Goal: Information Seeking & Learning: Compare options

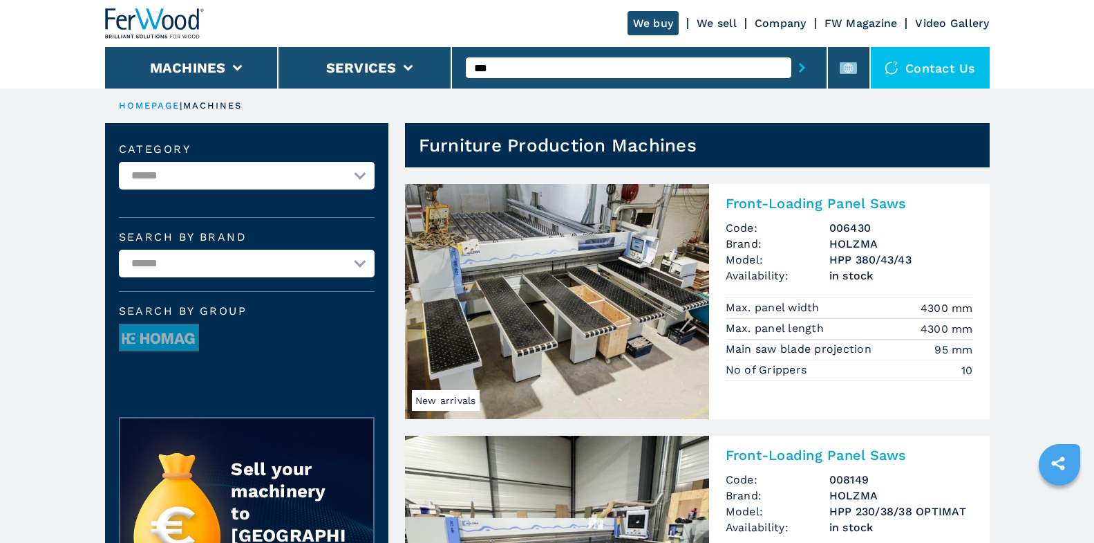
scroll to position [1836, 0]
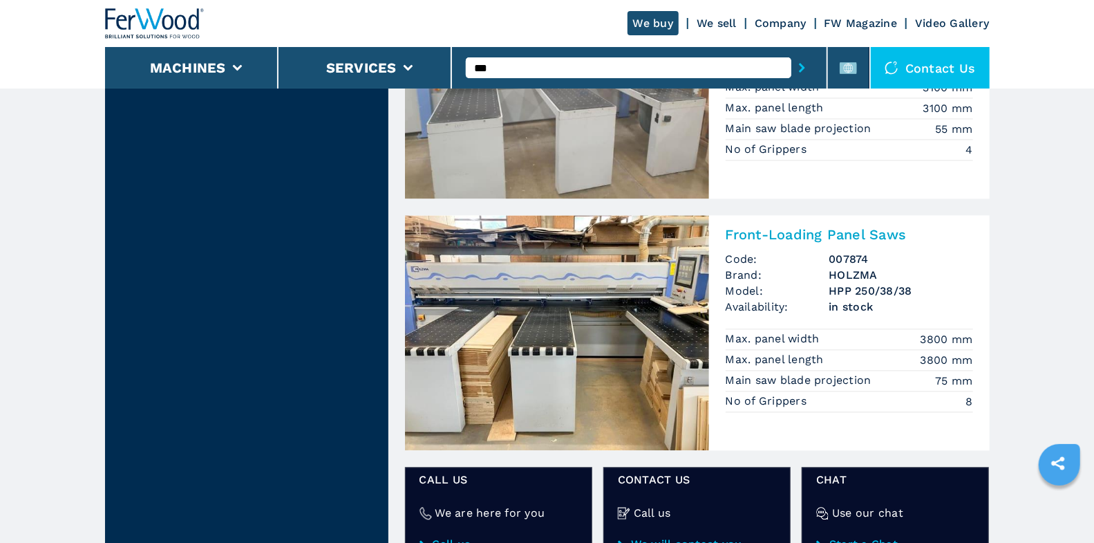
click at [539, 64] on input "***" at bounding box center [629, 67] width 326 height 21
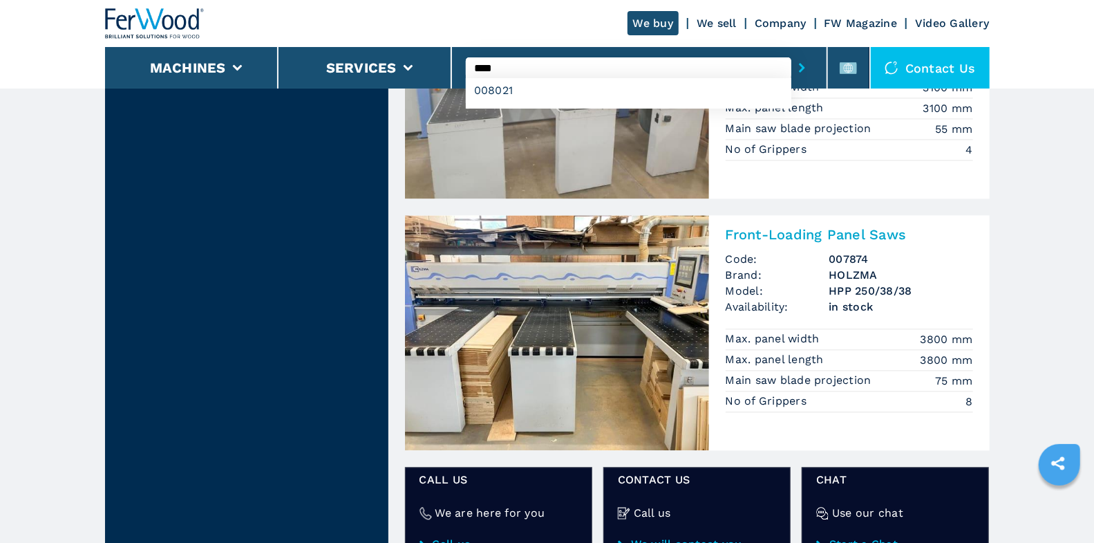
type input "****"
click at [791, 52] on button "submit-button" at bounding box center [801, 68] width 21 height 32
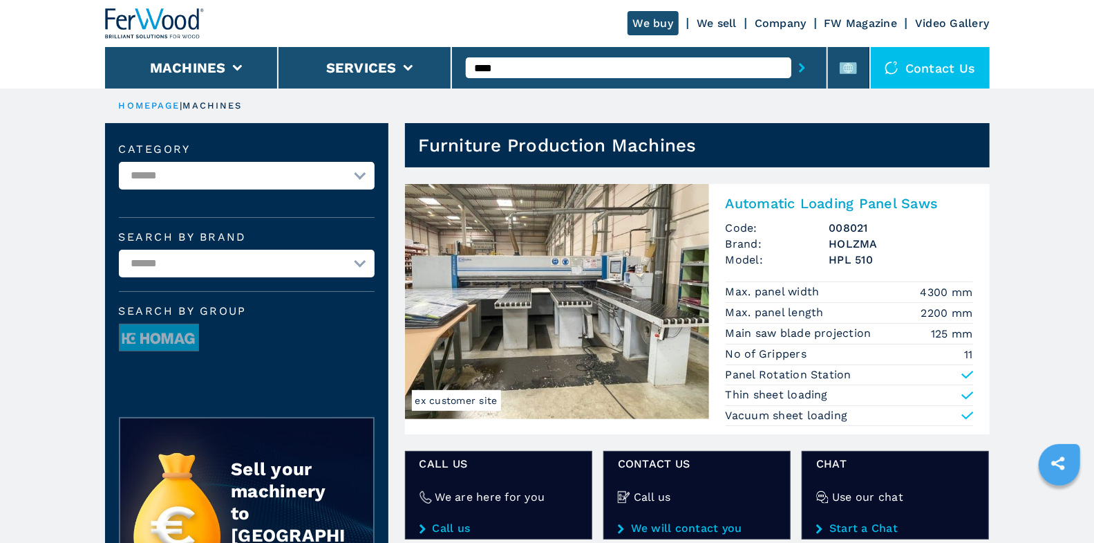
click at [769, 211] on div "Automatic Loading Panel Saws Code: 008021 Brand: HOLZMA Model: HPL 510 Max. pan…" at bounding box center [849, 309] width 281 height 250
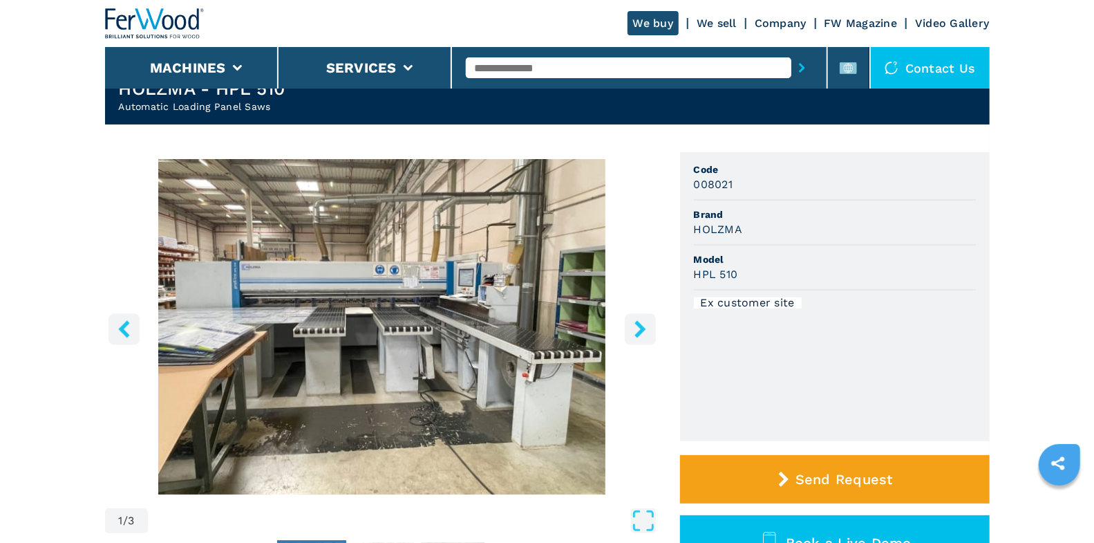
scroll to position [56, 0]
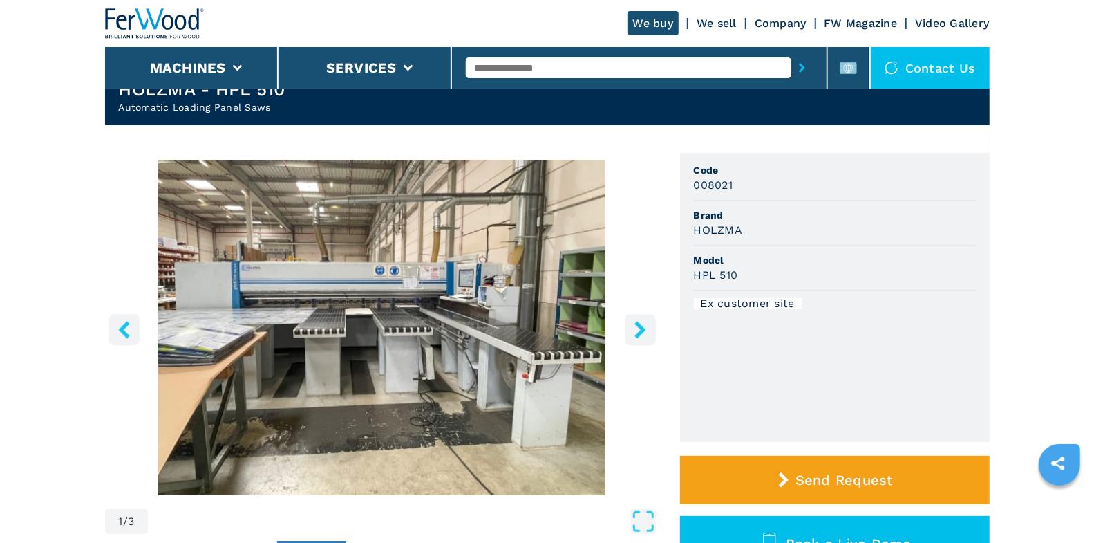
click at [645, 323] on icon "right-button" at bounding box center [640, 329] width 17 height 17
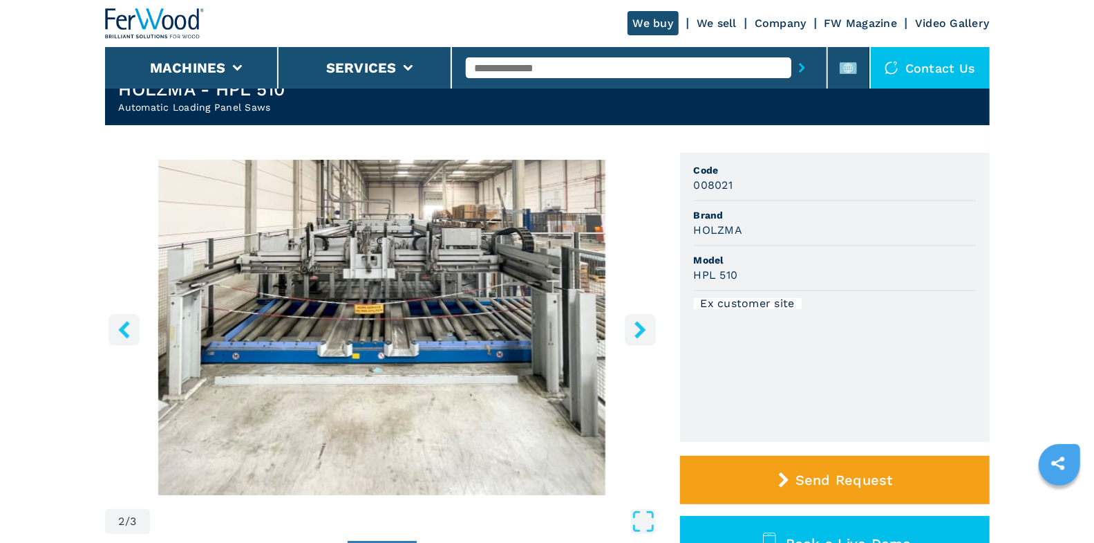
click at [643, 332] on icon "right-button" at bounding box center [640, 329] width 17 height 17
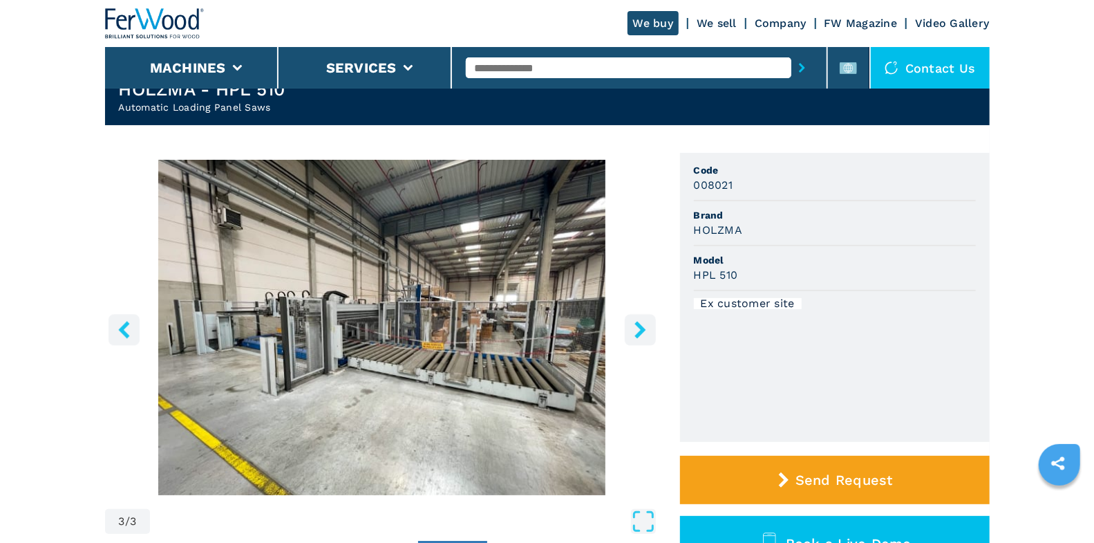
click at [655, 322] on button "right-button" at bounding box center [640, 329] width 31 height 31
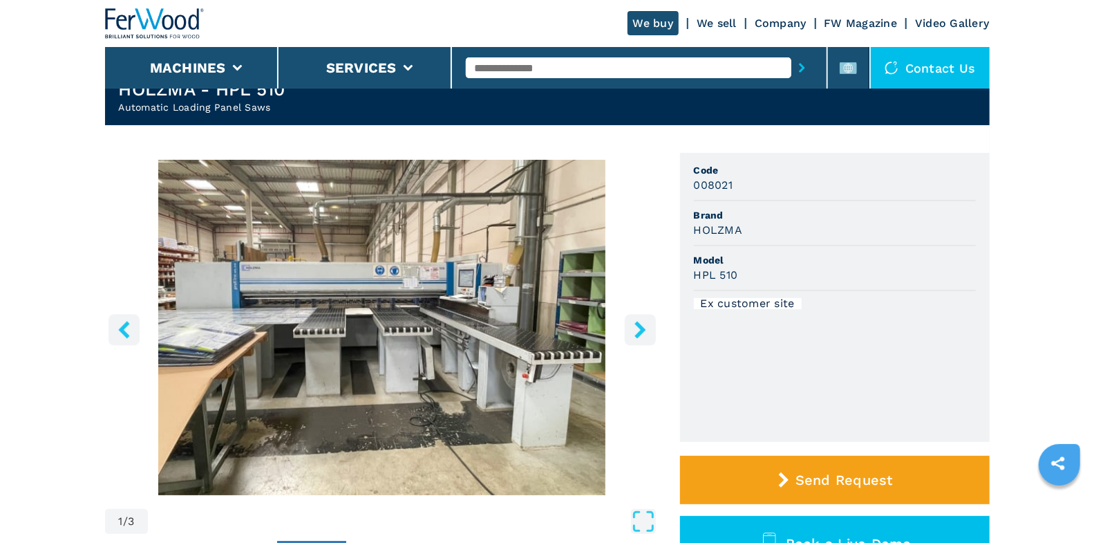
click at [652, 323] on button "right-button" at bounding box center [640, 329] width 31 height 31
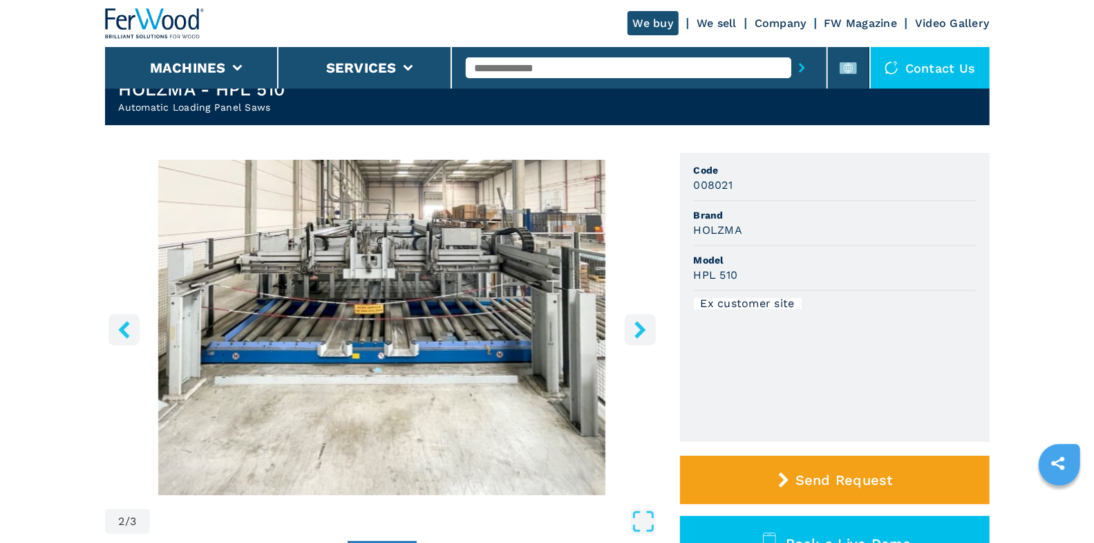
click at [652, 323] on button "right-button" at bounding box center [640, 329] width 31 height 31
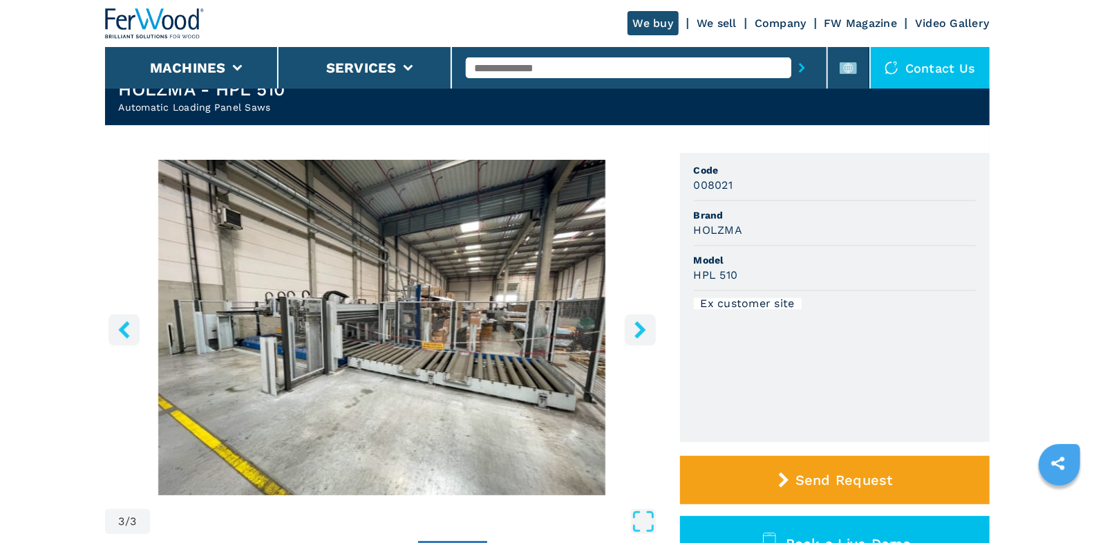
click at [652, 323] on button "right-button" at bounding box center [640, 329] width 31 height 31
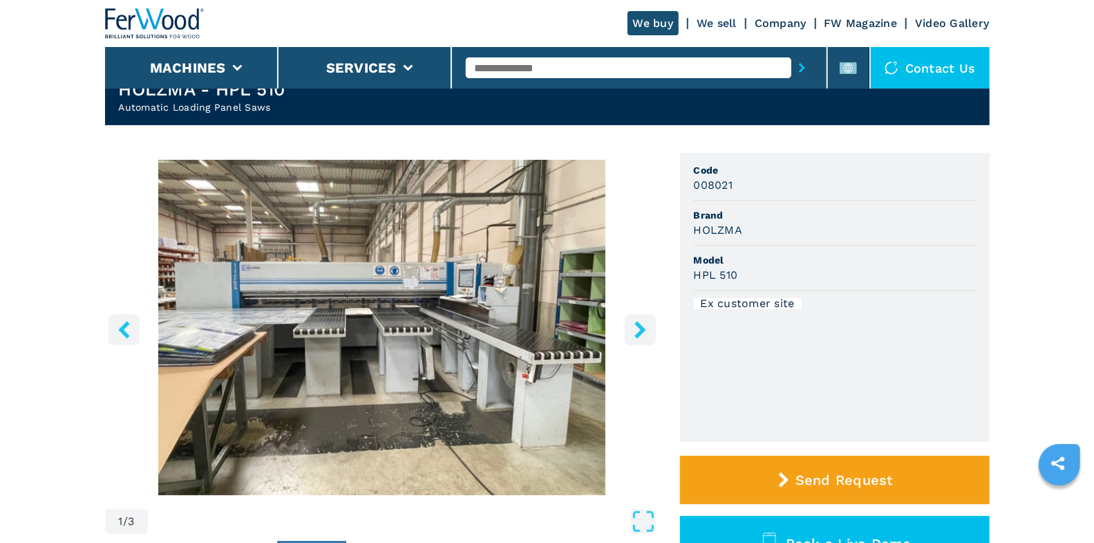
click at [648, 326] on icon "right-button" at bounding box center [640, 329] width 17 height 17
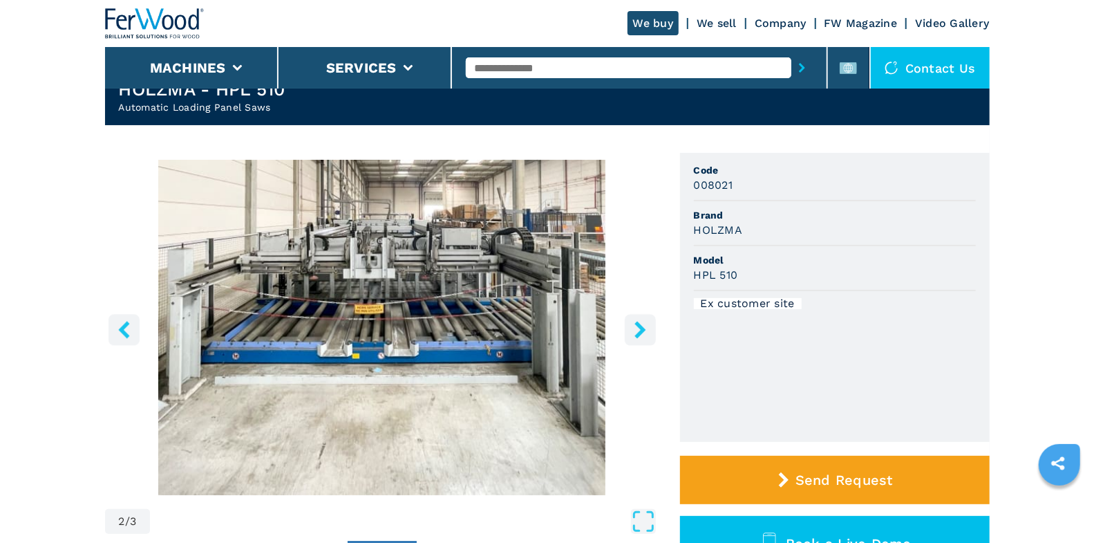
click at [648, 326] on icon "right-button" at bounding box center [640, 329] width 17 height 17
click at [440, 321] on img "Go to Slide 2" at bounding box center [382, 327] width 554 height 335
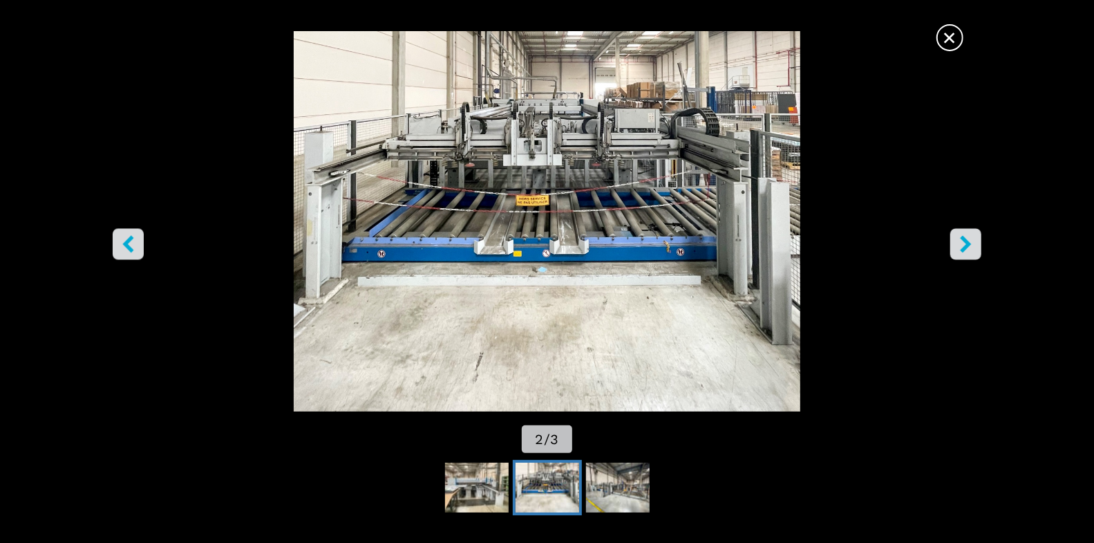
click at [954, 33] on span "×" at bounding box center [950, 35] width 24 height 24
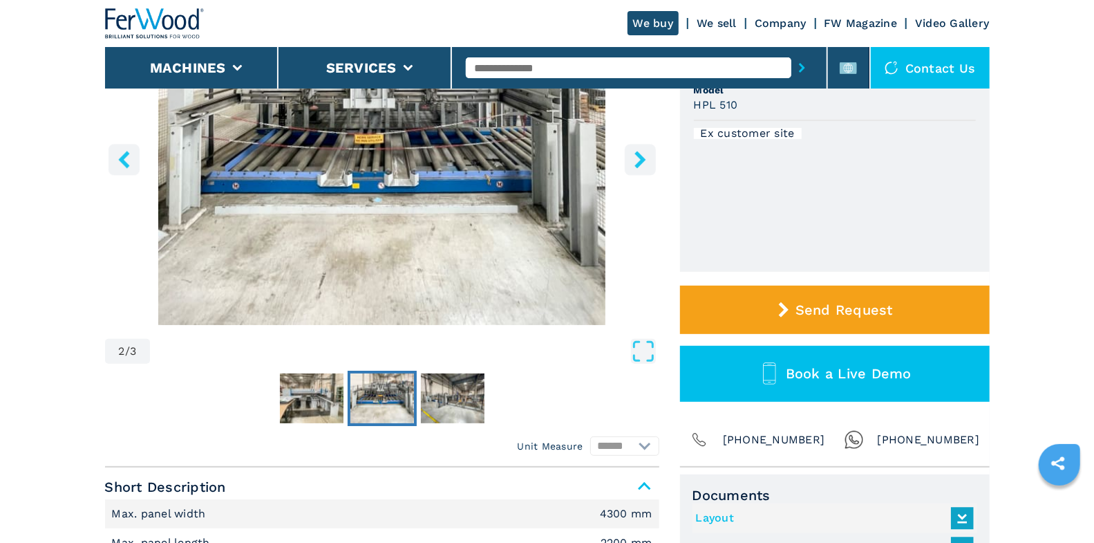
scroll to position [339, 0]
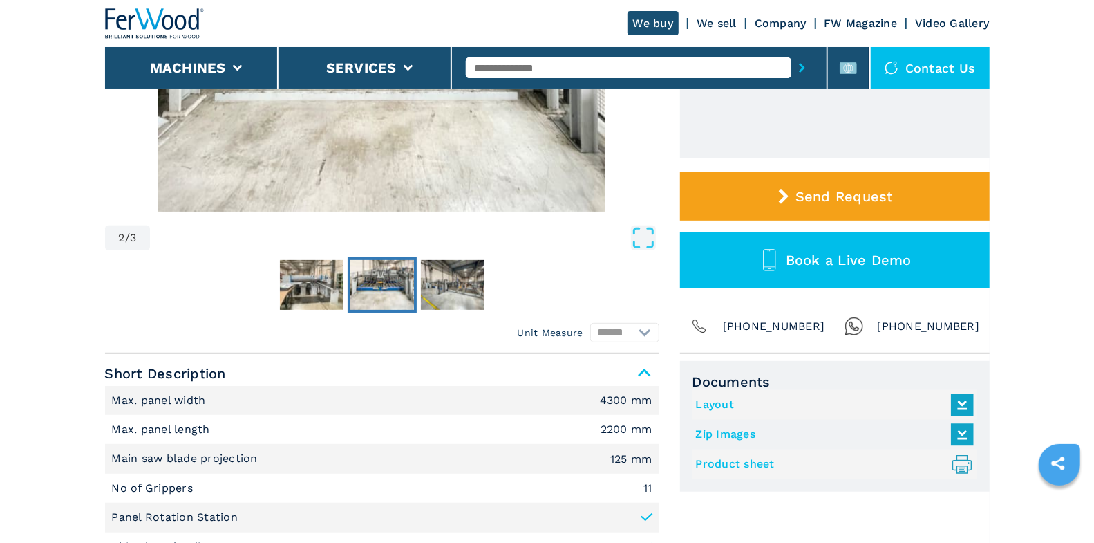
click at [718, 402] on link "Layout" at bounding box center [831, 404] width 271 height 23
click at [577, 54] on div at bounding box center [639, 68] width 347 height 32
click at [574, 68] on input "text" at bounding box center [629, 67] width 326 height 21
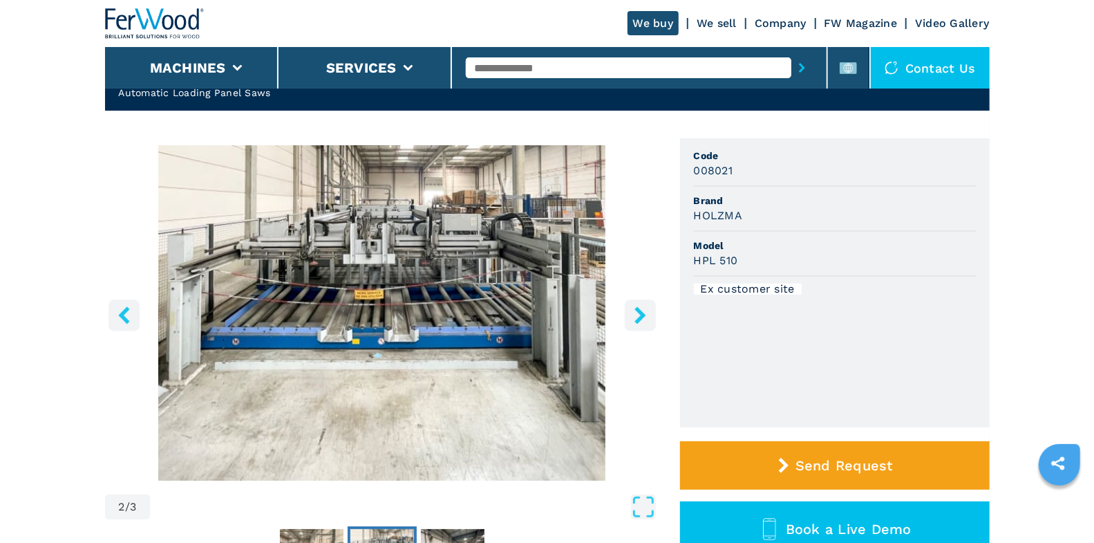
scroll to position [0, 0]
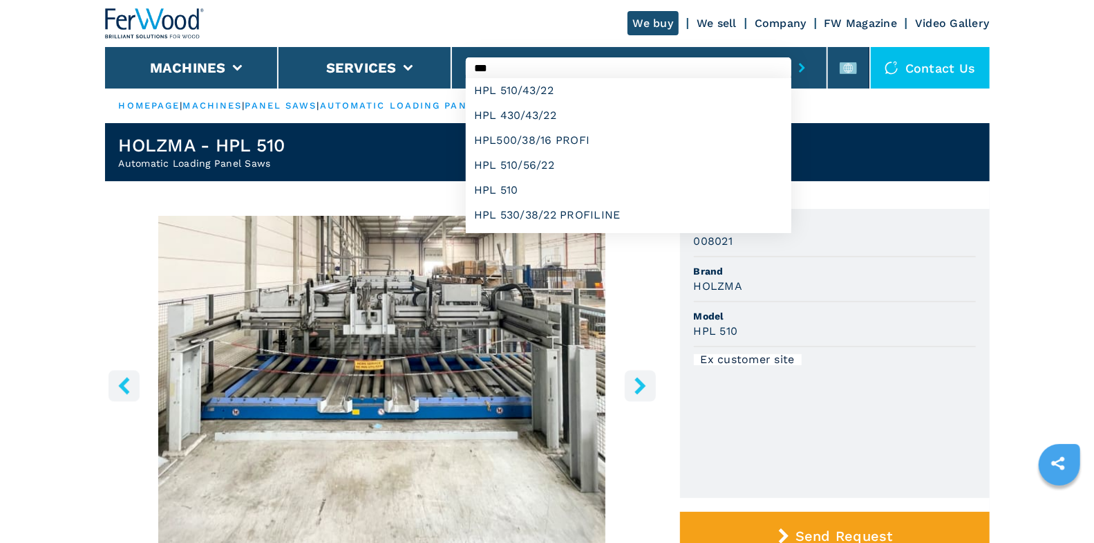
type input "***"
click at [791, 52] on button "submit-button" at bounding box center [801, 68] width 21 height 32
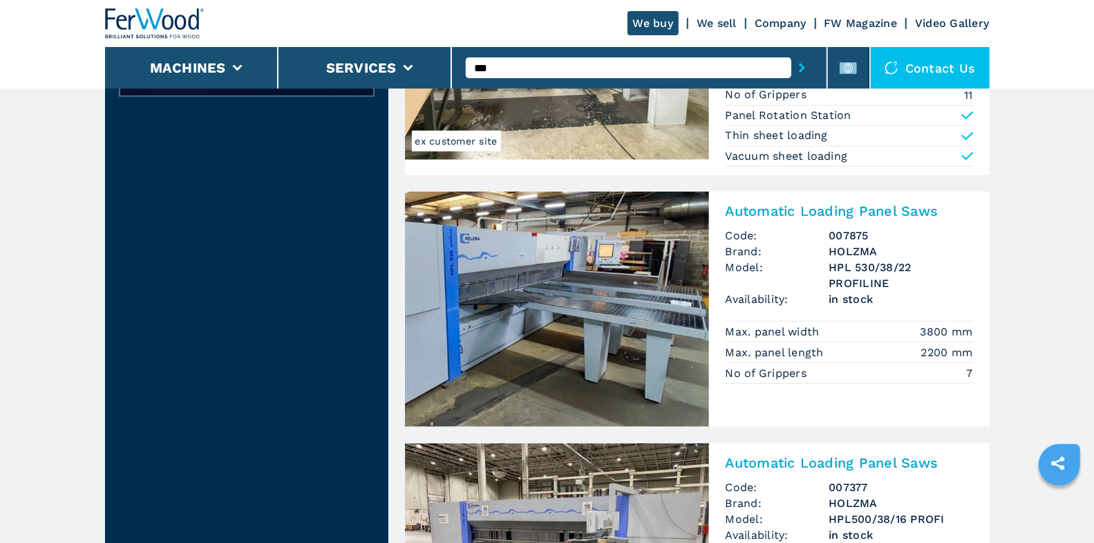
scroll to position [769, 0]
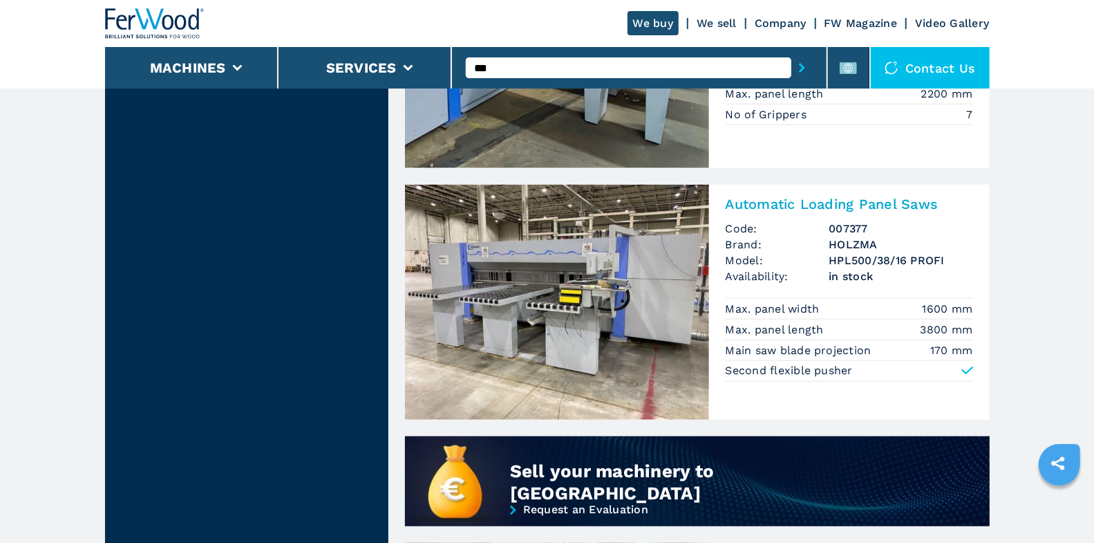
click at [674, 75] on input "***" at bounding box center [629, 67] width 326 height 21
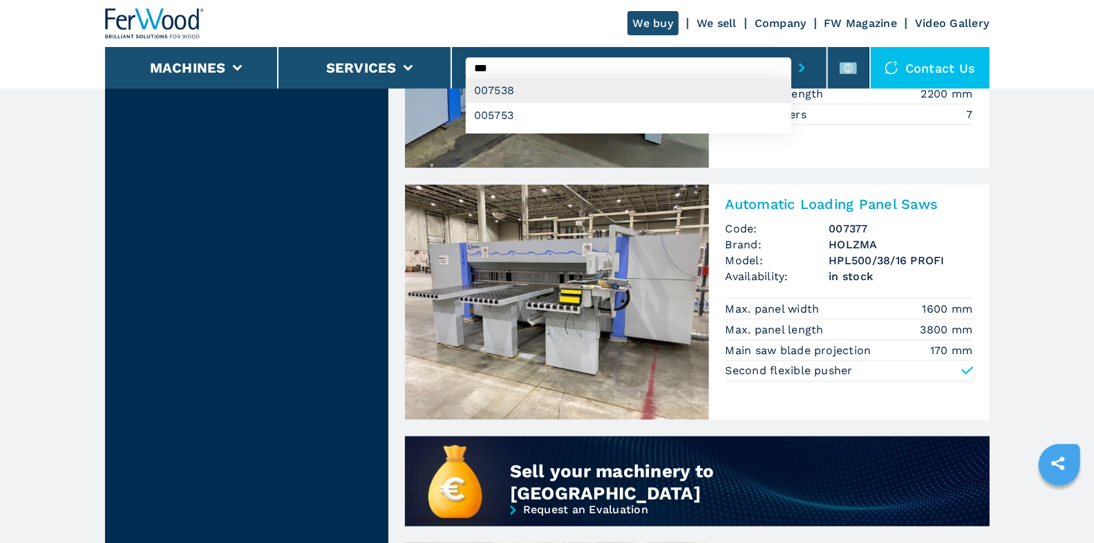
click at [679, 100] on div "007538" at bounding box center [629, 90] width 326 height 25
type input "******"
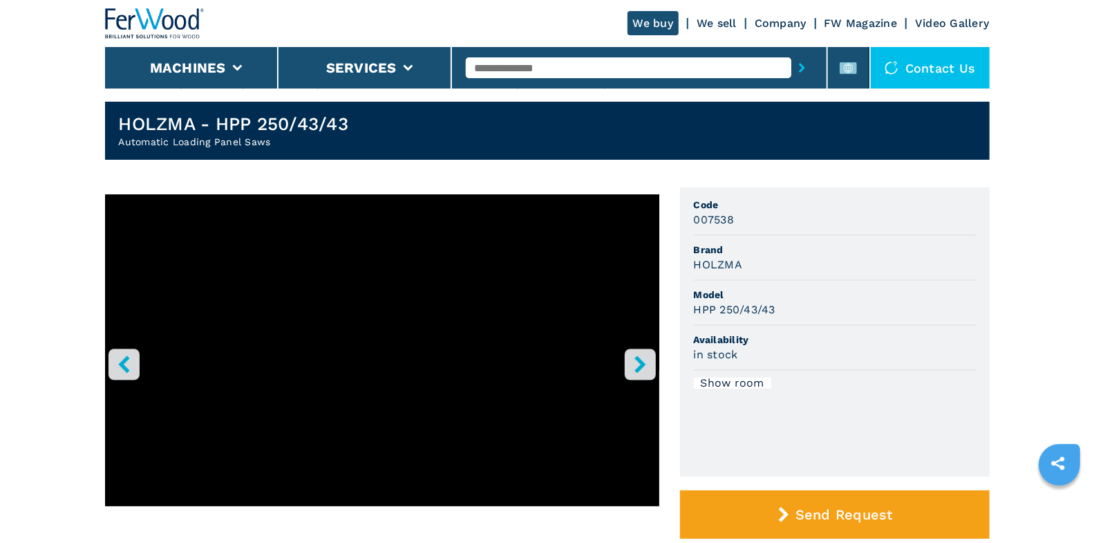
scroll to position [22, 0]
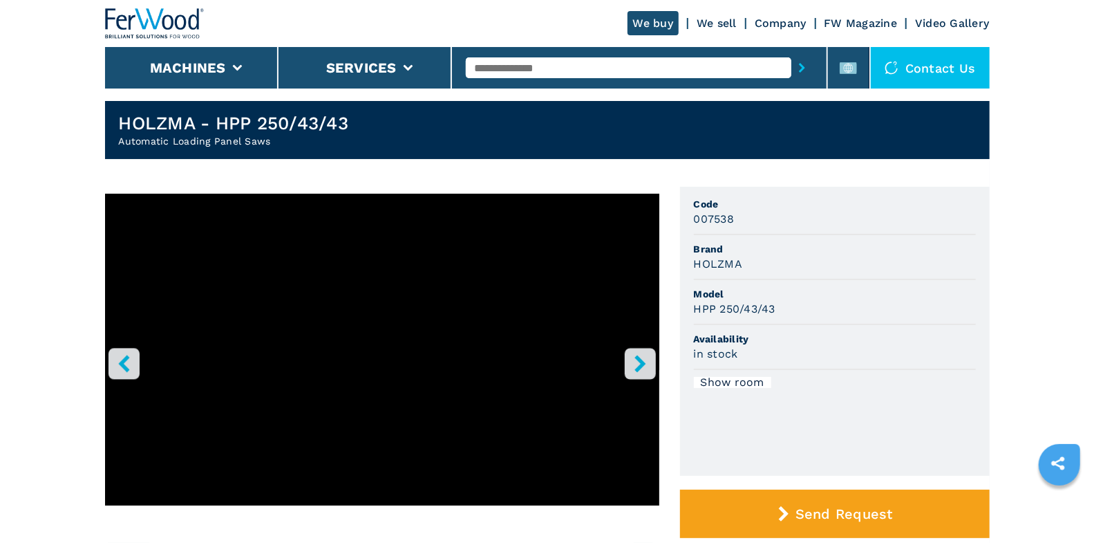
click at [635, 370] on icon "right-button" at bounding box center [640, 363] width 17 height 17
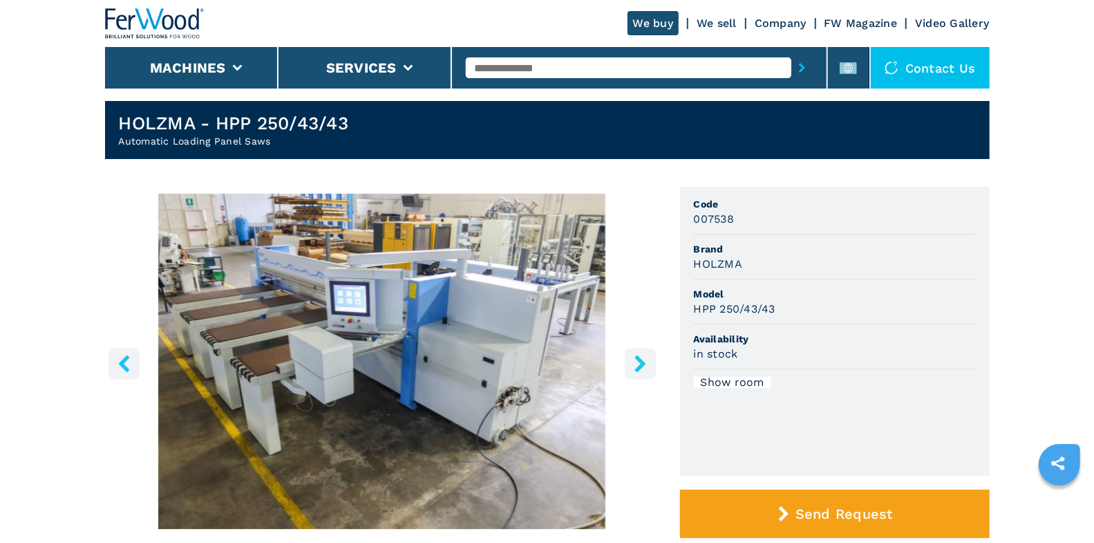
click at [122, 366] on icon "left-button" at bounding box center [123, 363] width 11 height 17
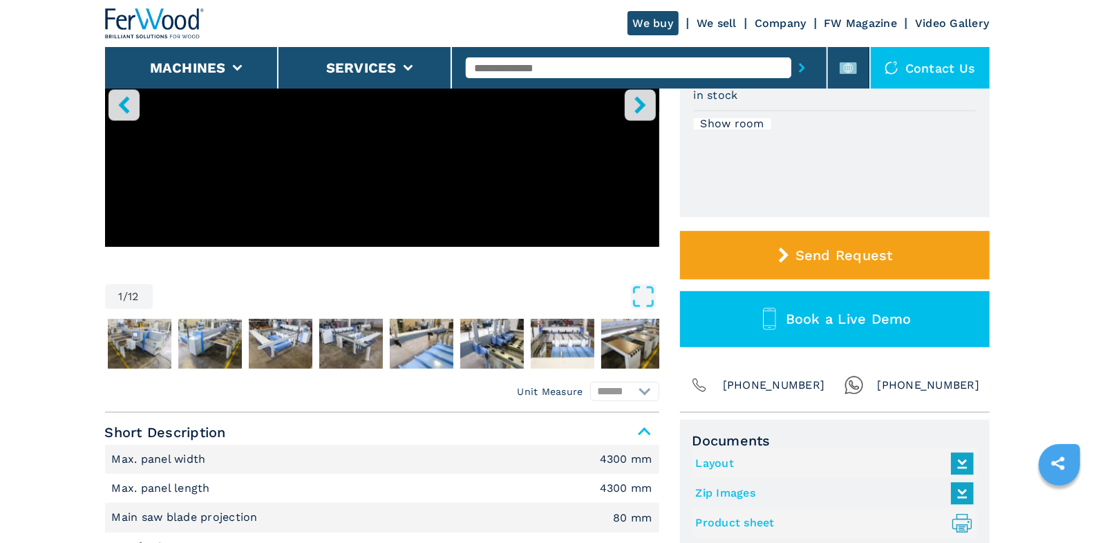
scroll to position [415, 0]
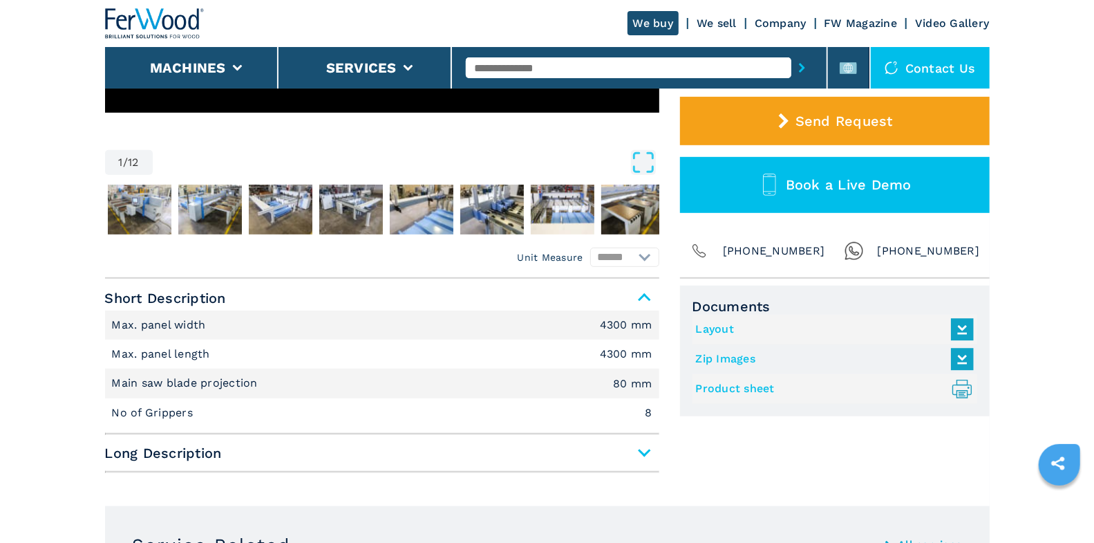
click at [638, 453] on span "Long Description" at bounding box center [382, 452] width 554 height 25
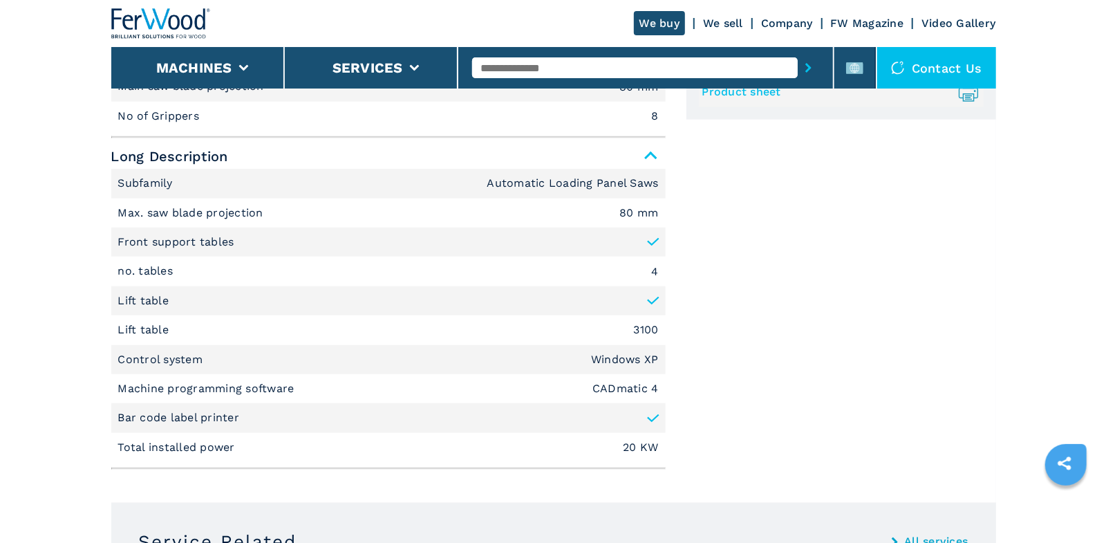
scroll to position [712, 0]
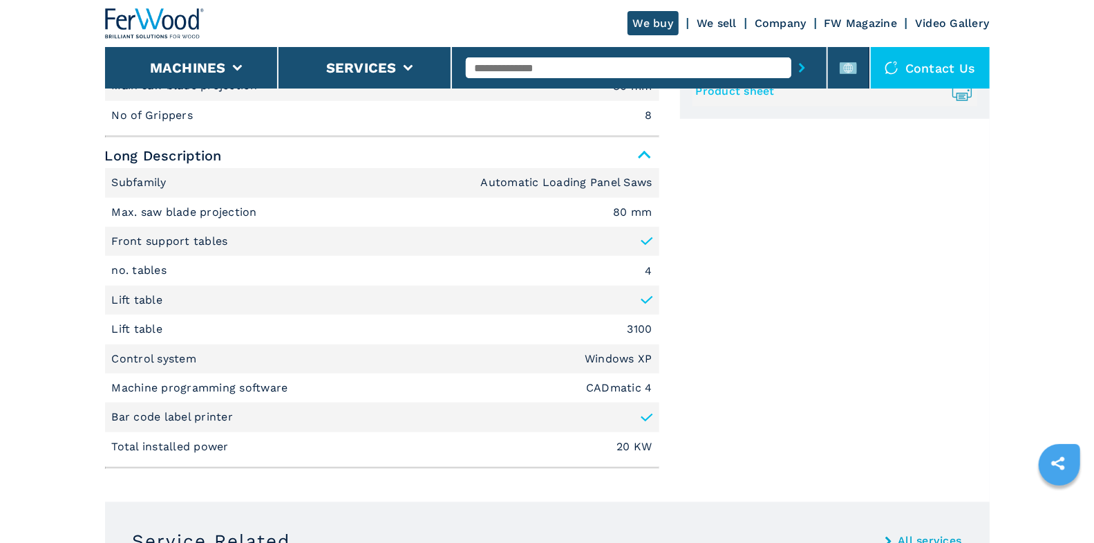
click at [511, 70] on input "text" at bounding box center [629, 67] width 326 height 21
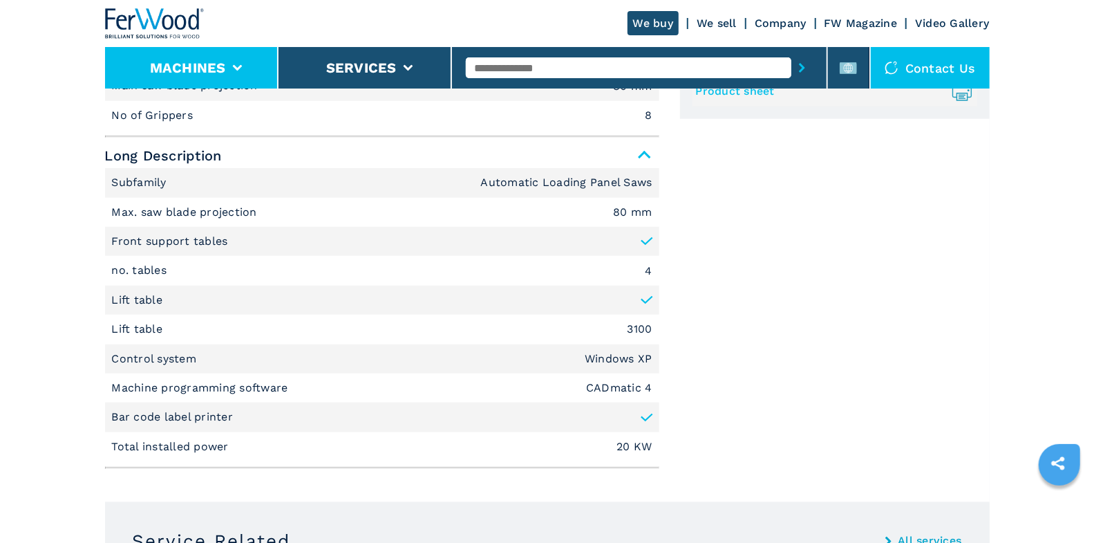
click at [249, 66] on li "Machines" at bounding box center [191, 67] width 173 height 41
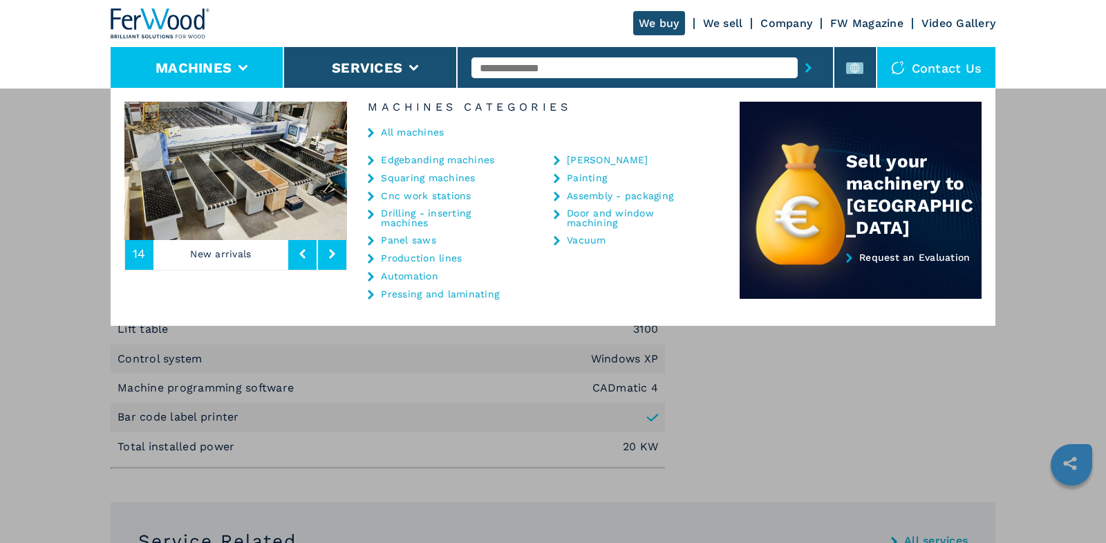
click at [430, 198] on link "Cnc work stations" at bounding box center [426, 196] width 90 height 10
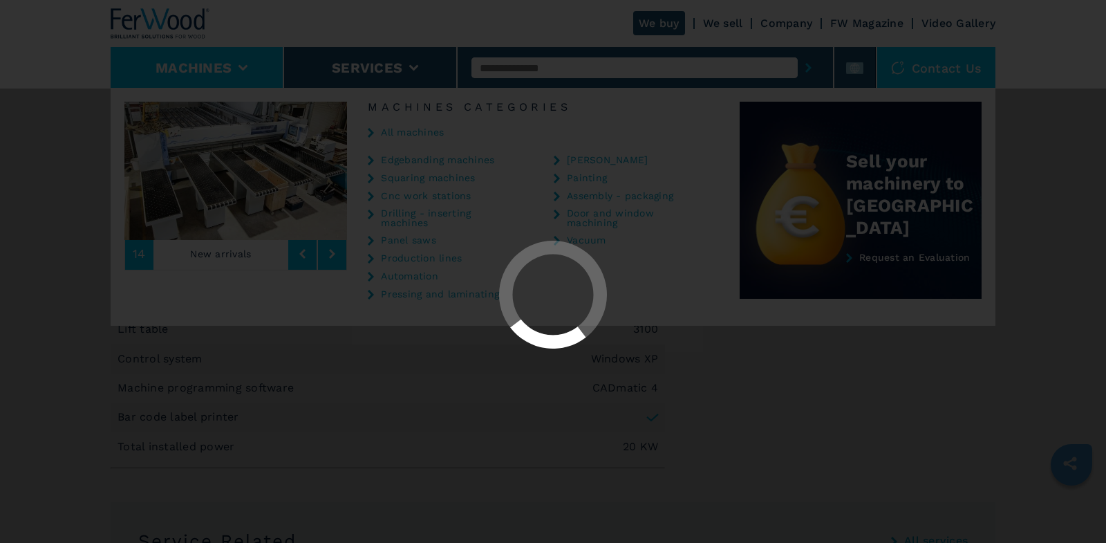
select select "**********"
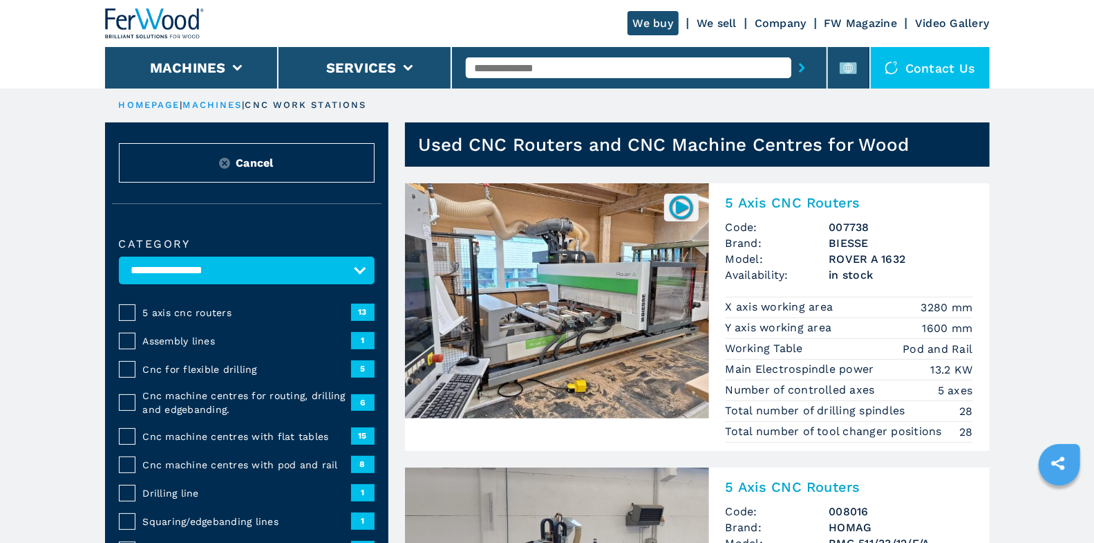
scroll to position [112, 0]
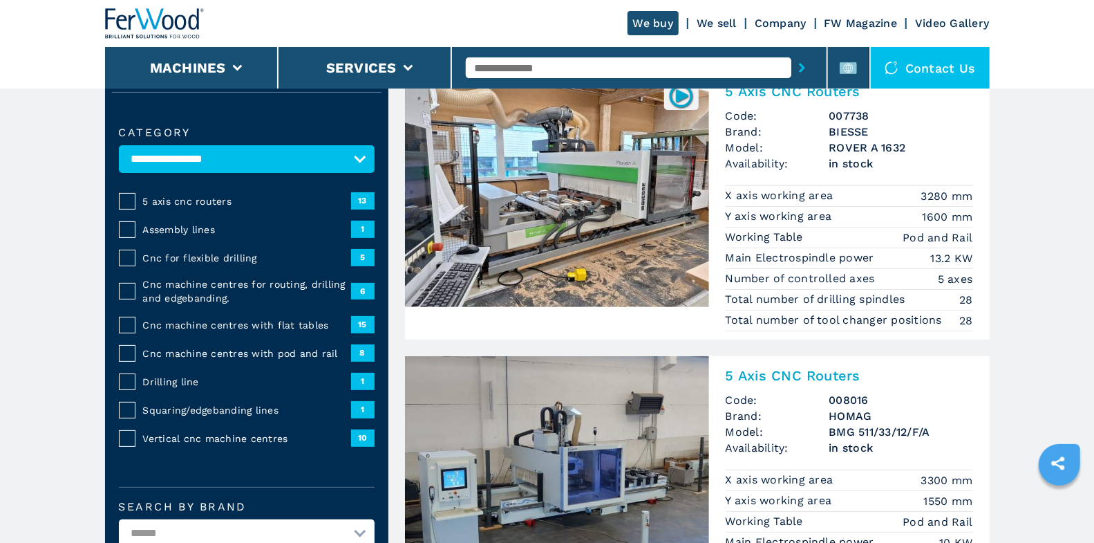
click at [176, 202] on span "5 axis cnc routers" at bounding box center [247, 201] width 208 height 14
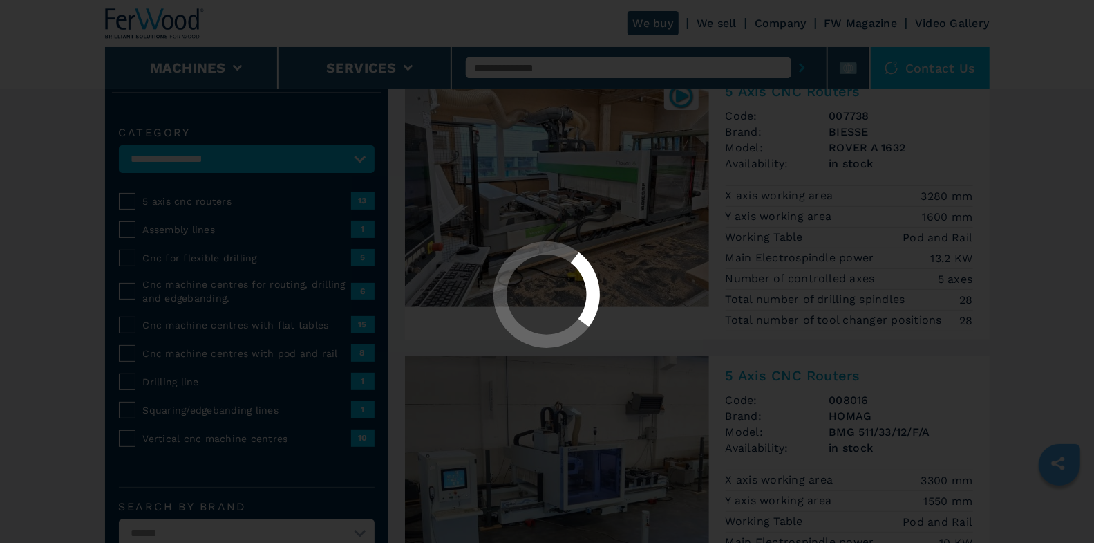
select select "**********"
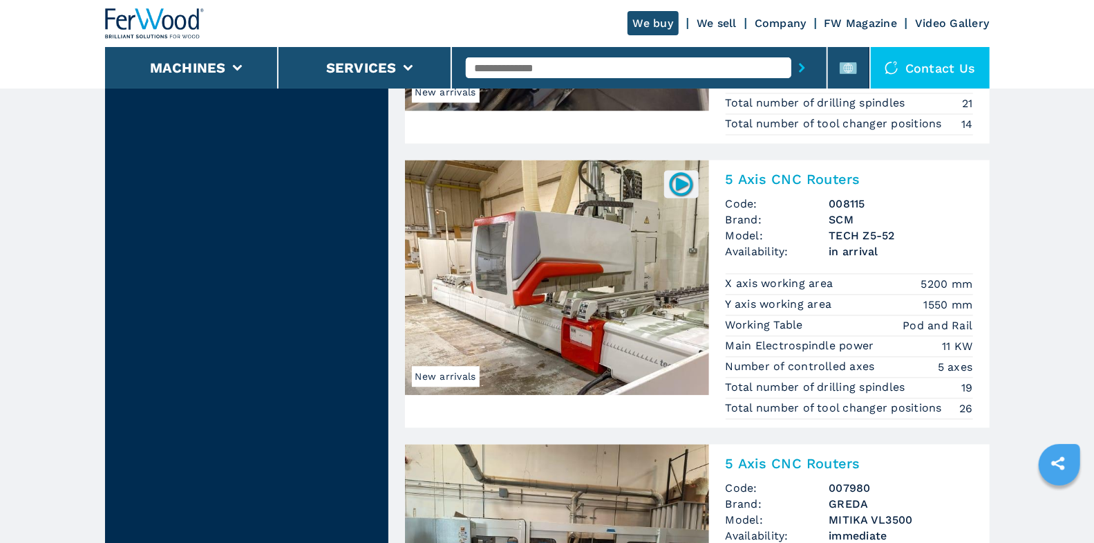
scroll to position [1773, 0]
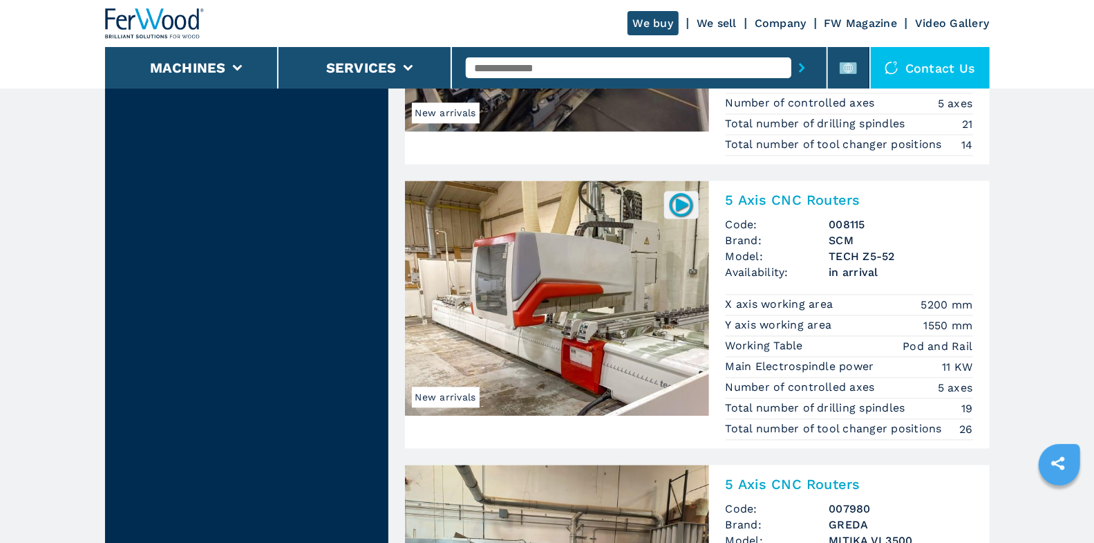
click at [561, 325] on img at bounding box center [557, 297] width 304 height 235
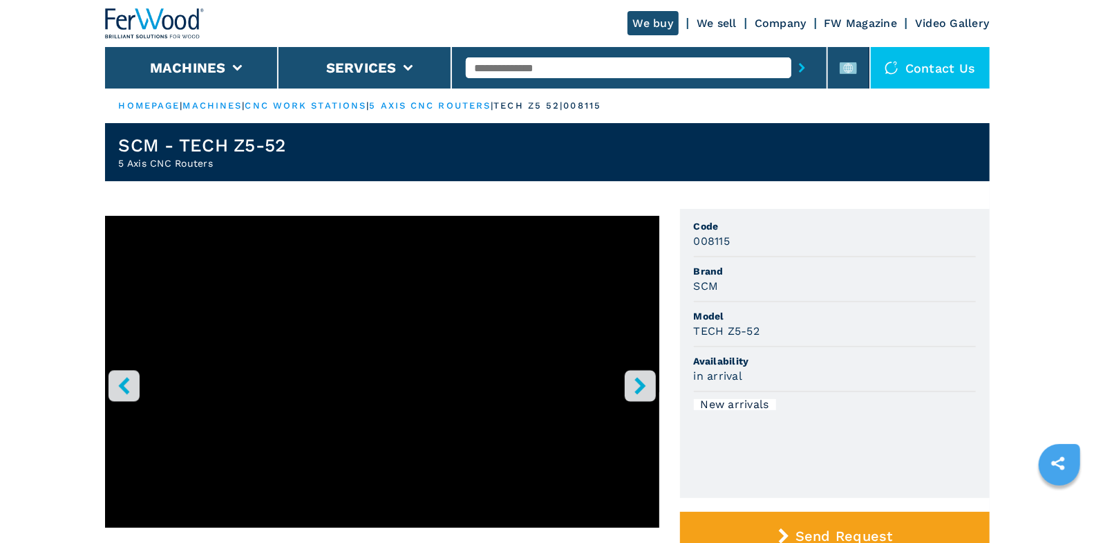
click at [645, 390] on icon "right-button" at bounding box center [640, 385] width 17 height 17
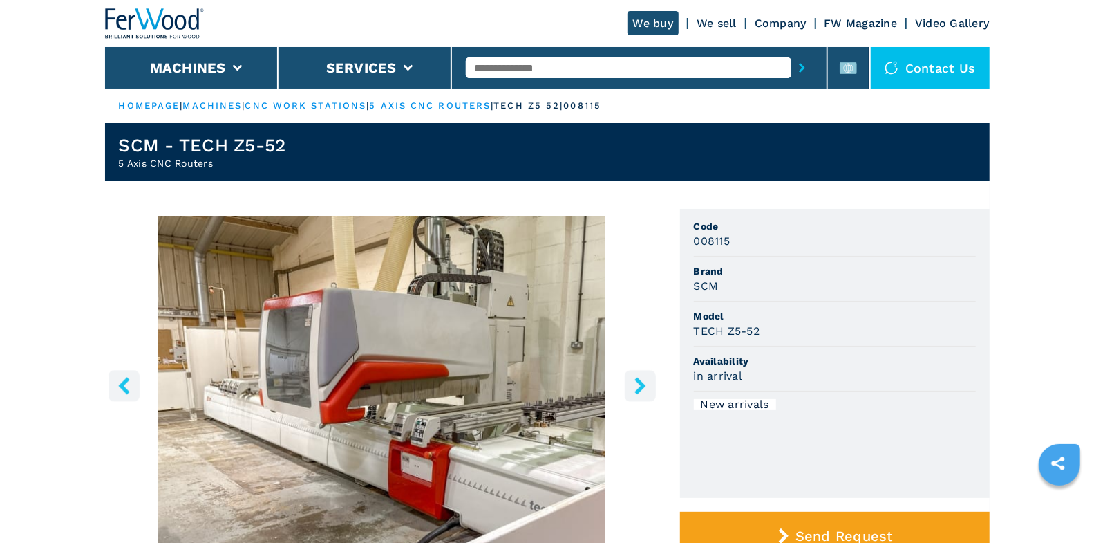
click at [645, 390] on icon "right-button" at bounding box center [640, 385] width 17 height 17
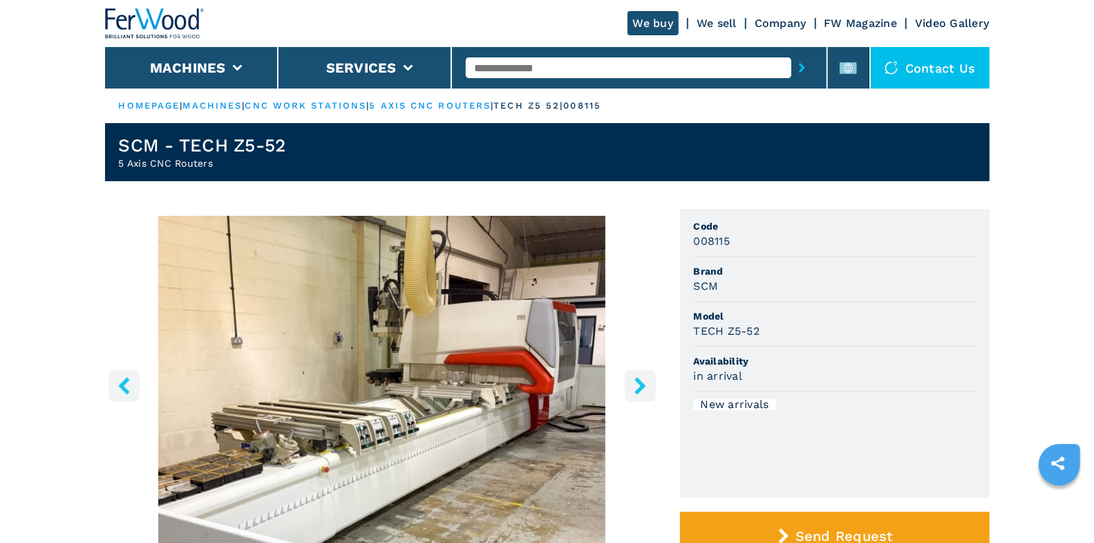
click at [641, 384] on icon "right-button" at bounding box center [639, 385] width 11 height 17
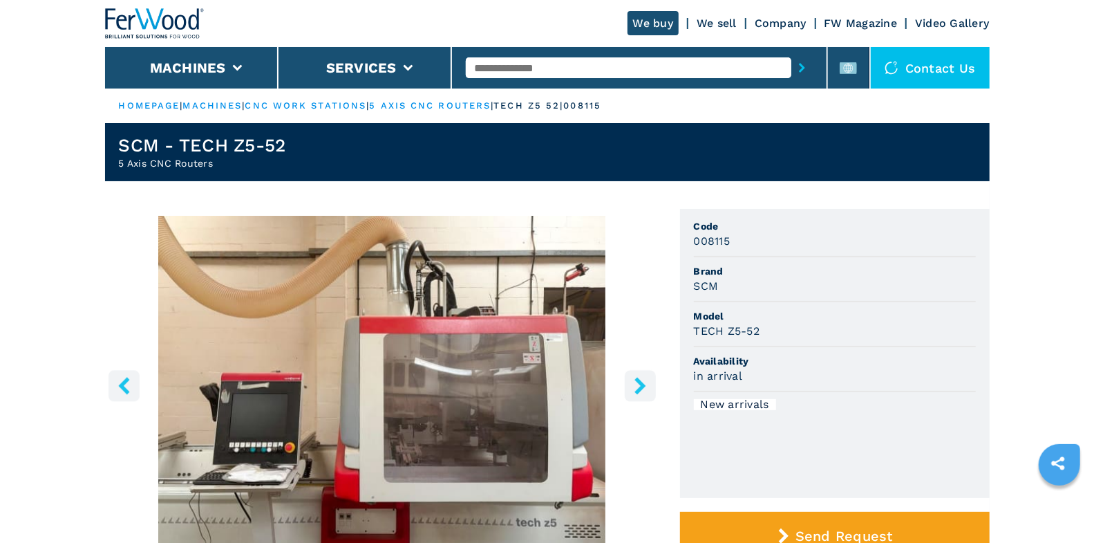
click at [641, 384] on icon "right-button" at bounding box center [639, 385] width 11 height 17
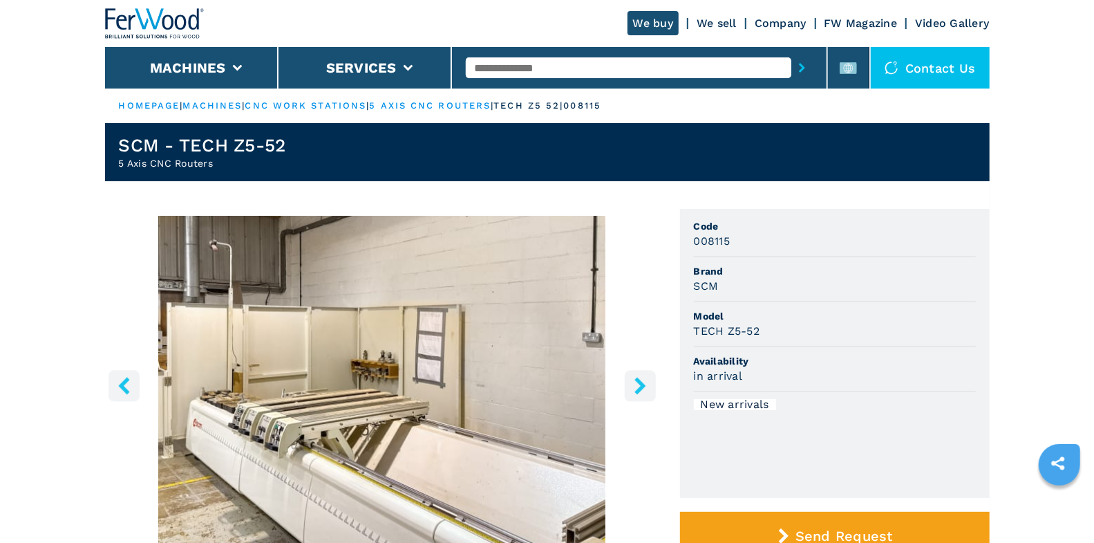
click at [641, 384] on icon "right-button" at bounding box center [639, 385] width 11 height 17
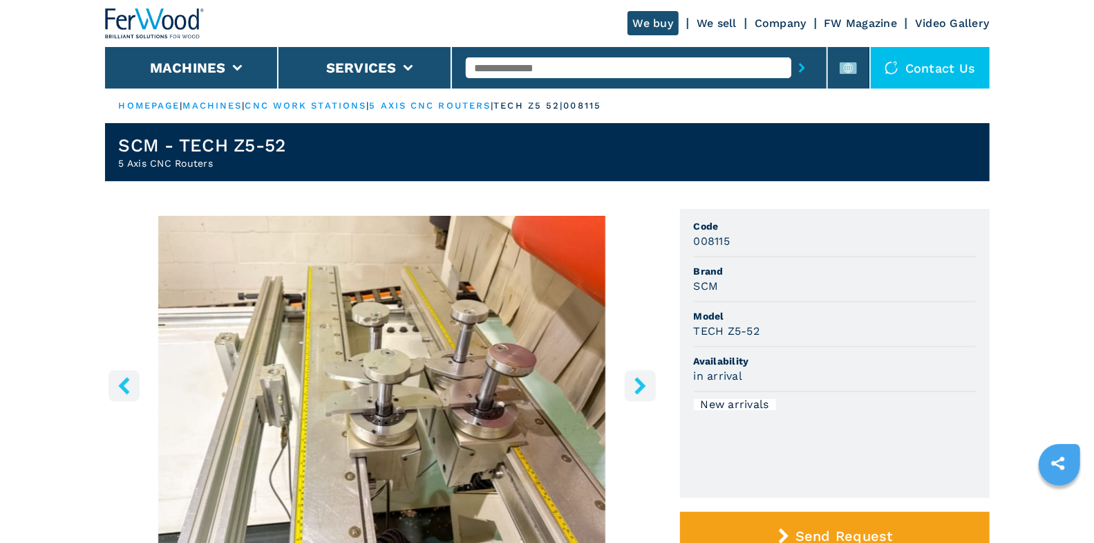
click at [641, 384] on icon "right-button" at bounding box center [639, 385] width 11 height 17
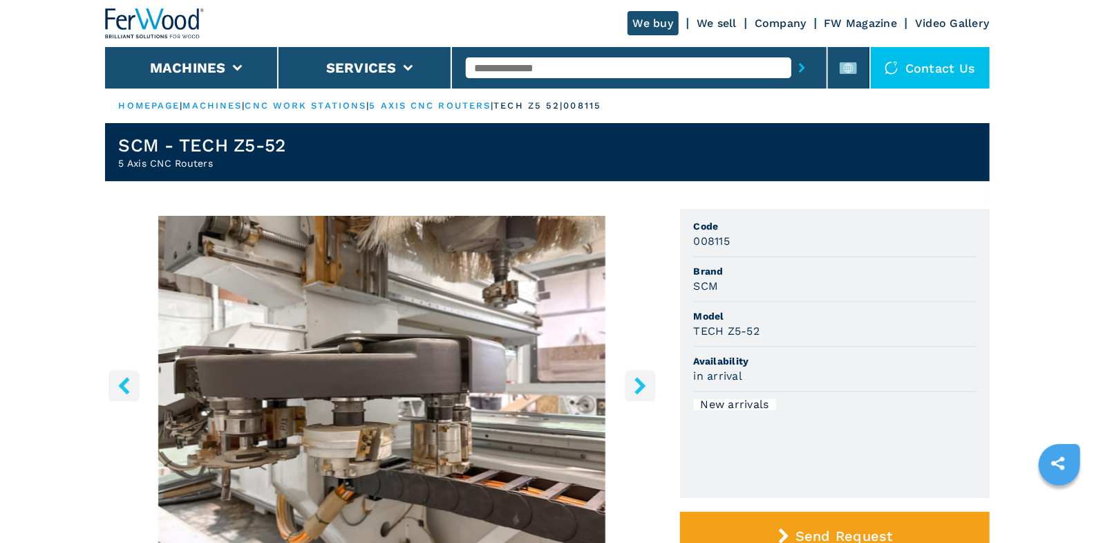
click at [643, 387] on icon "right-button" at bounding box center [639, 385] width 11 height 17
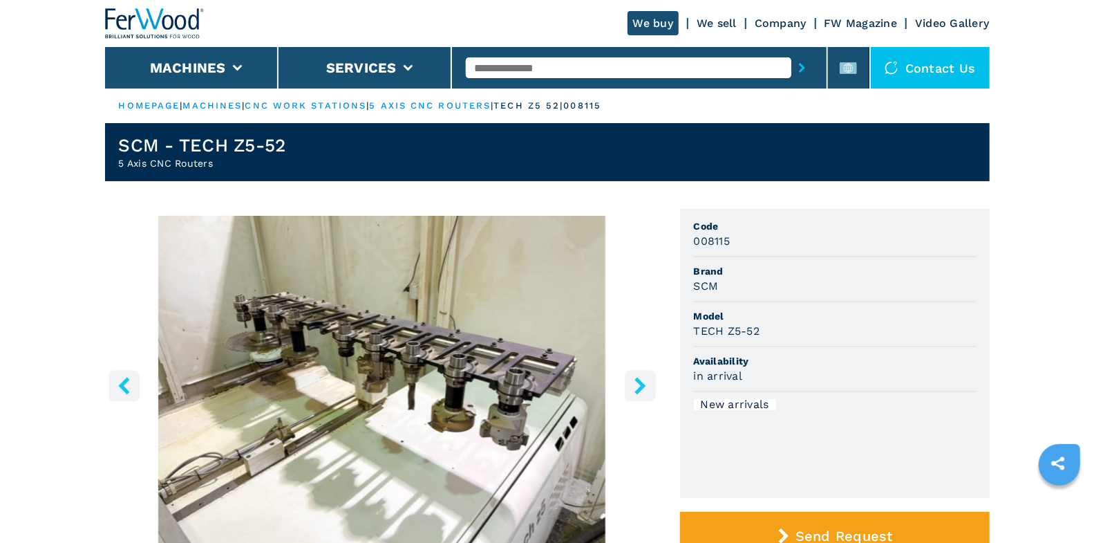
click at [643, 387] on icon "right-button" at bounding box center [639, 385] width 11 height 17
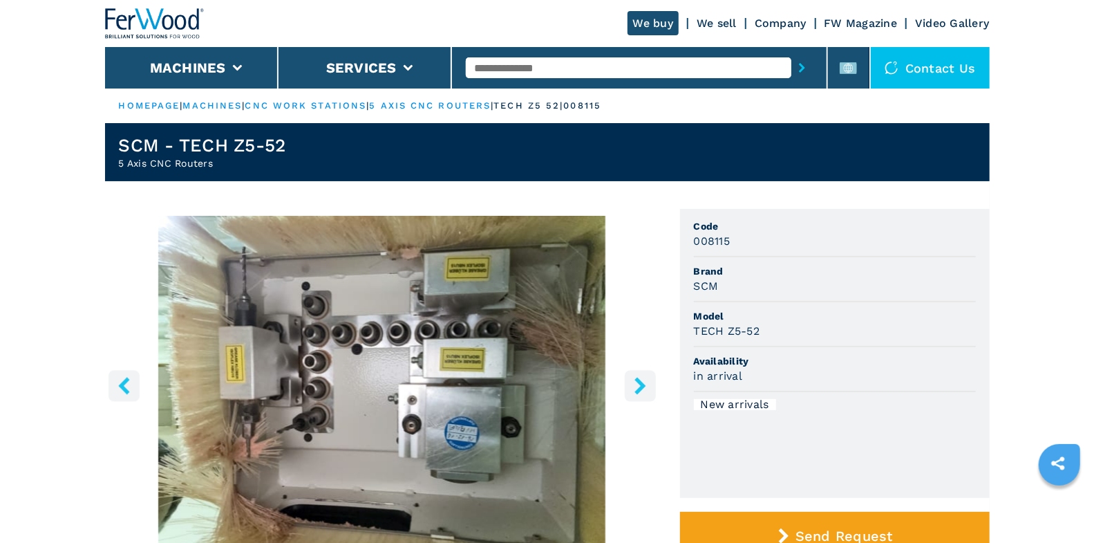
click at [643, 387] on icon "right-button" at bounding box center [639, 385] width 11 height 17
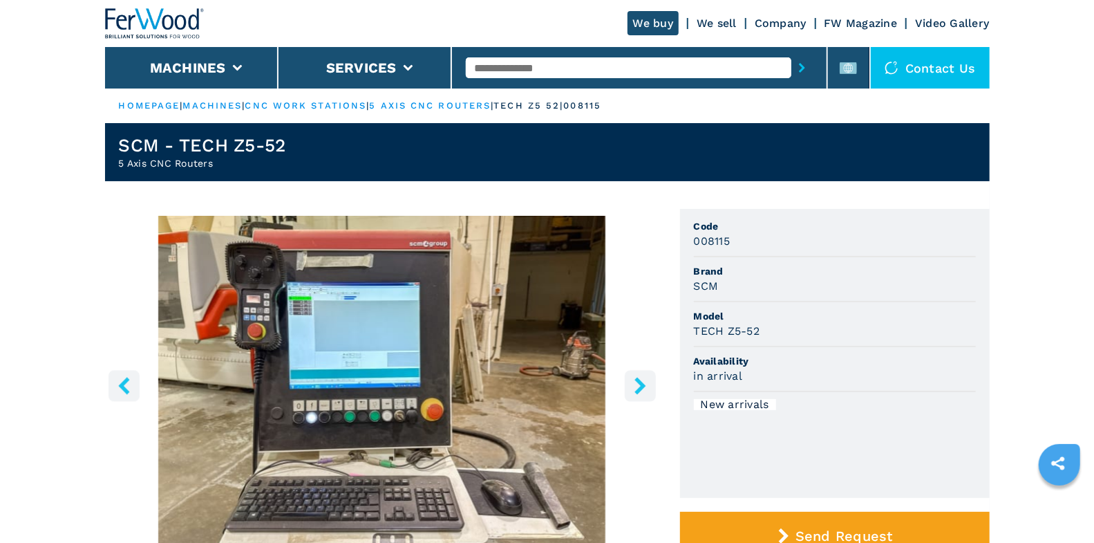
click at [643, 387] on icon "right-button" at bounding box center [639, 385] width 11 height 17
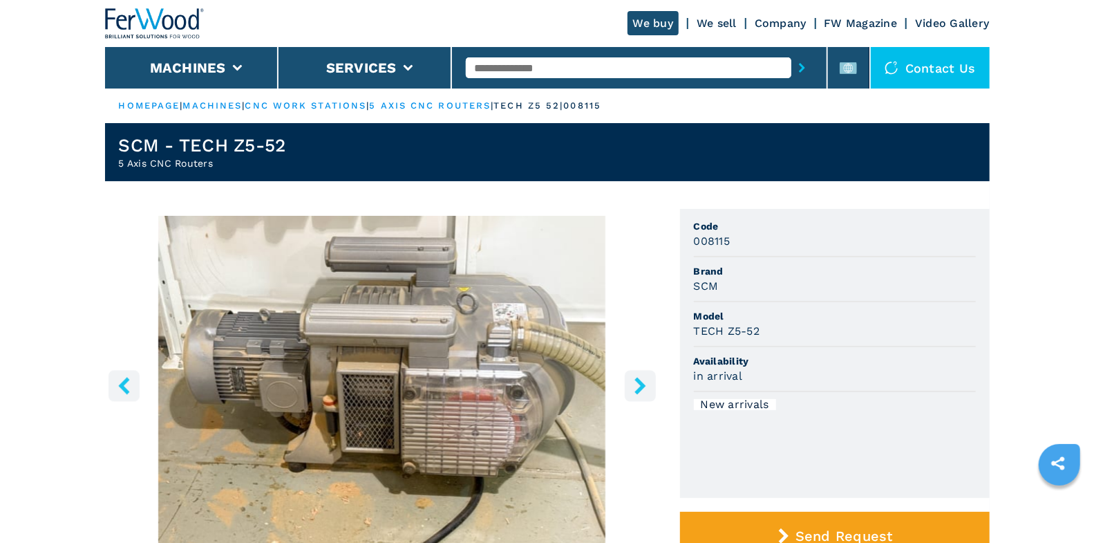
click at [643, 386] on icon "right-button" at bounding box center [639, 385] width 11 height 17
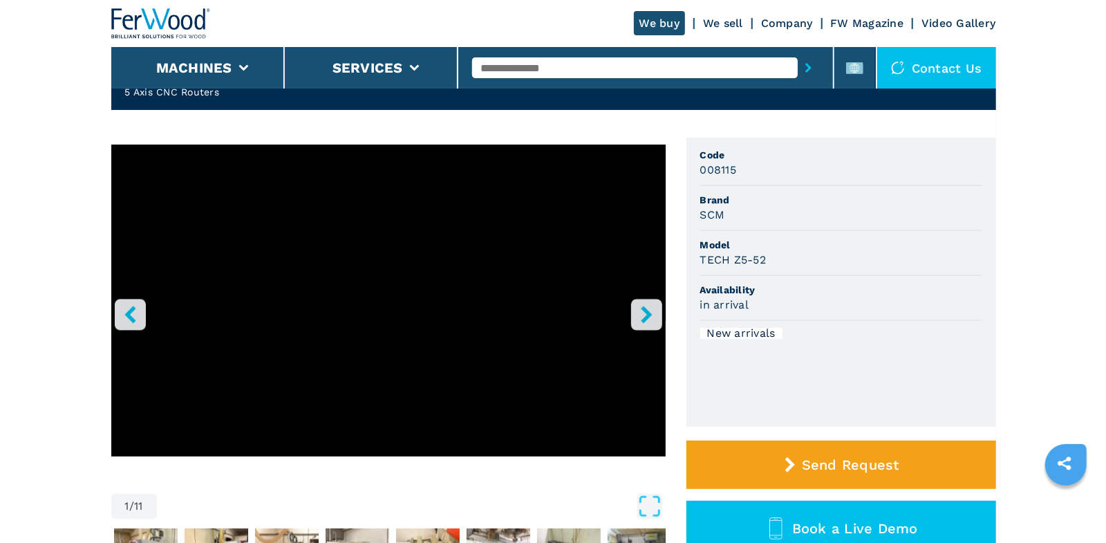
scroll to position [70, 0]
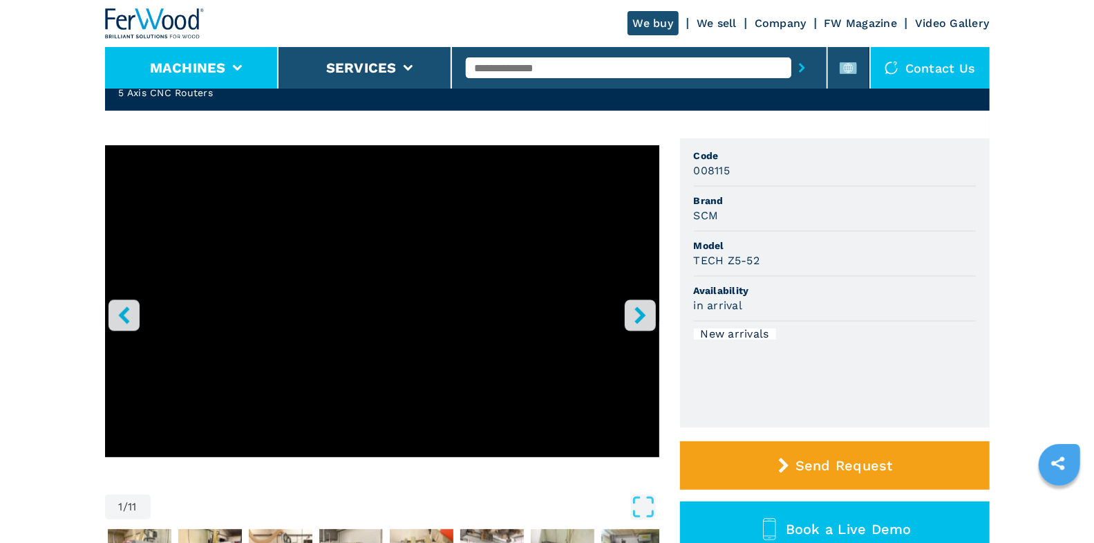
click at [254, 66] on li "Machines" at bounding box center [191, 67] width 173 height 41
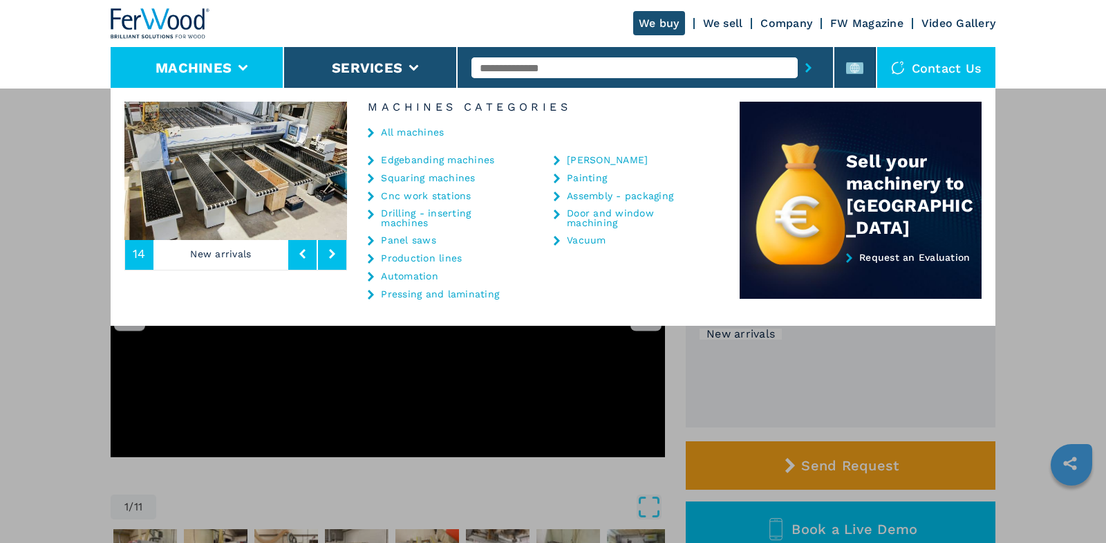
click at [411, 194] on link "Cnc work stations" at bounding box center [426, 196] width 90 height 10
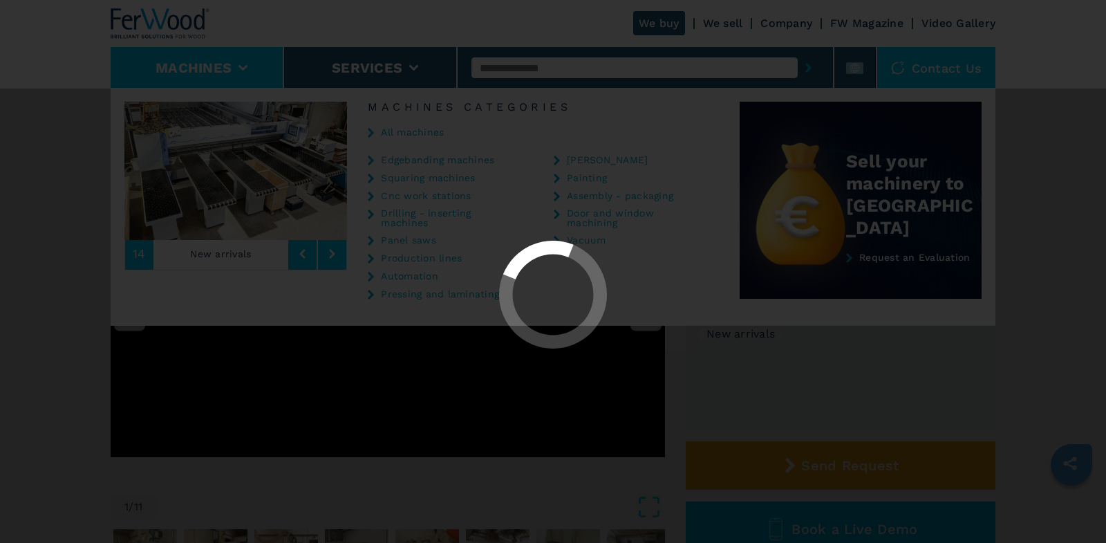
select select "**********"
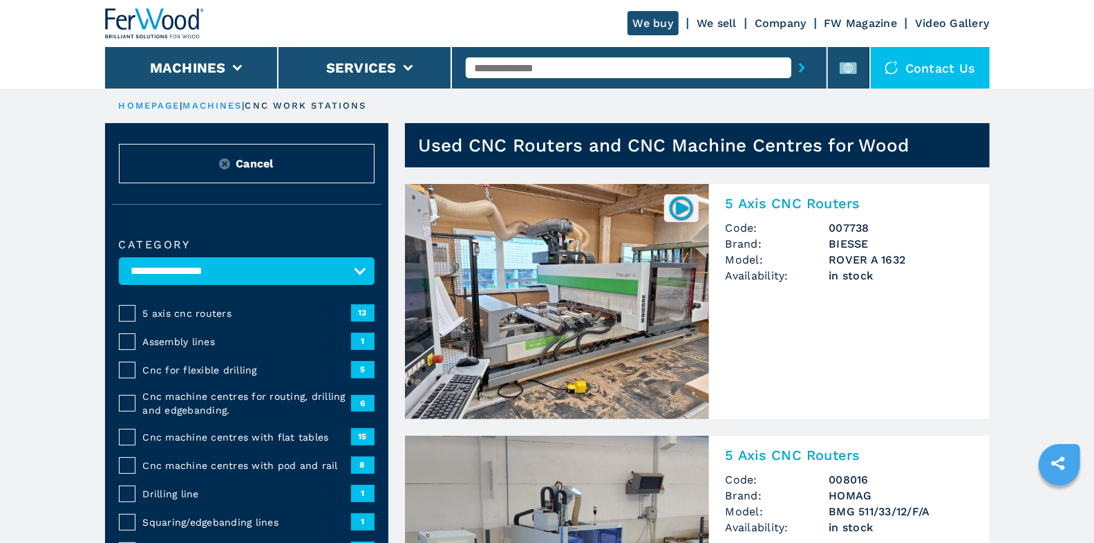
click at [242, 310] on span "5 axis cnc routers" at bounding box center [247, 313] width 208 height 14
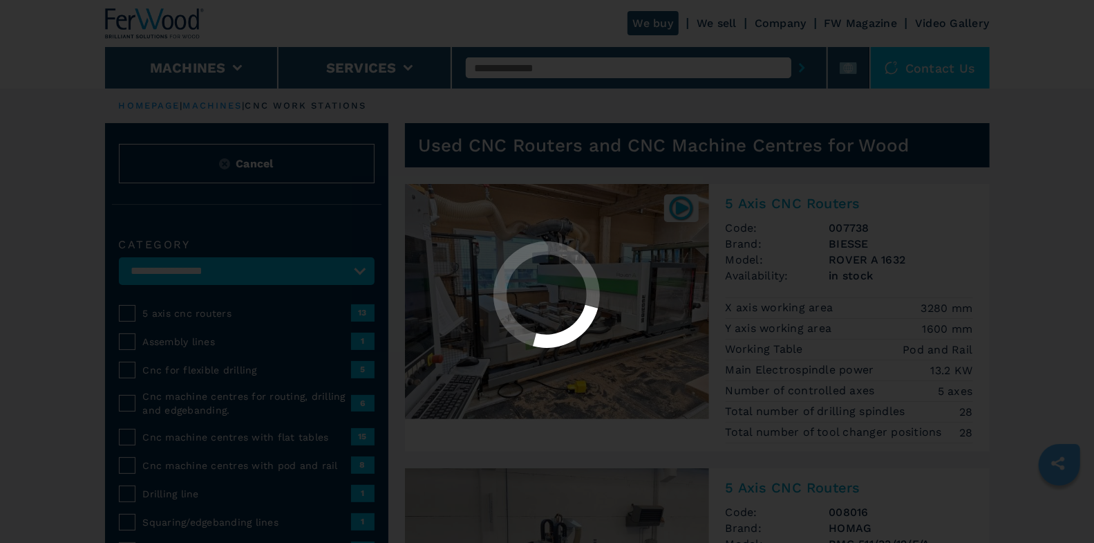
select select "**********"
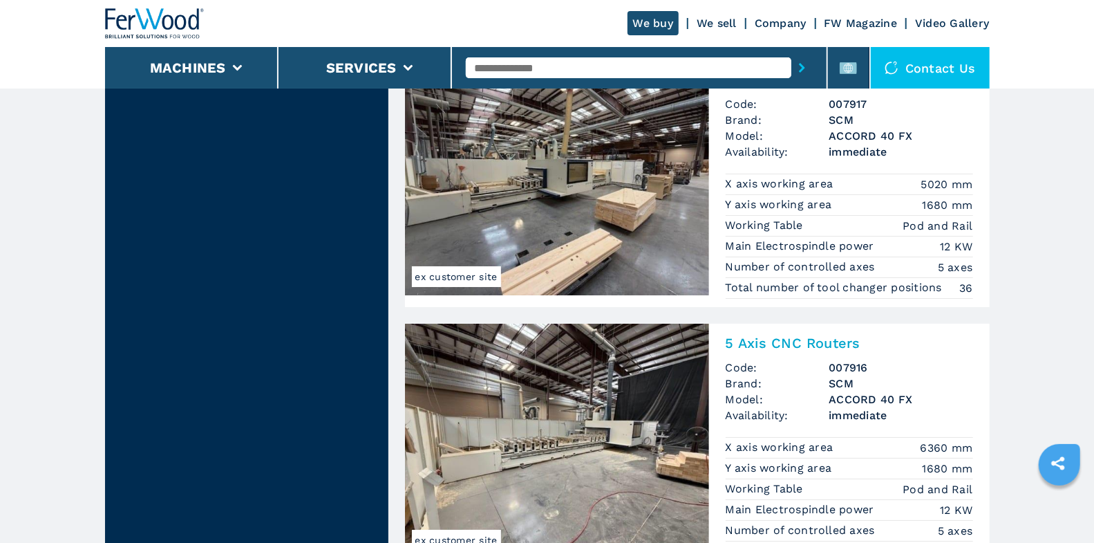
scroll to position [3246, 0]
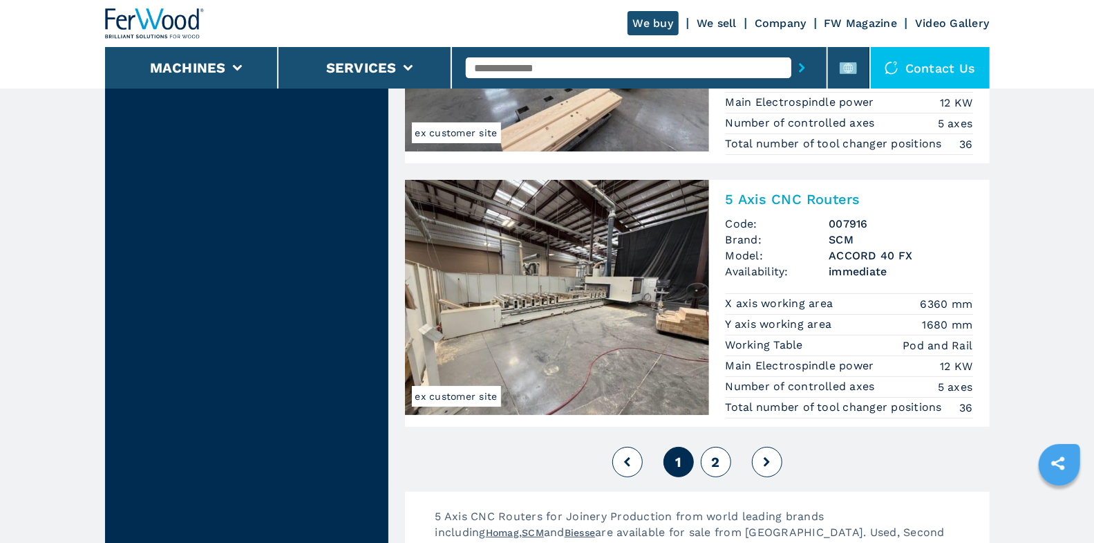
click at [722, 446] on button "2" at bounding box center [716, 461] width 30 height 30
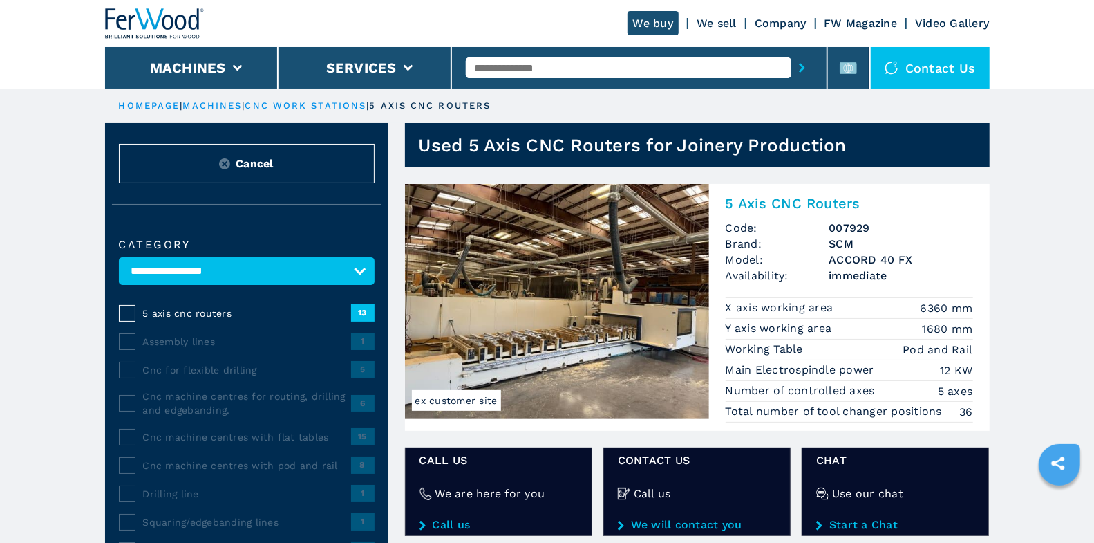
click at [560, 75] on input "text" at bounding box center [629, 67] width 326 height 21
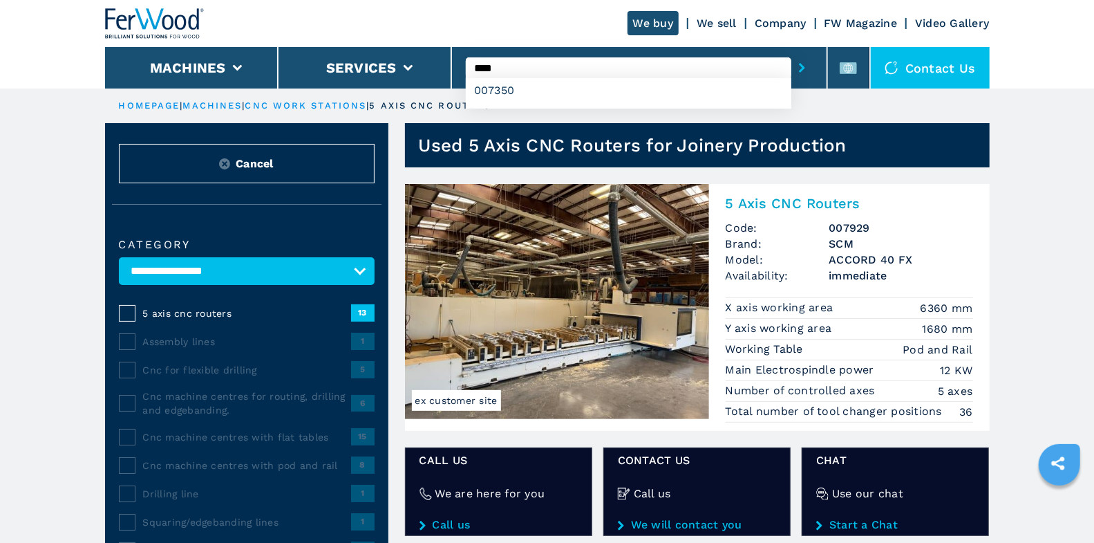
type input "****"
click at [791, 52] on button "submit-button" at bounding box center [801, 68] width 21 height 32
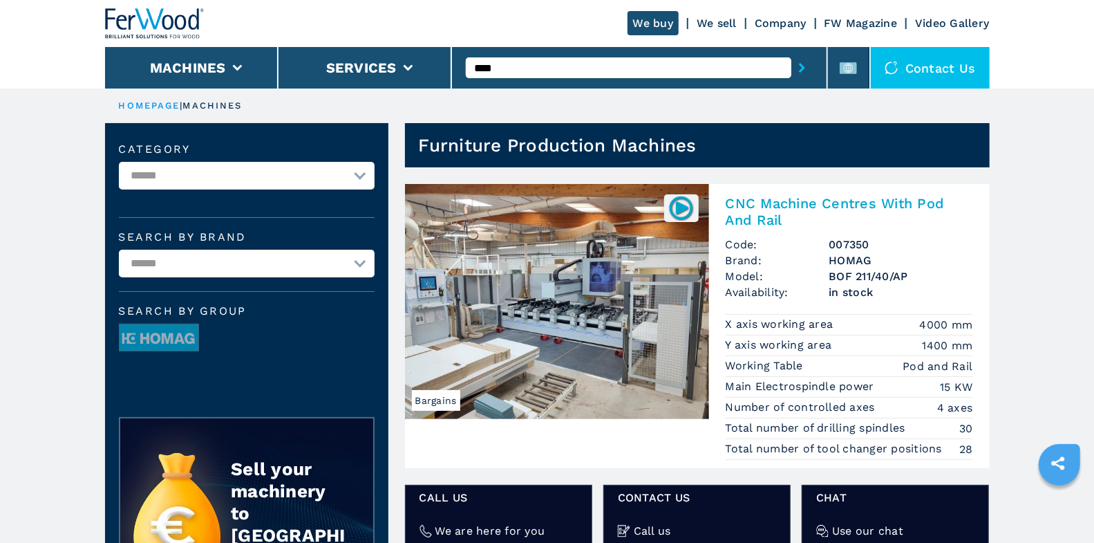
click at [814, 215] on h2 "CNC Machine Centres With Pod And Rail" at bounding box center [849, 211] width 247 height 33
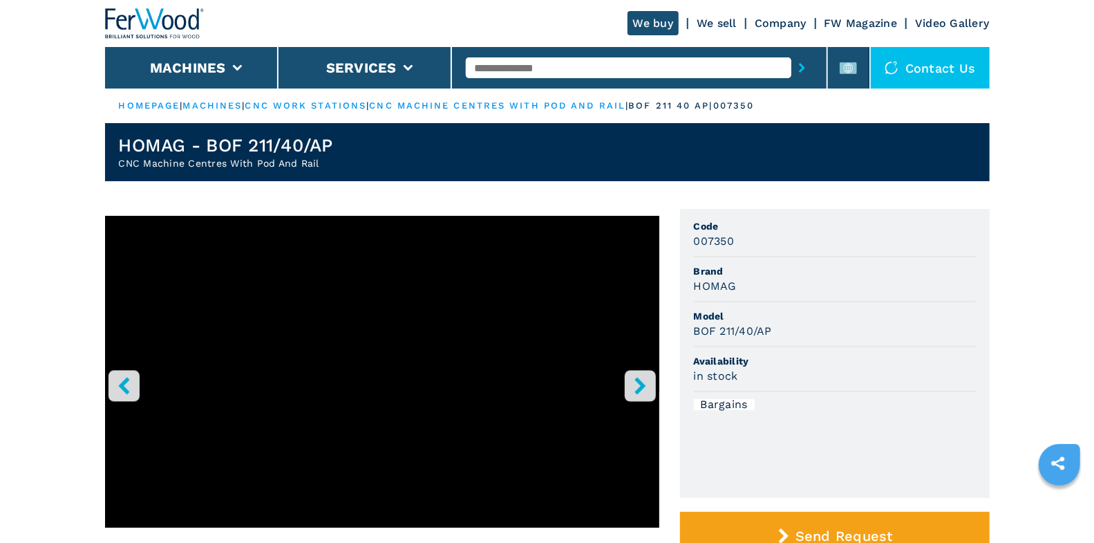
click at [642, 394] on button "right-button" at bounding box center [640, 385] width 31 height 31
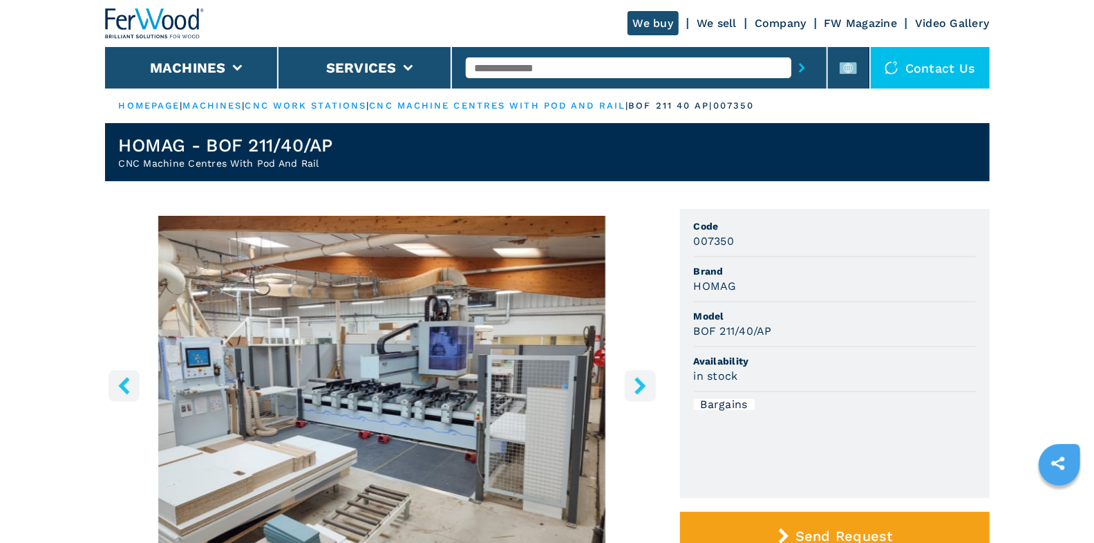
click at [115, 385] on icon "left-button" at bounding box center [123, 385] width 17 height 17
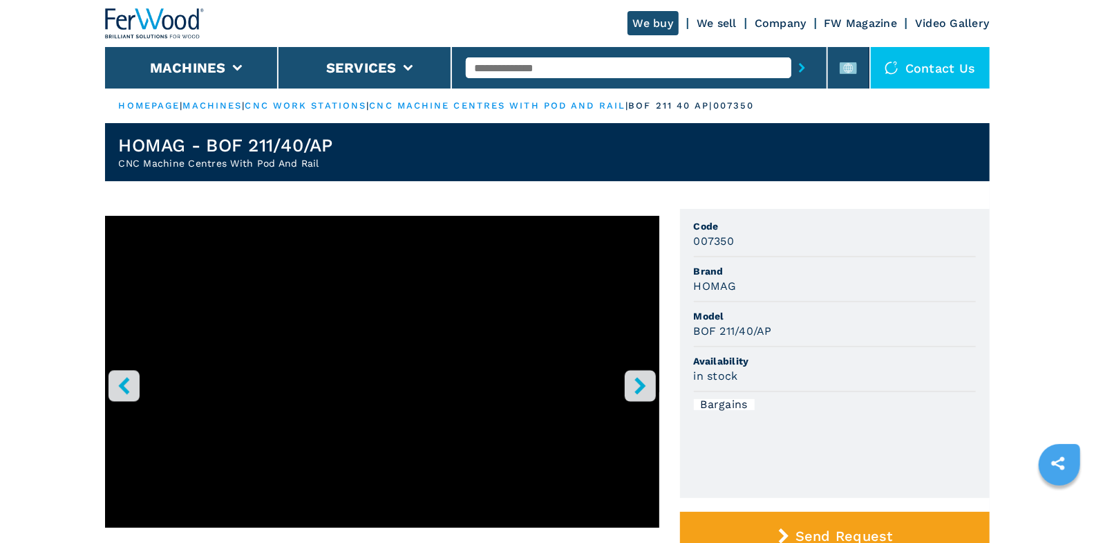
click at [643, 386] on icon "right-button" at bounding box center [639, 385] width 11 height 17
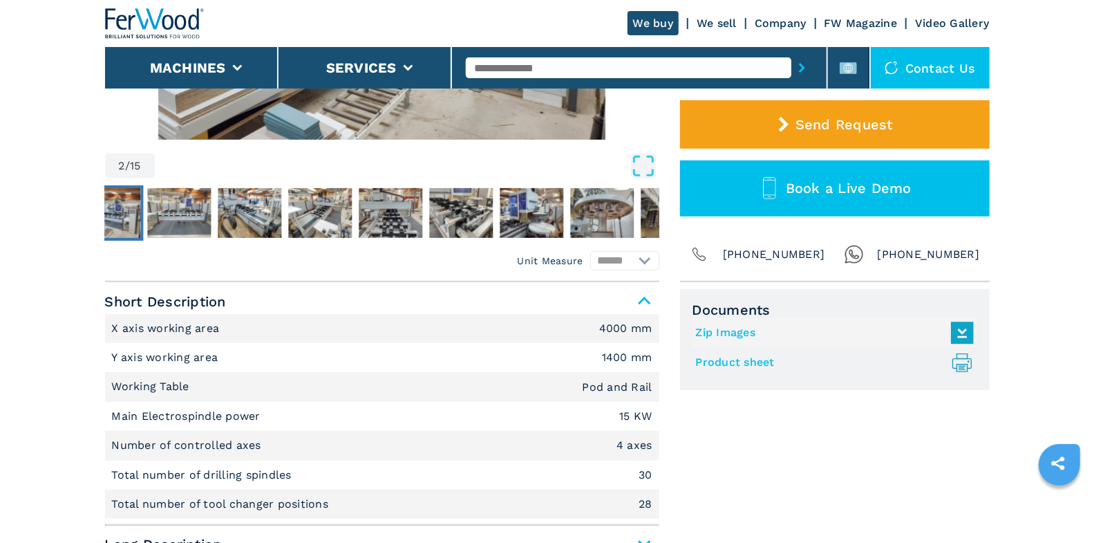
scroll to position [455, 0]
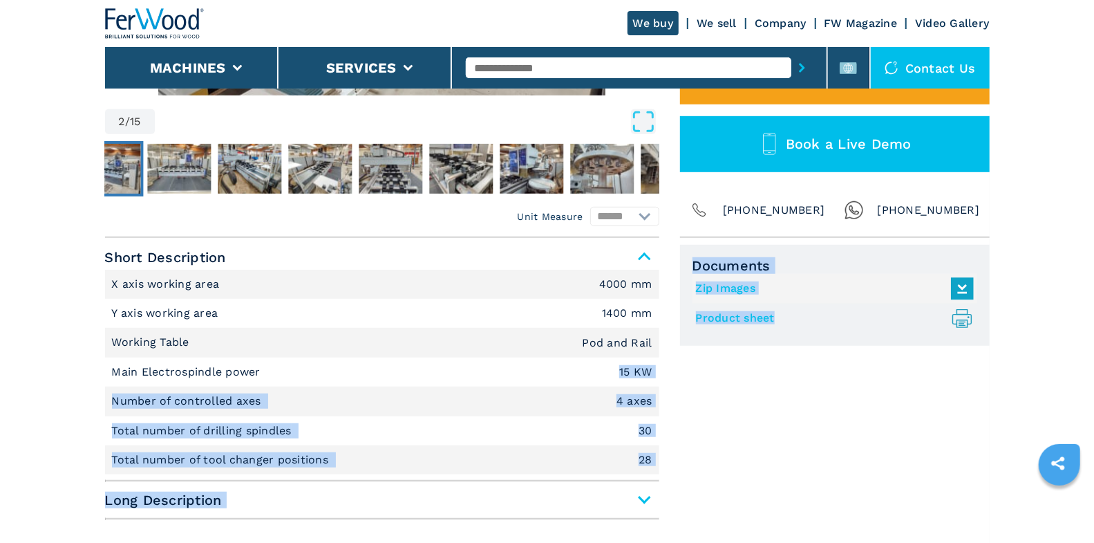
drag, startPoint x: 620, startPoint y: 372, endPoint x: 673, endPoint y: 369, distance: 53.3
click at [673, 369] on div "Unit Measure ****** ******** Short Description X axis working area 4000 mm Y ax…" at bounding box center [547, 382] width 885 height 288
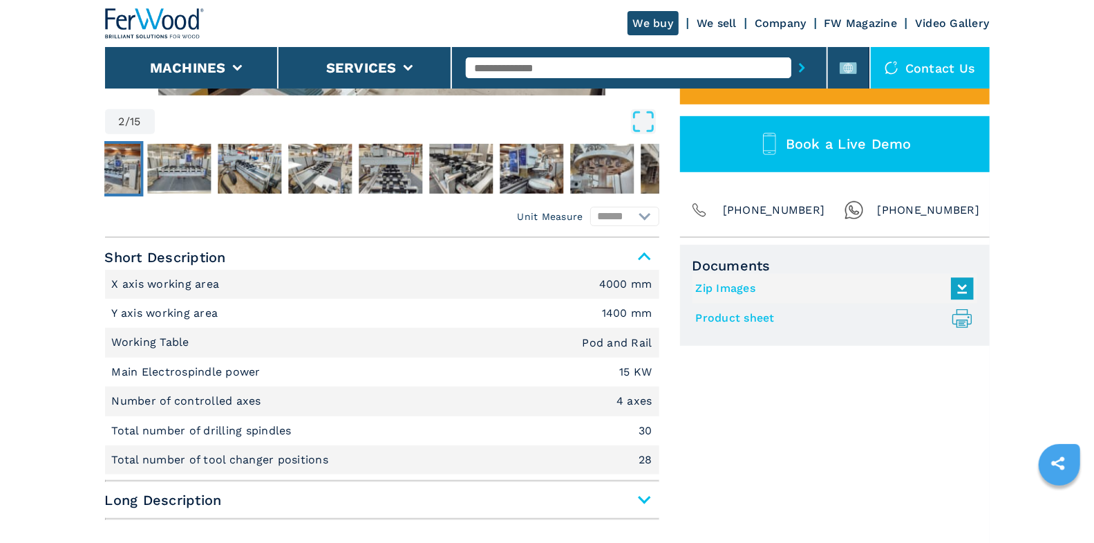
click at [683, 432] on div "Documents Zip Images Product sheet .prefix__st0{stroke-linecap:round;stroke-lin…" at bounding box center [835, 385] width 310 height 281
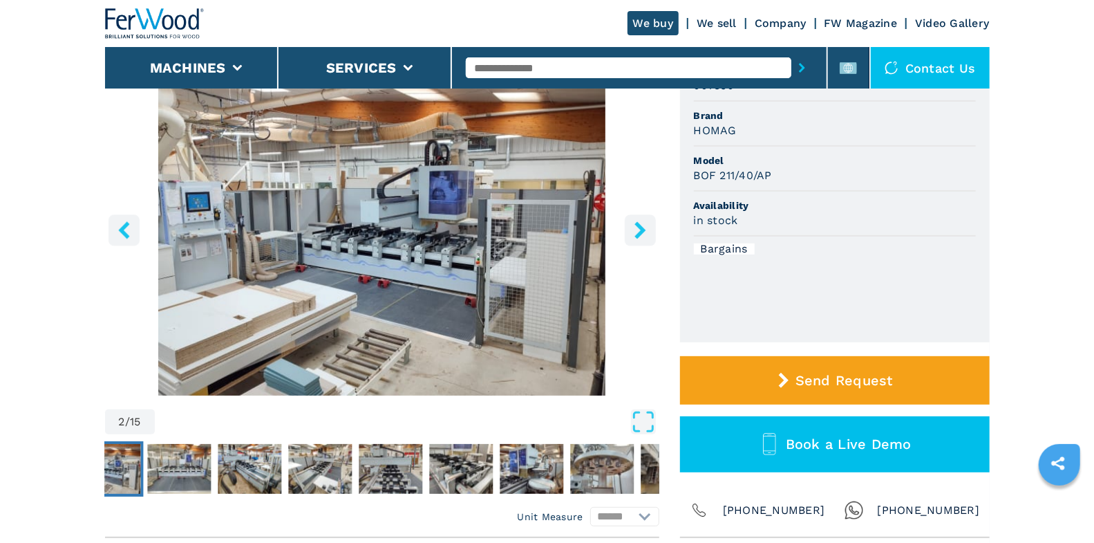
scroll to position [155, 0]
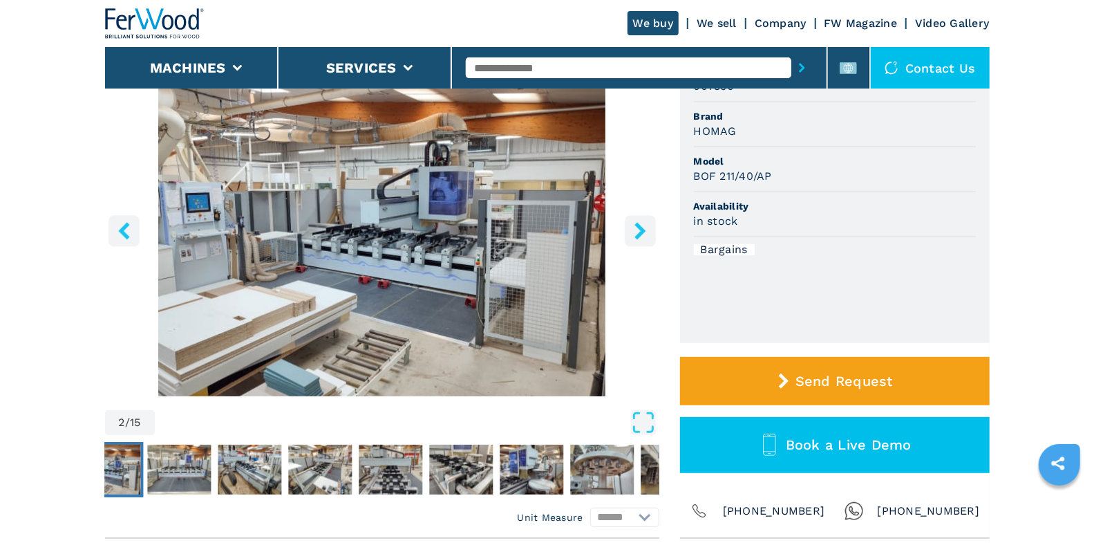
click at [630, 235] on button "right-button" at bounding box center [640, 230] width 31 height 31
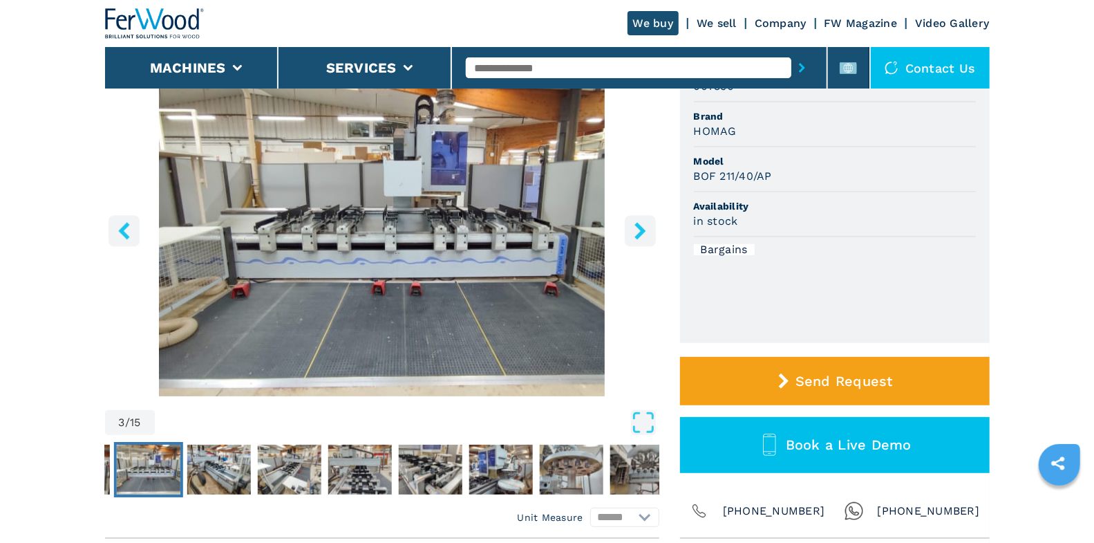
click at [633, 233] on icon "right-button" at bounding box center [640, 230] width 17 height 17
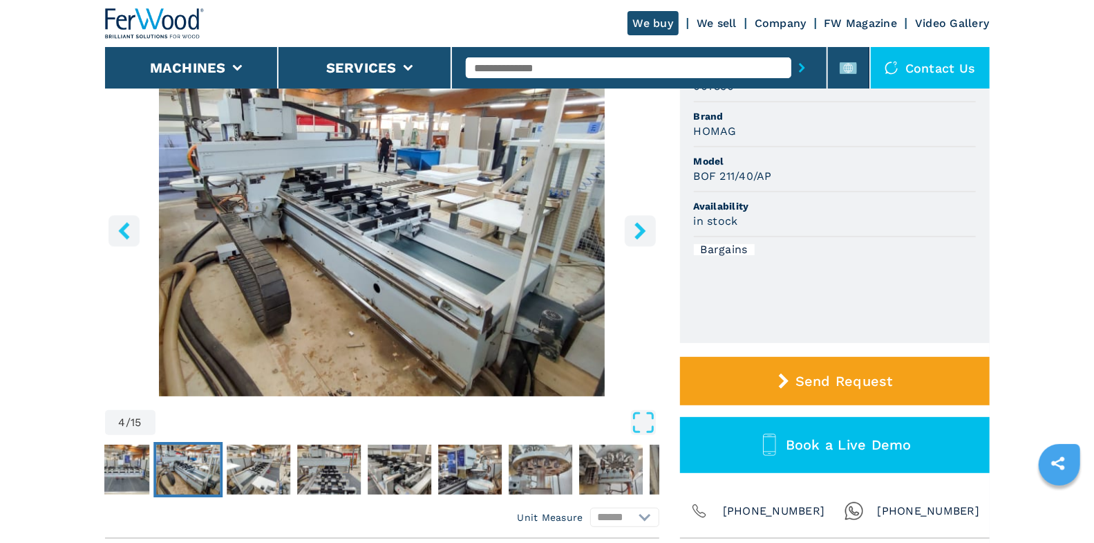
click at [633, 233] on icon "right-button" at bounding box center [640, 230] width 17 height 17
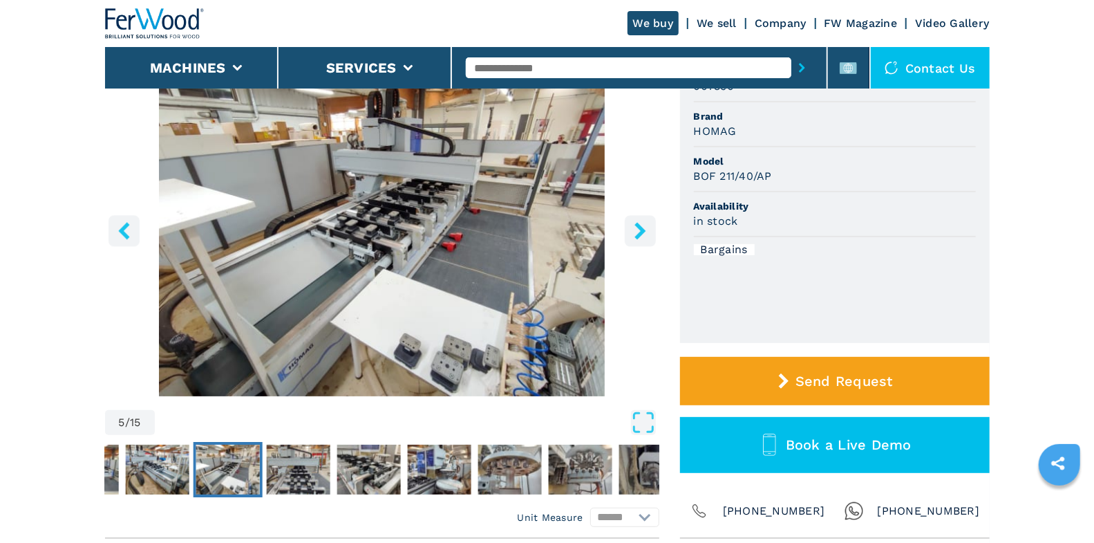
click at [633, 233] on icon "right-button" at bounding box center [640, 230] width 17 height 17
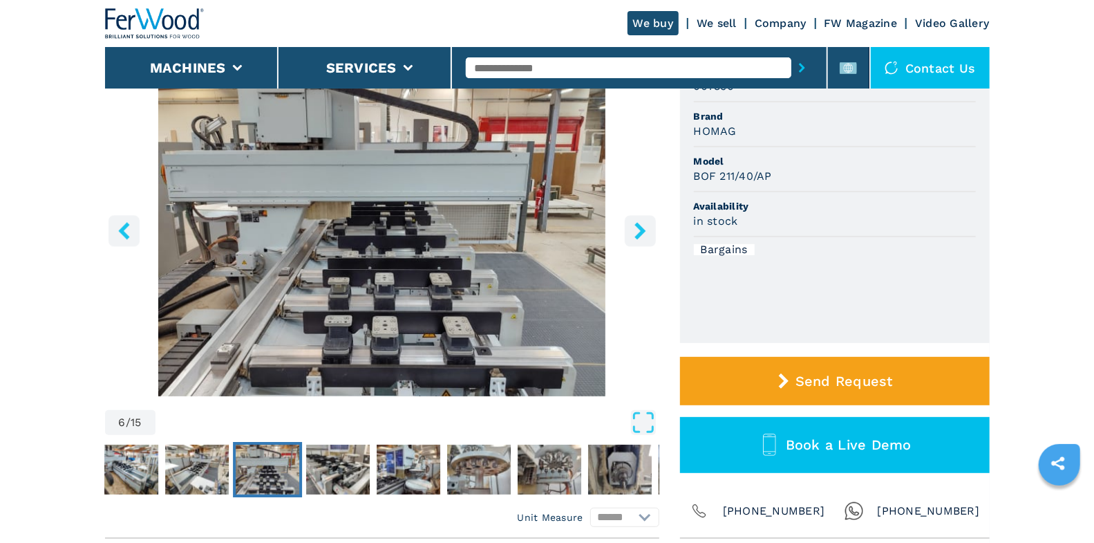
click at [633, 233] on icon "right-button" at bounding box center [640, 230] width 17 height 17
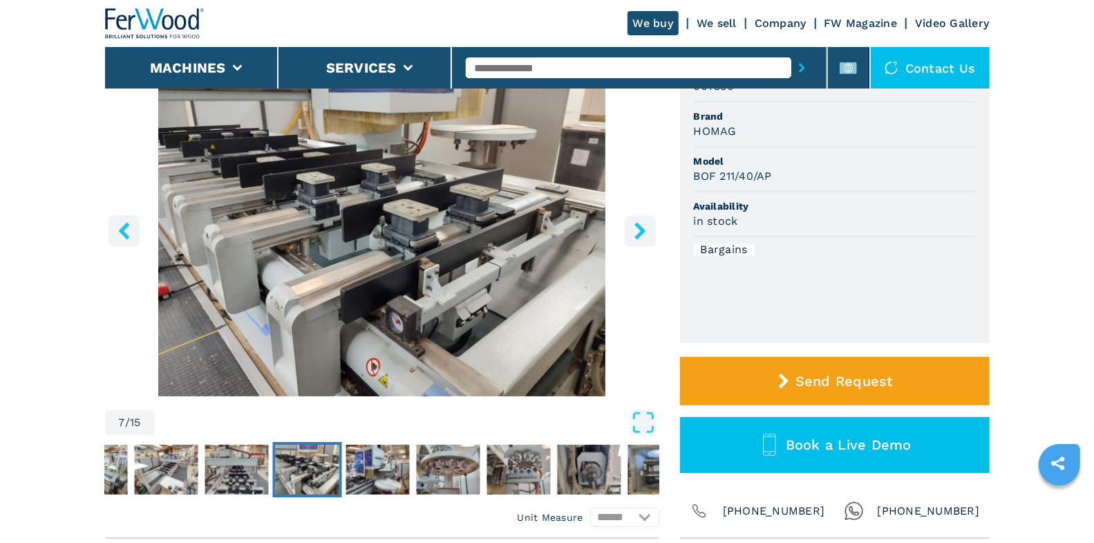
click at [633, 233] on icon "right-button" at bounding box center [640, 230] width 17 height 17
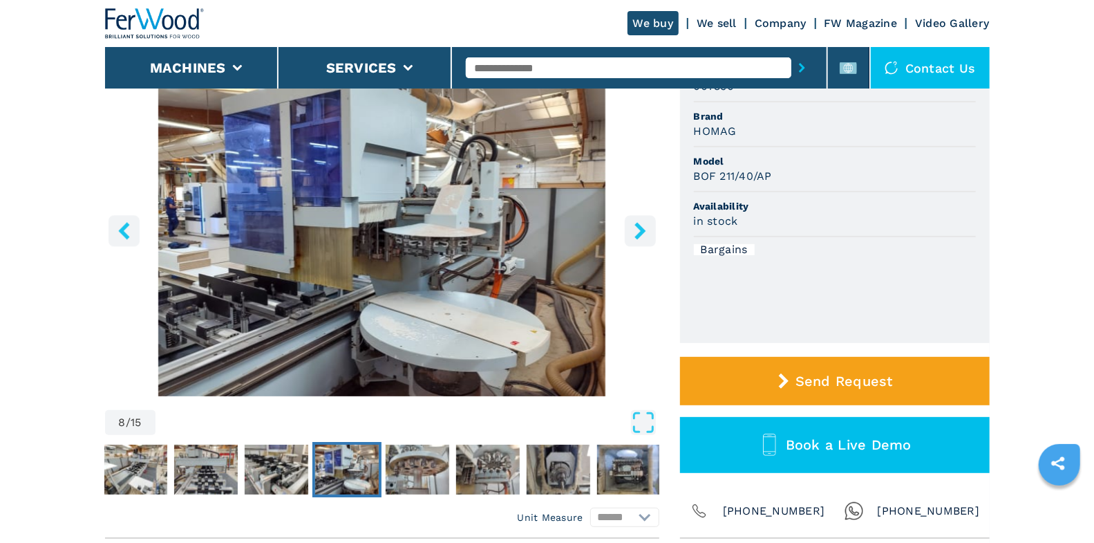
click at [633, 233] on icon "right-button" at bounding box center [640, 230] width 17 height 17
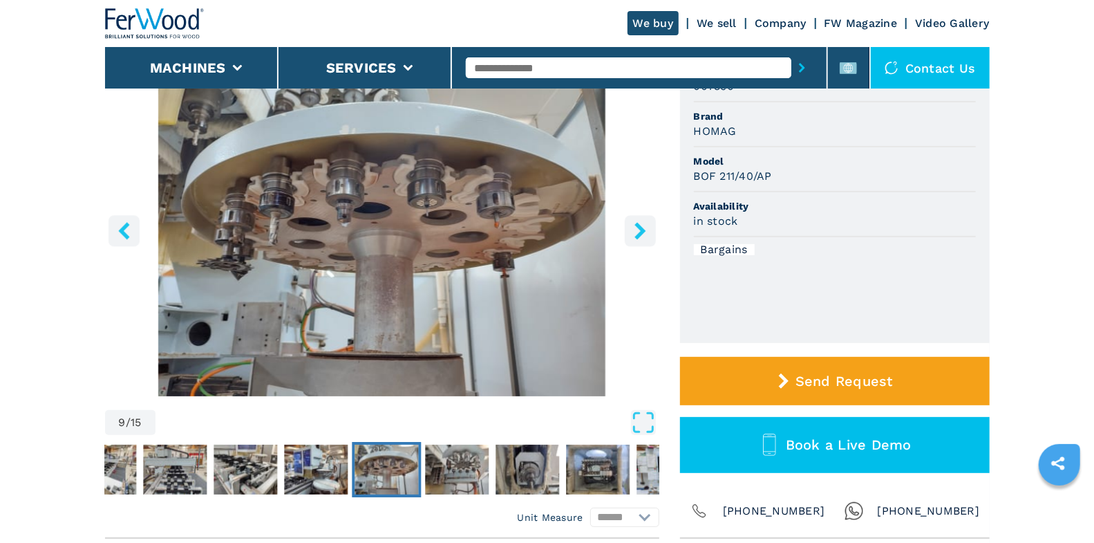
click at [633, 233] on icon "right-button" at bounding box center [640, 230] width 17 height 17
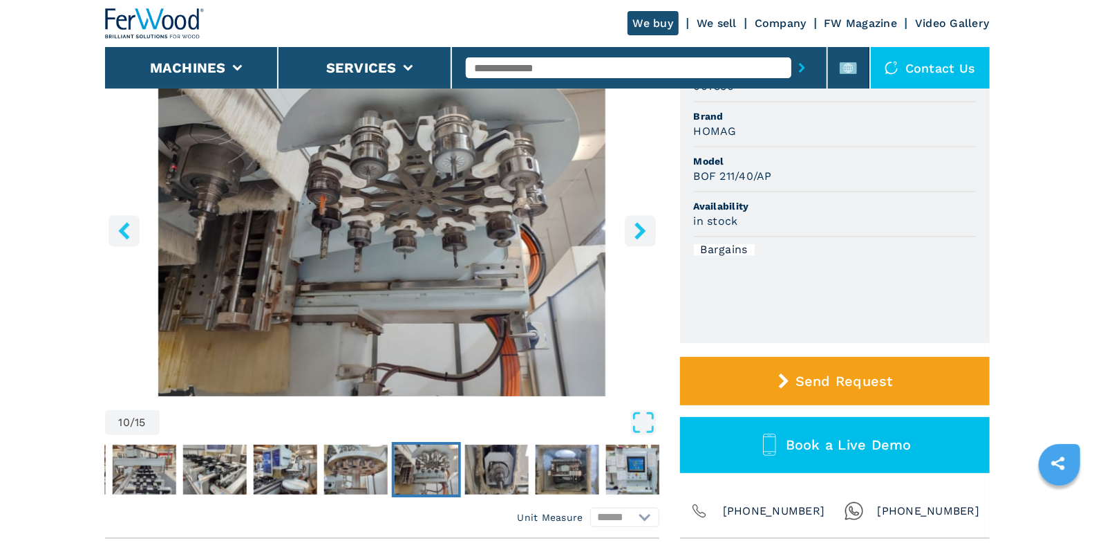
click at [633, 233] on icon "right-button" at bounding box center [640, 230] width 17 height 17
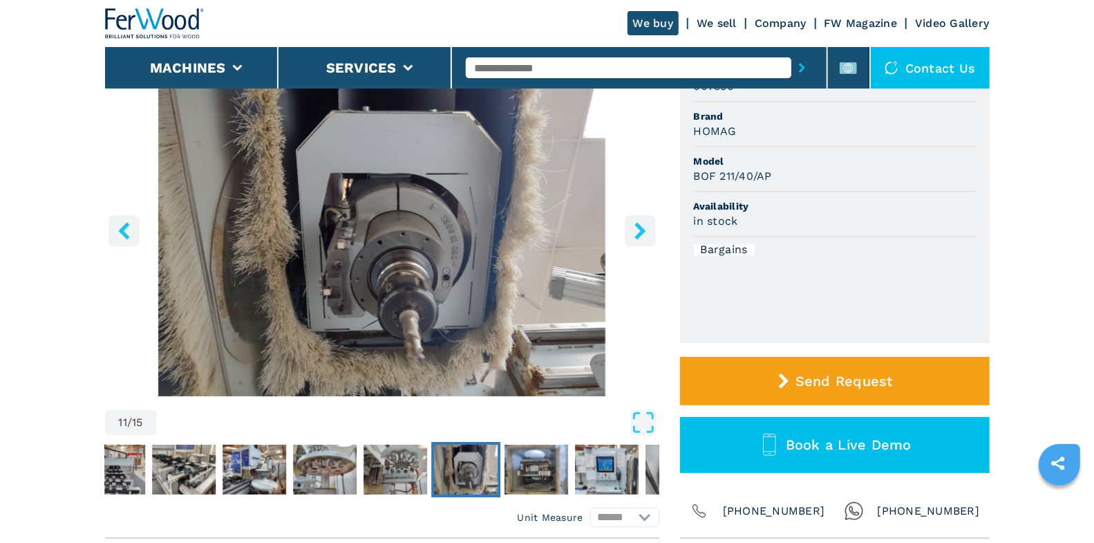
click at [633, 233] on icon "right-button" at bounding box center [640, 230] width 17 height 17
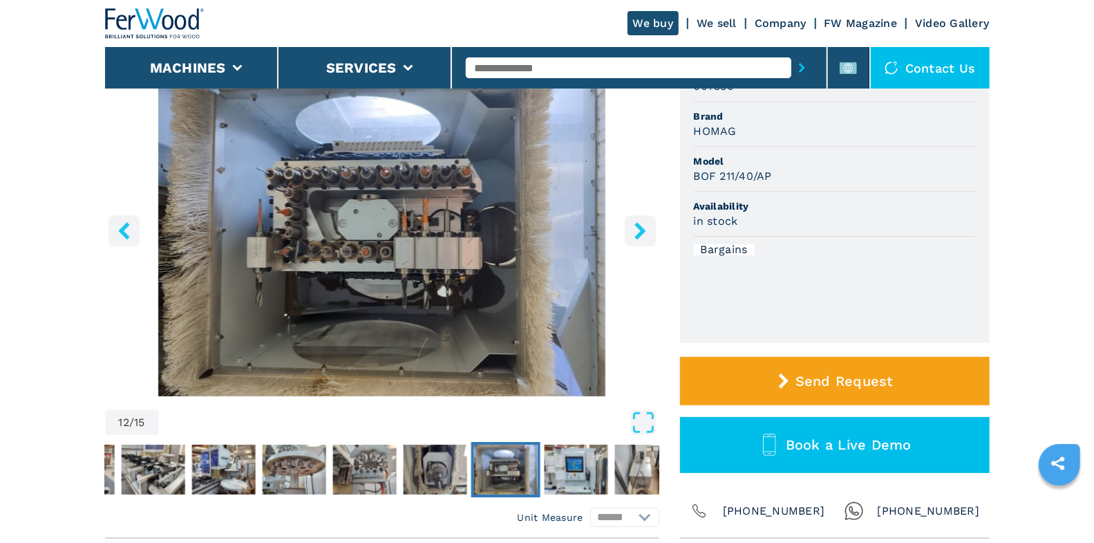
click at [646, 234] on icon "right-button" at bounding box center [640, 230] width 17 height 17
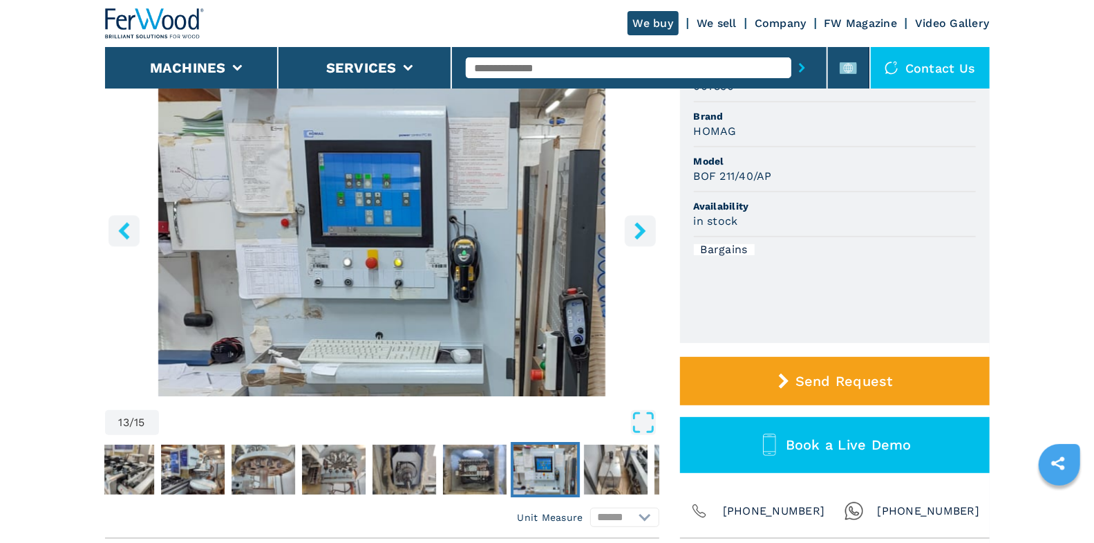
click at [646, 234] on icon "right-button" at bounding box center [640, 230] width 17 height 17
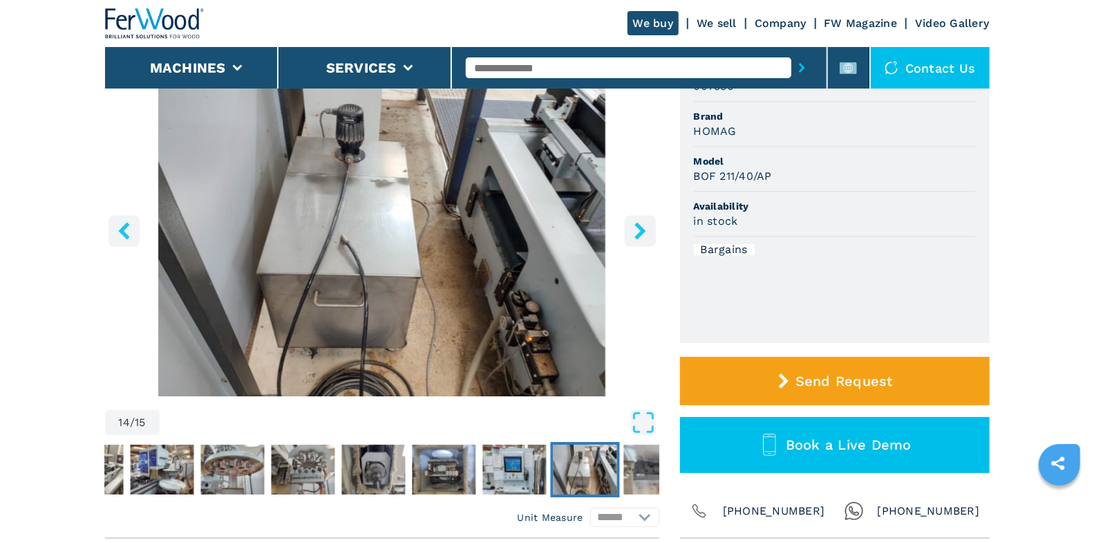
click at [646, 234] on icon "right-button" at bounding box center [640, 230] width 17 height 17
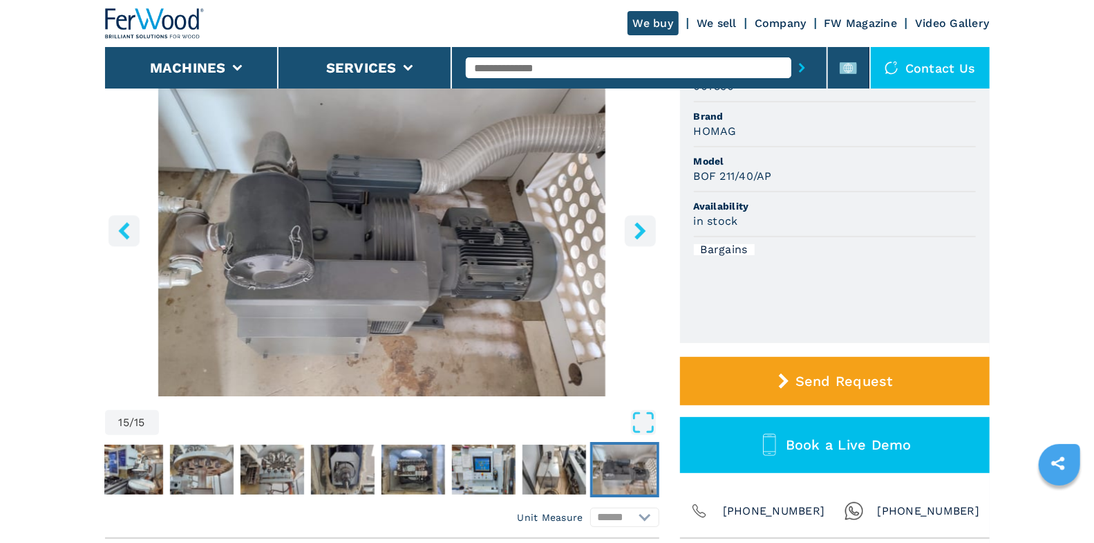
click at [646, 234] on icon "right-button" at bounding box center [640, 230] width 17 height 17
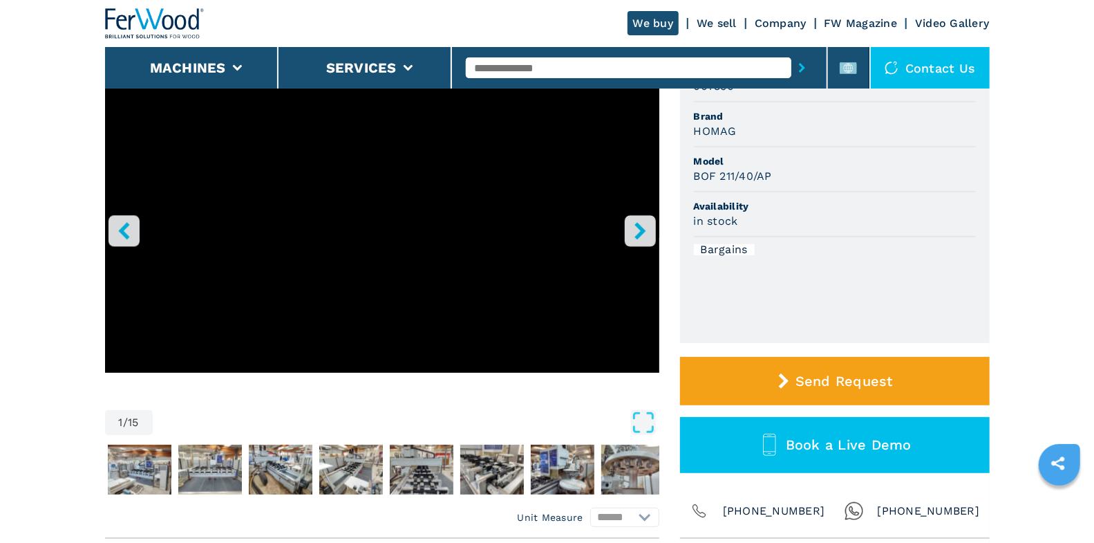
click at [646, 234] on icon "right-button" at bounding box center [640, 230] width 17 height 17
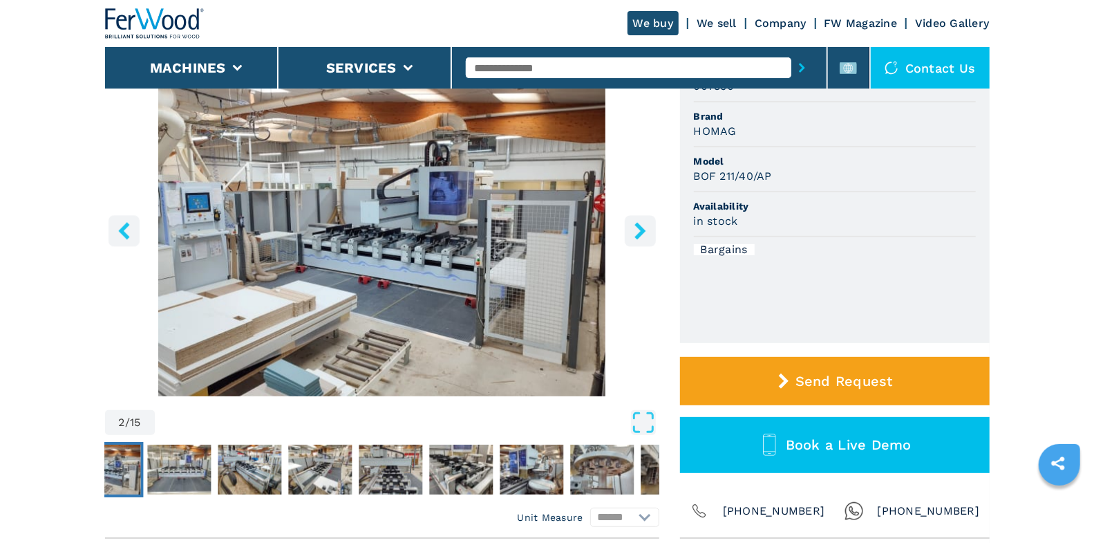
click at [124, 234] on icon "left-button" at bounding box center [123, 230] width 11 height 17
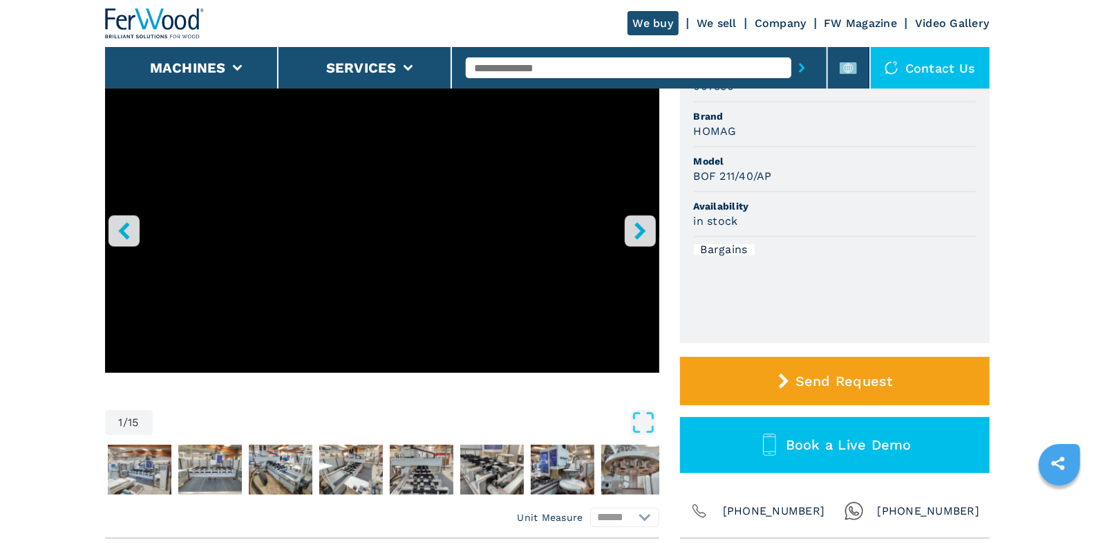
click at [641, 234] on icon "right-button" at bounding box center [640, 230] width 17 height 17
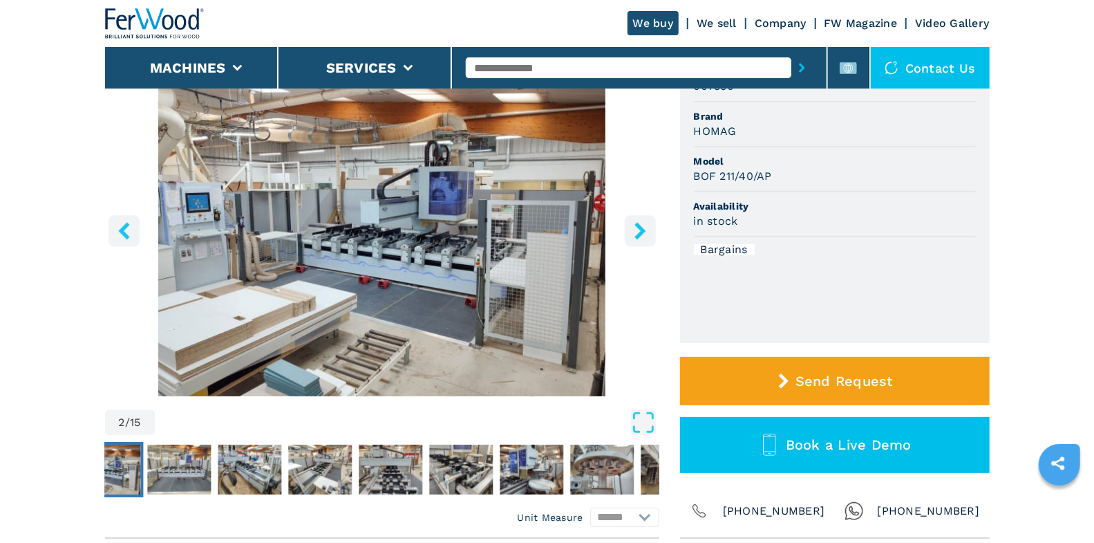
click at [641, 234] on icon "right-button" at bounding box center [640, 230] width 17 height 17
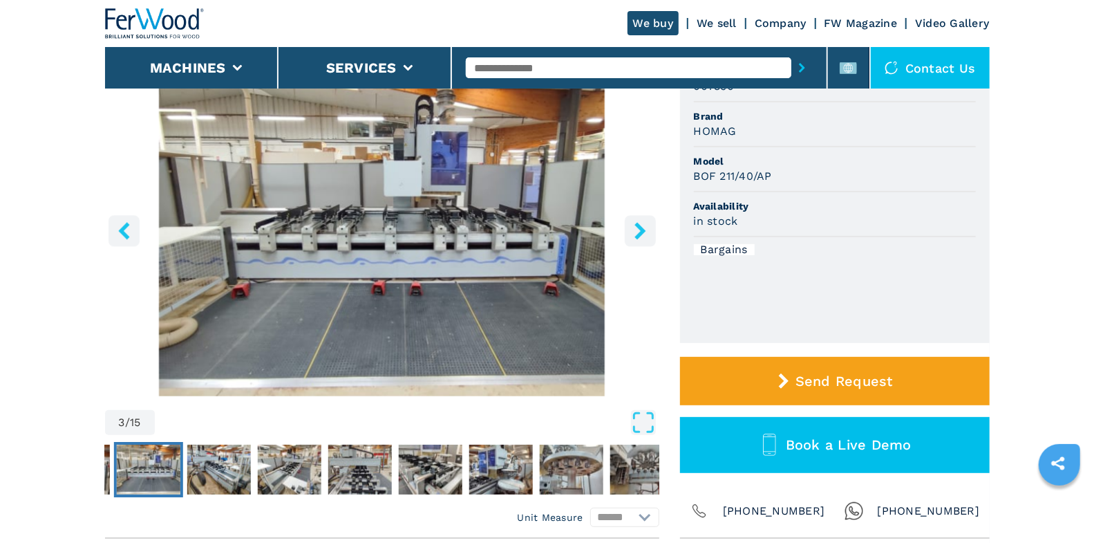
click at [643, 234] on icon "right-button" at bounding box center [640, 230] width 17 height 17
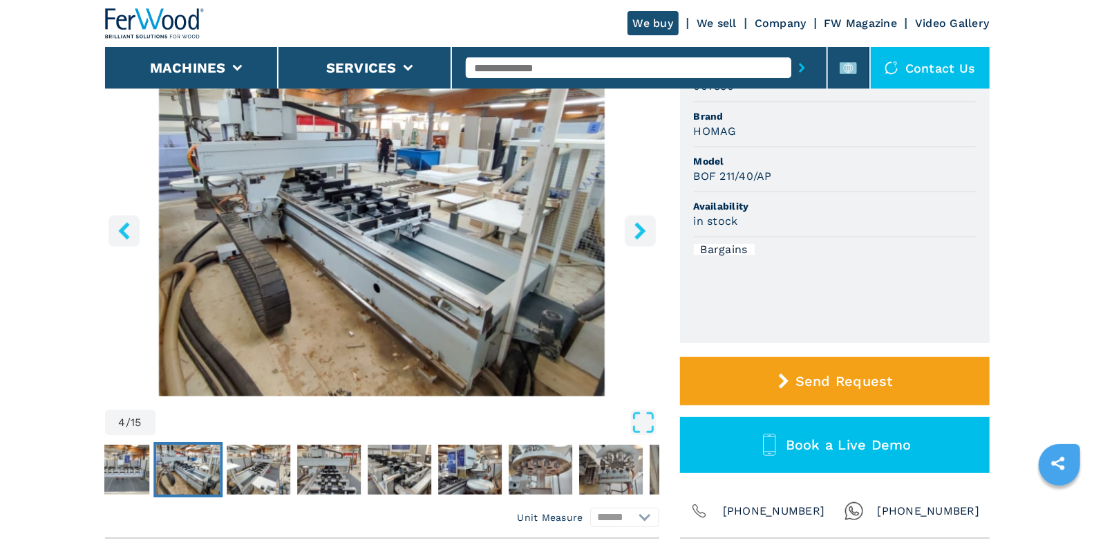
click at [643, 234] on icon "right-button" at bounding box center [640, 230] width 17 height 17
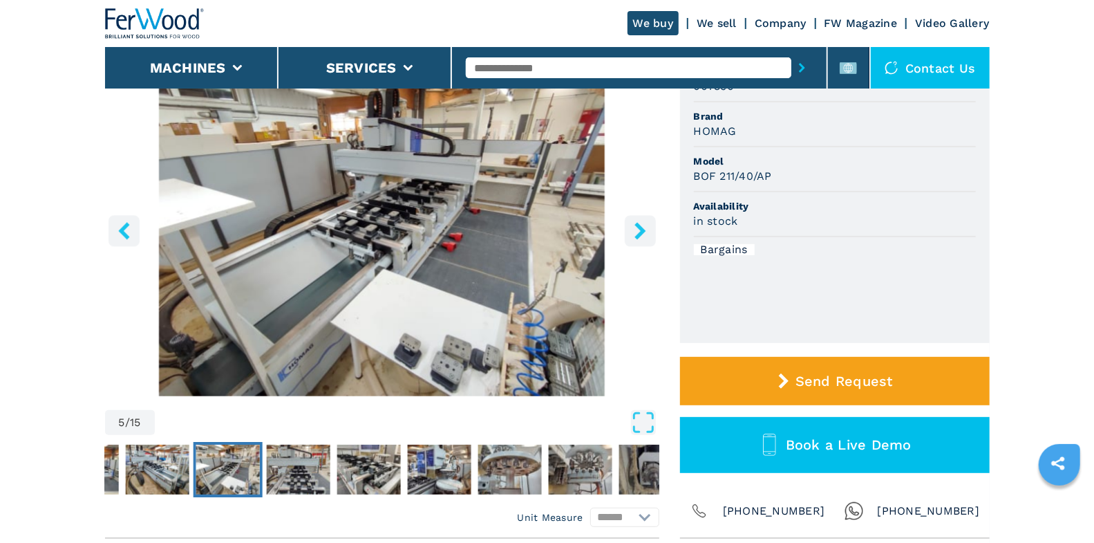
click at [640, 229] on icon "right-button" at bounding box center [639, 230] width 11 height 17
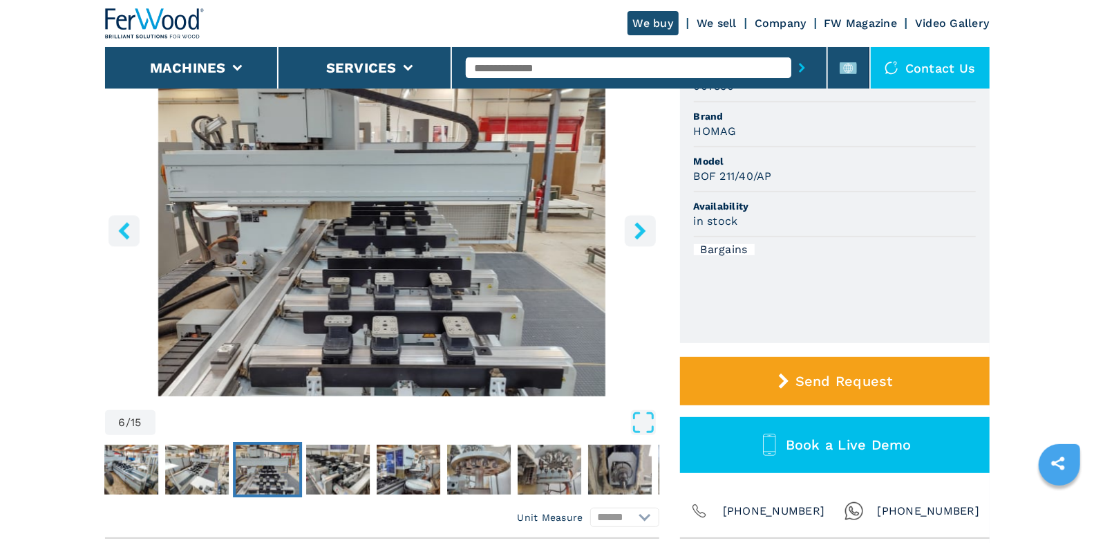
click at [640, 229] on icon "right-button" at bounding box center [639, 230] width 11 height 17
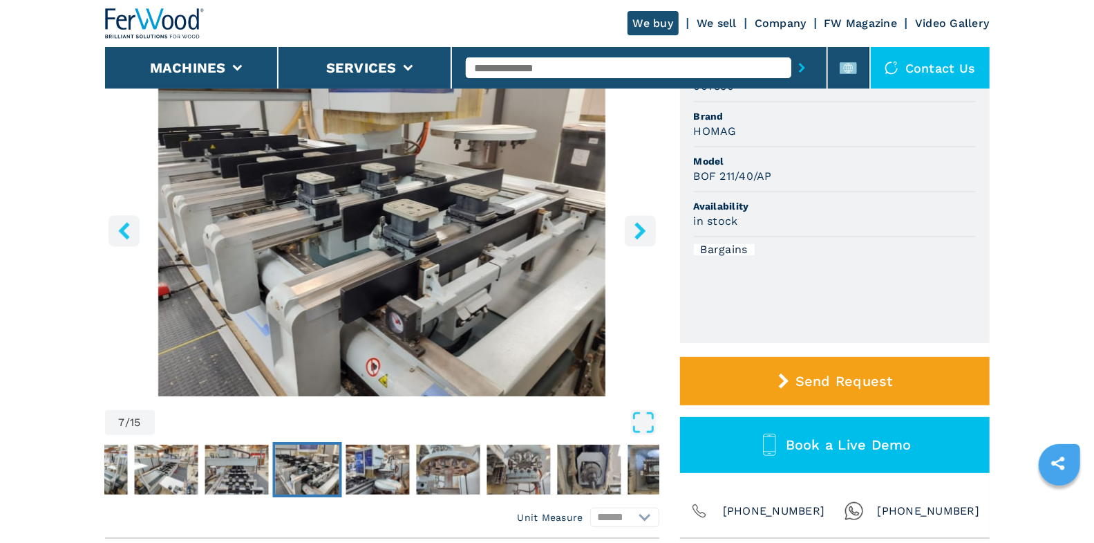
click at [640, 229] on icon "right-button" at bounding box center [639, 230] width 11 height 17
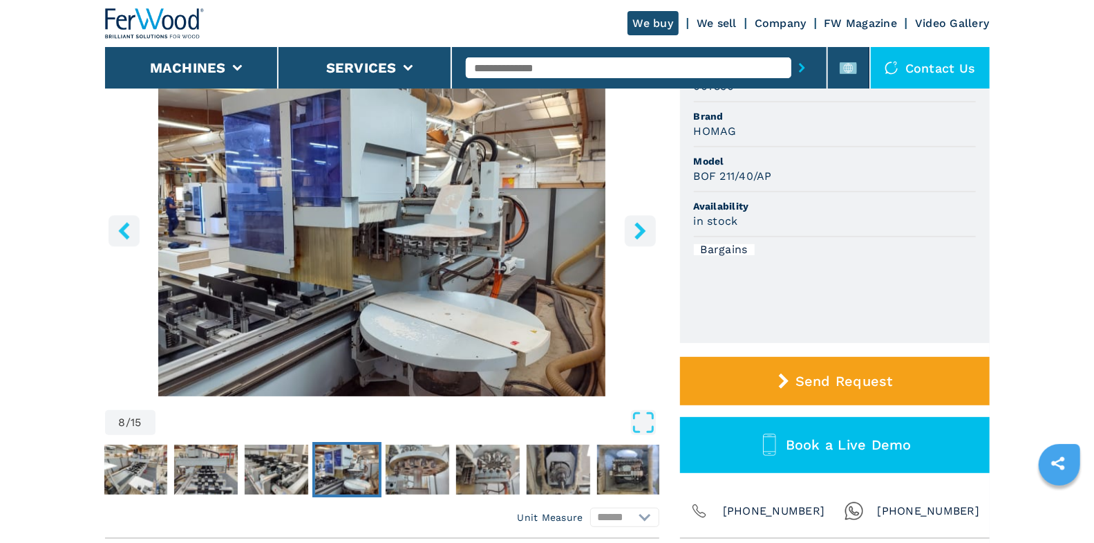
click at [640, 229] on icon "right-button" at bounding box center [639, 230] width 11 height 17
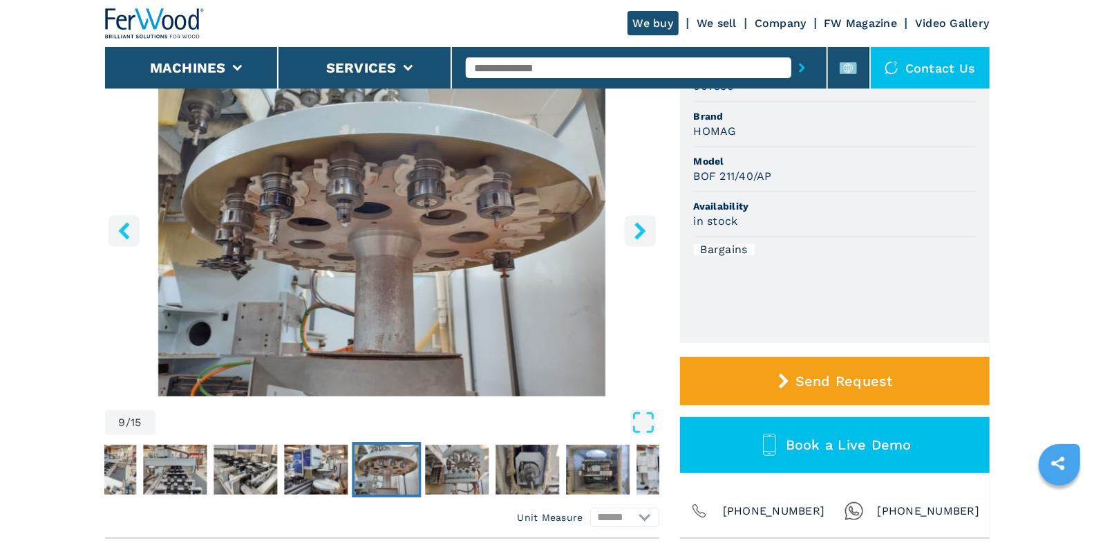
click at [640, 229] on icon "right-button" at bounding box center [639, 230] width 11 height 17
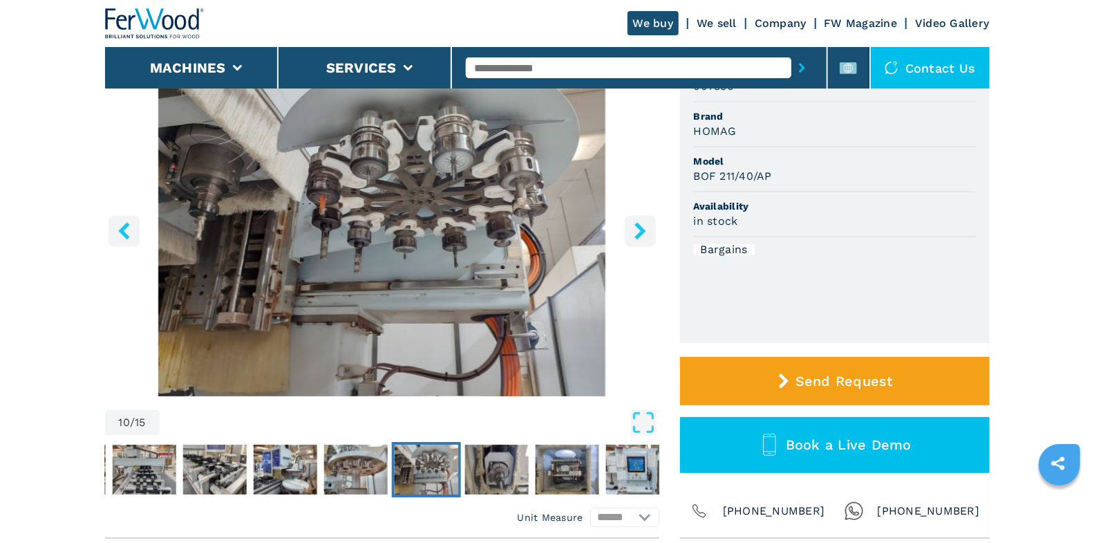
click at [635, 229] on icon "right-button" at bounding box center [640, 230] width 17 height 17
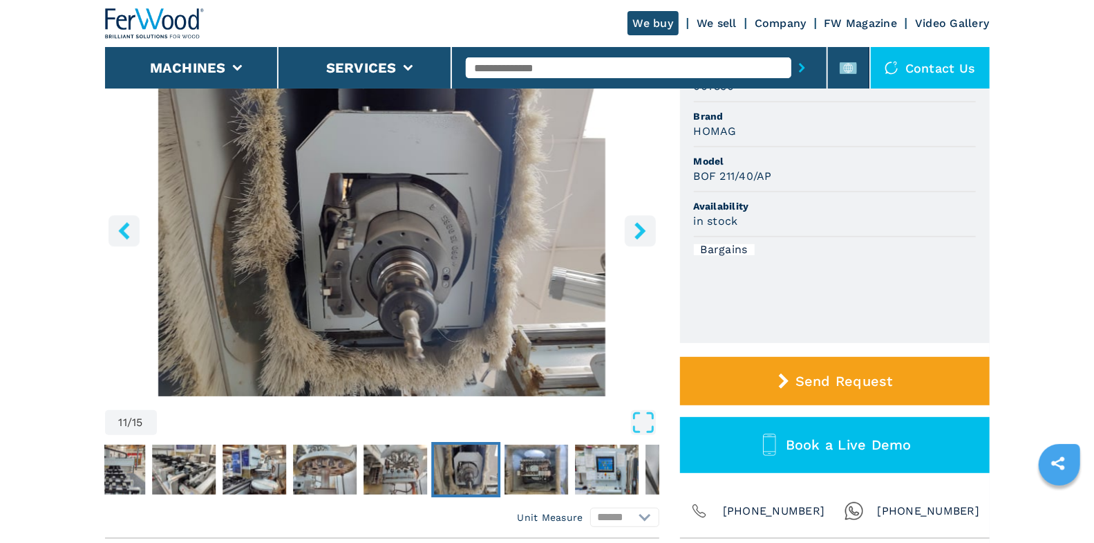
click at [635, 229] on icon "right-button" at bounding box center [640, 230] width 17 height 17
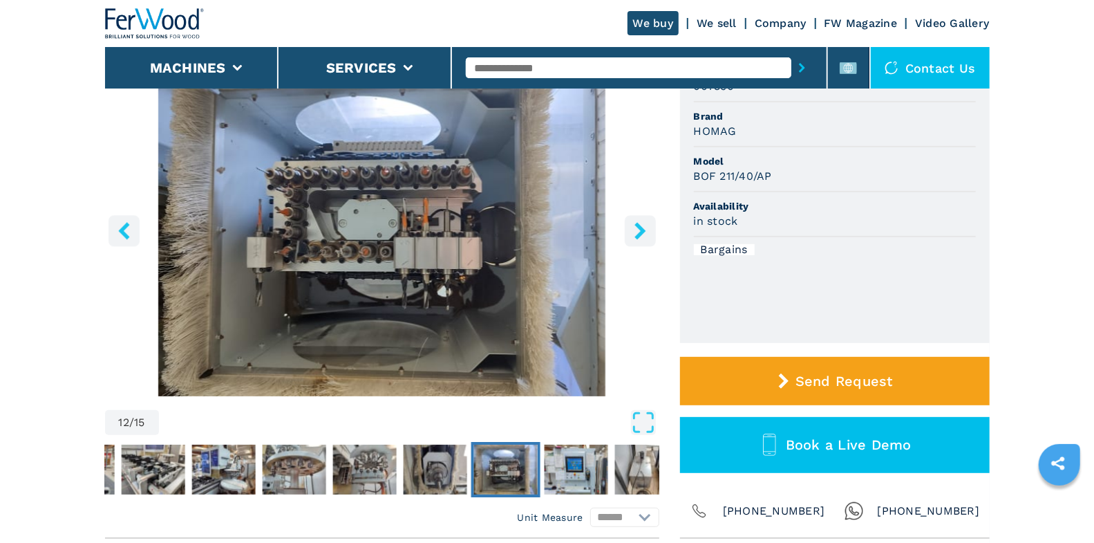
click at [645, 235] on icon "right-button" at bounding box center [640, 230] width 17 height 17
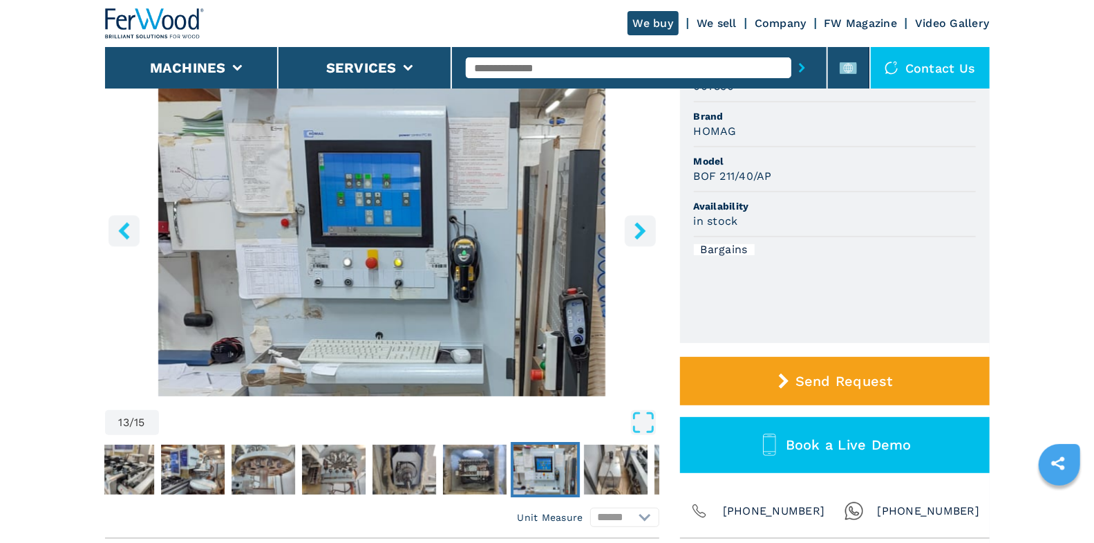
click at [645, 235] on icon "right-button" at bounding box center [640, 230] width 17 height 17
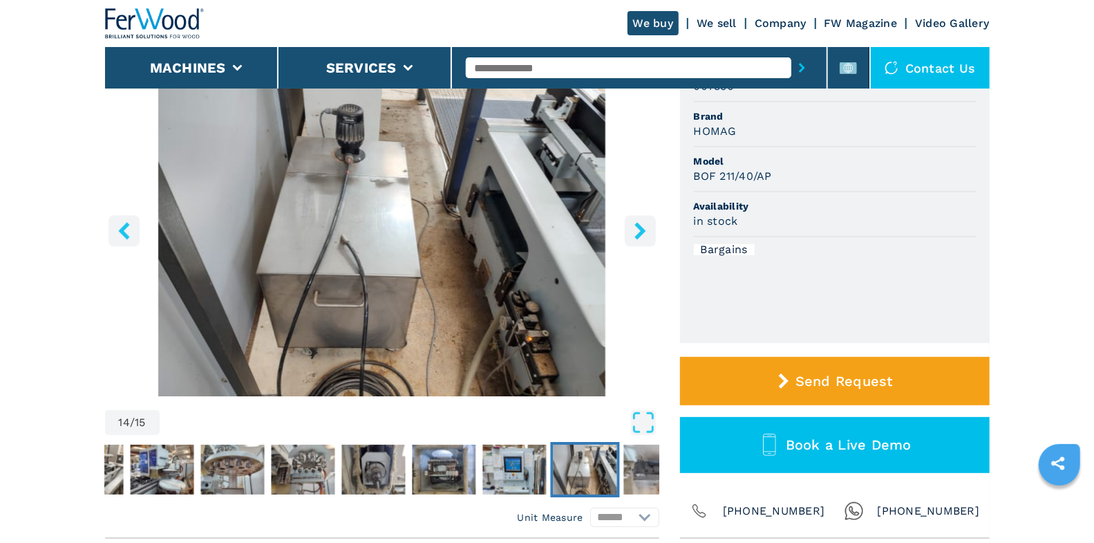
click at [131, 233] on icon "left-button" at bounding box center [123, 230] width 17 height 17
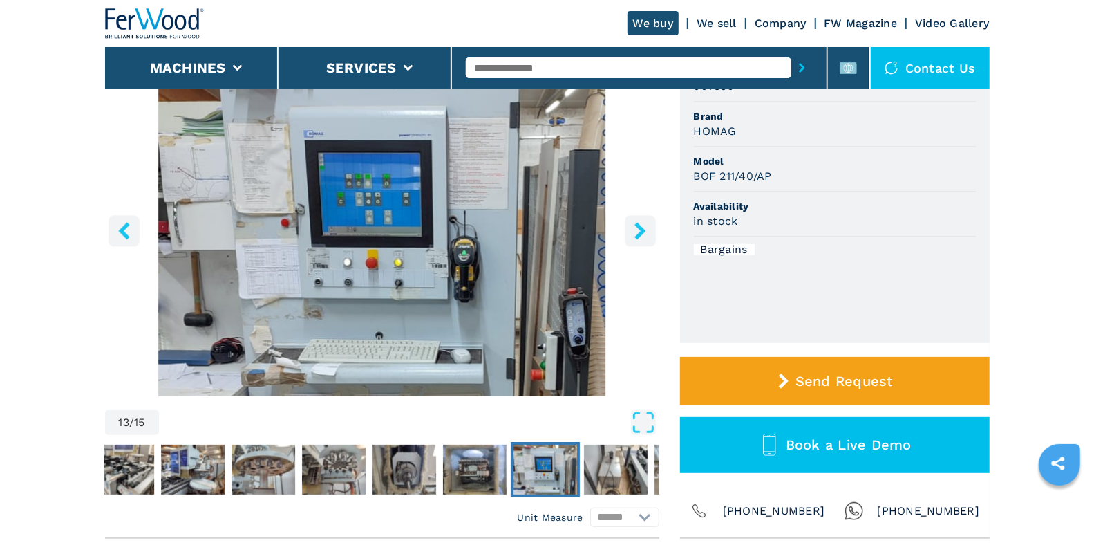
click at [645, 231] on icon "right-button" at bounding box center [640, 230] width 17 height 17
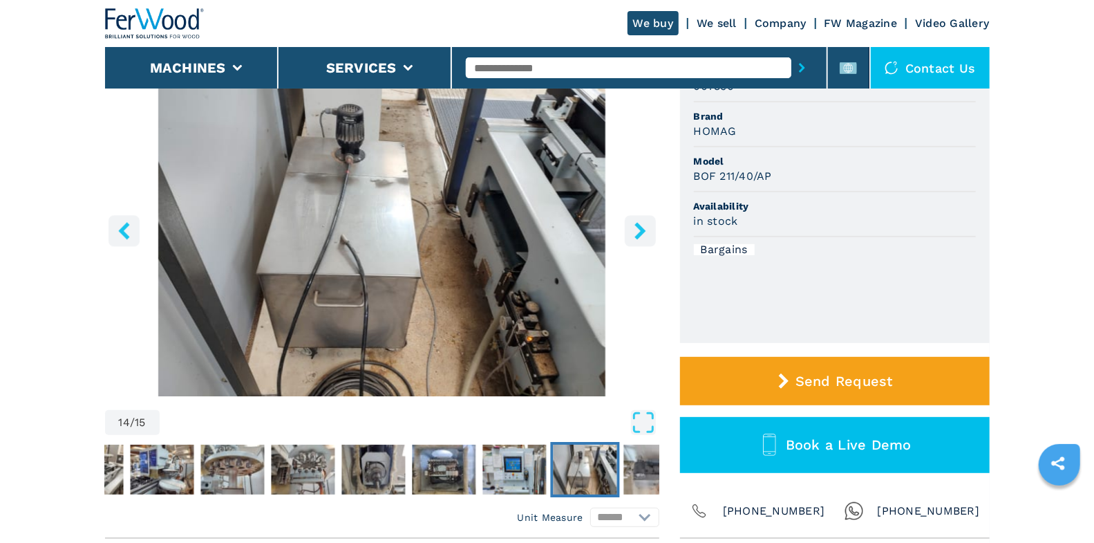
click at [645, 231] on icon "right-button" at bounding box center [640, 230] width 17 height 17
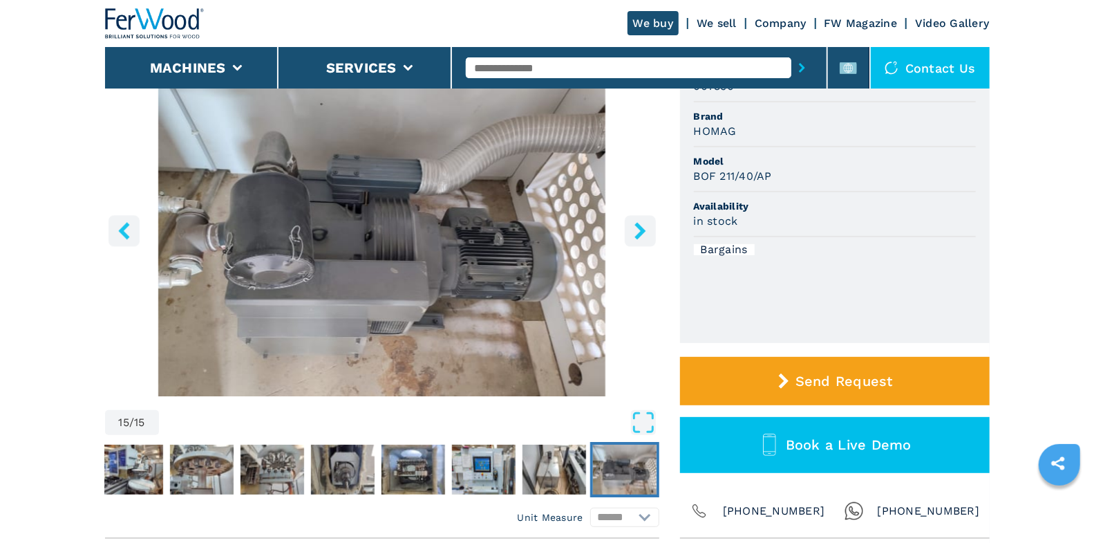
click at [645, 231] on icon "right-button" at bounding box center [640, 230] width 17 height 17
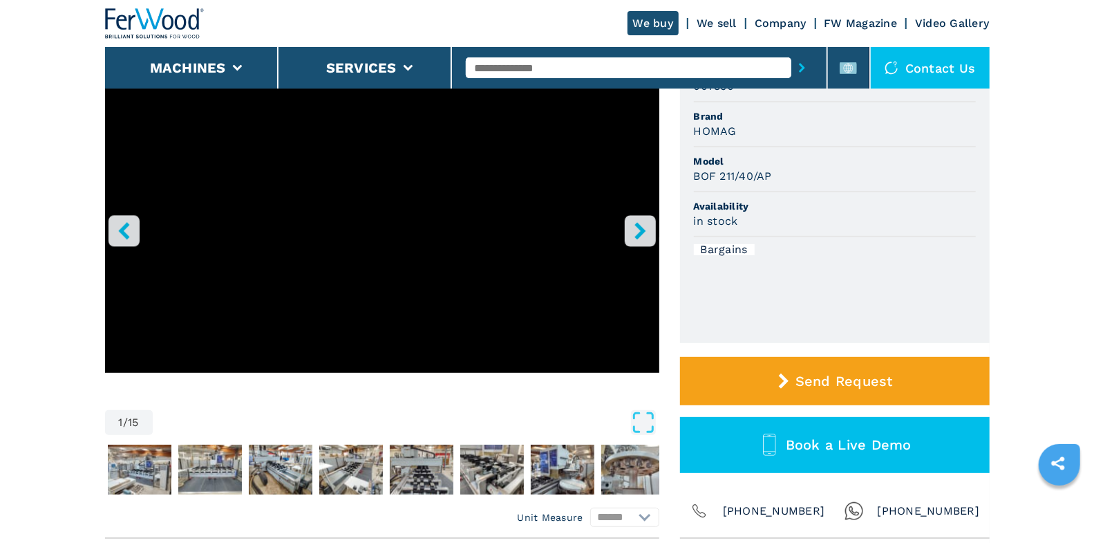
click at [645, 231] on icon "right-button" at bounding box center [640, 230] width 17 height 17
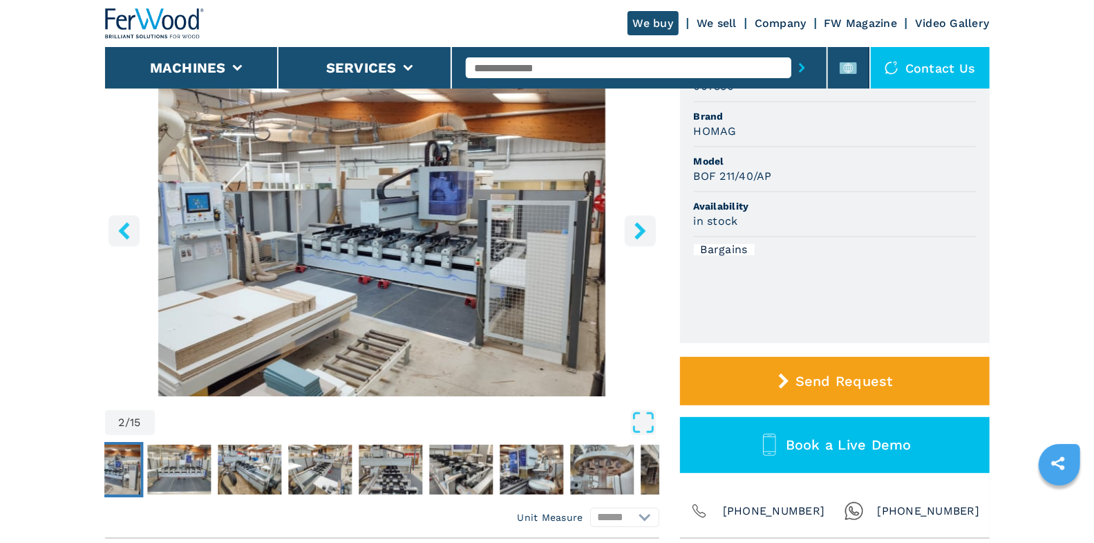
click at [645, 231] on icon "right-button" at bounding box center [640, 230] width 17 height 17
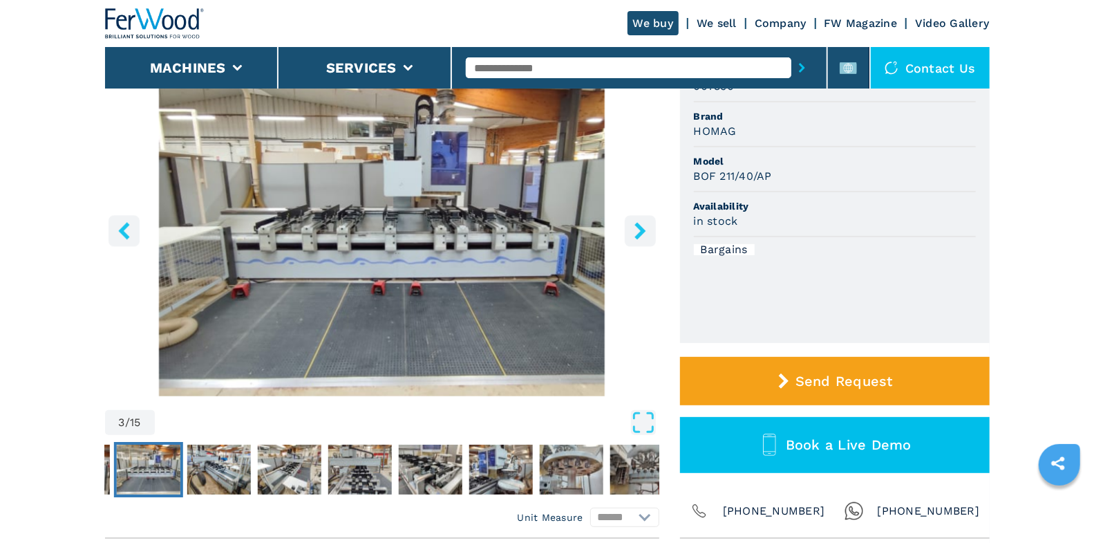
click at [645, 231] on icon "right-button" at bounding box center [640, 230] width 17 height 17
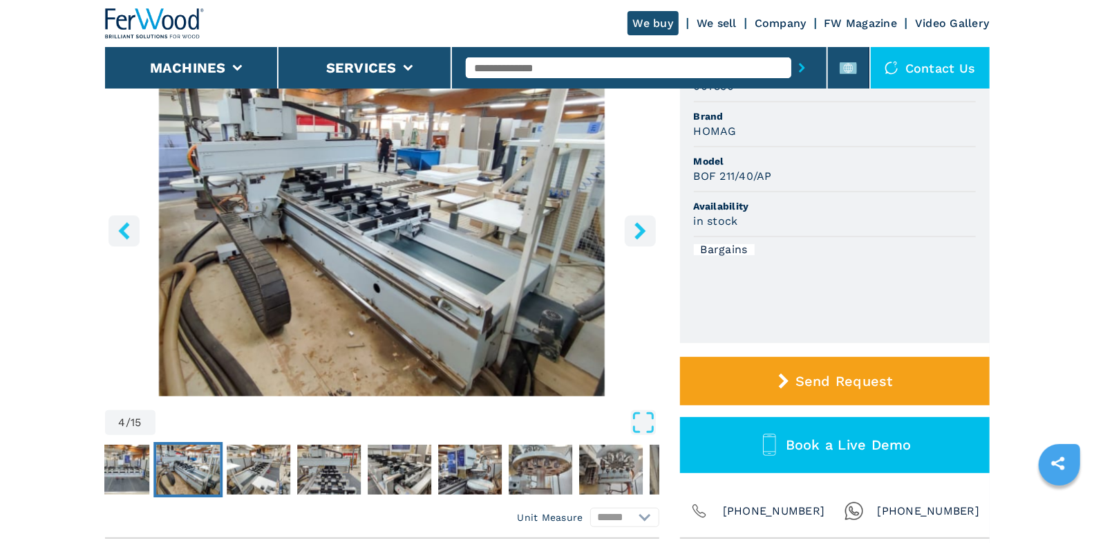
click at [645, 231] on icon "right-button" at bounding box center [640, 230] width 17 height 17
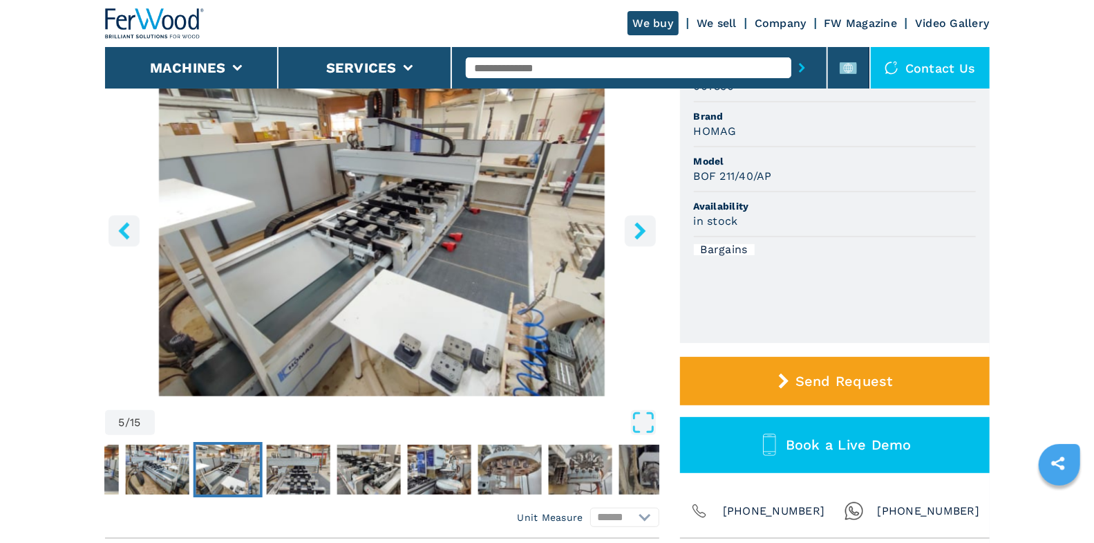
click at [641, 245] on button "right-button" at bounding box center [640, 230] width 31 height 31
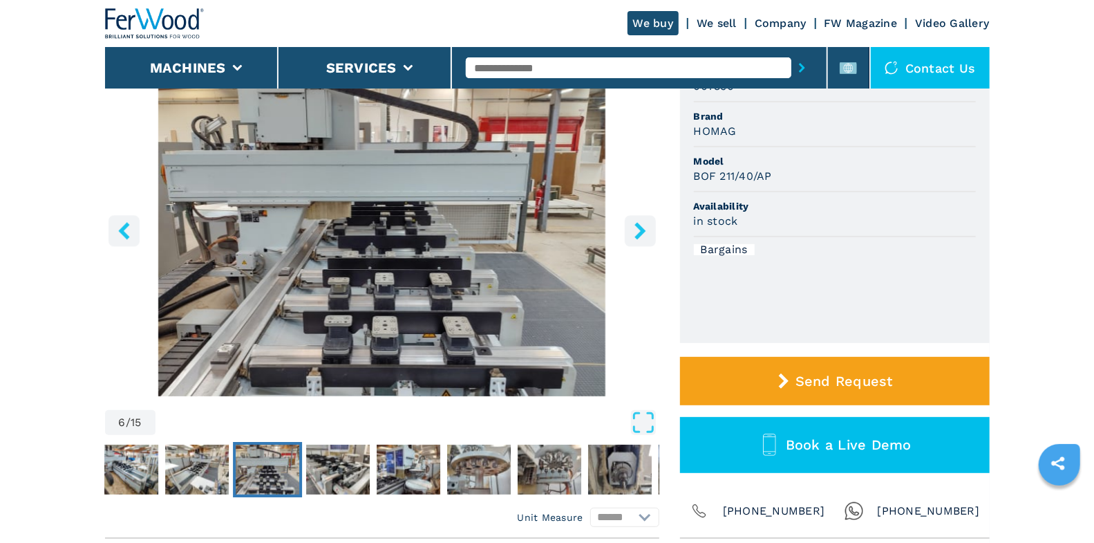
click at [641, 235] on icon "right-button" at bounding box center [640, 230] width 17 height 17
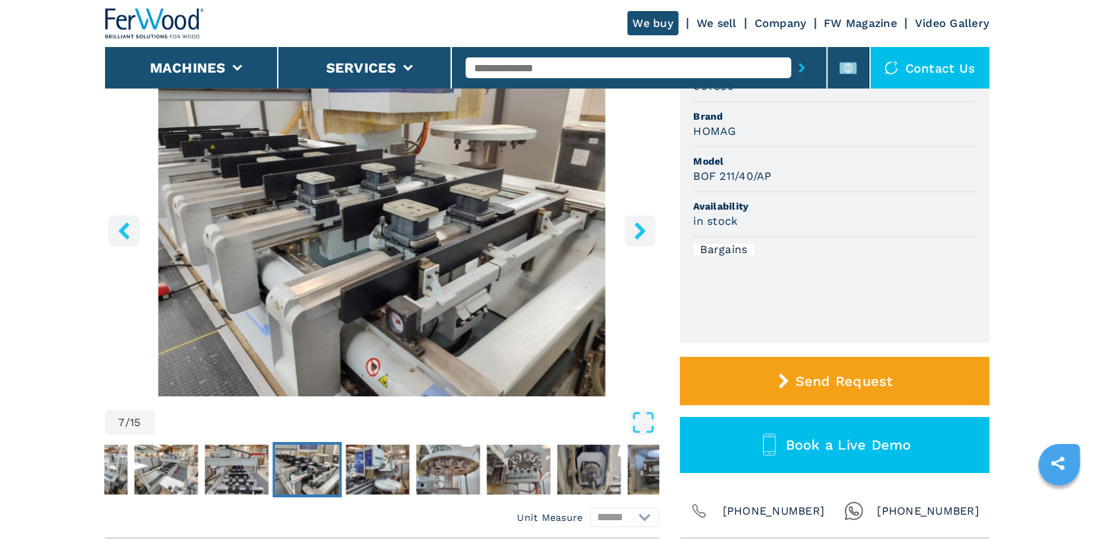
click at [641, 235] on icon "right-button" at bounding box center [640, 230] width 17 height 17
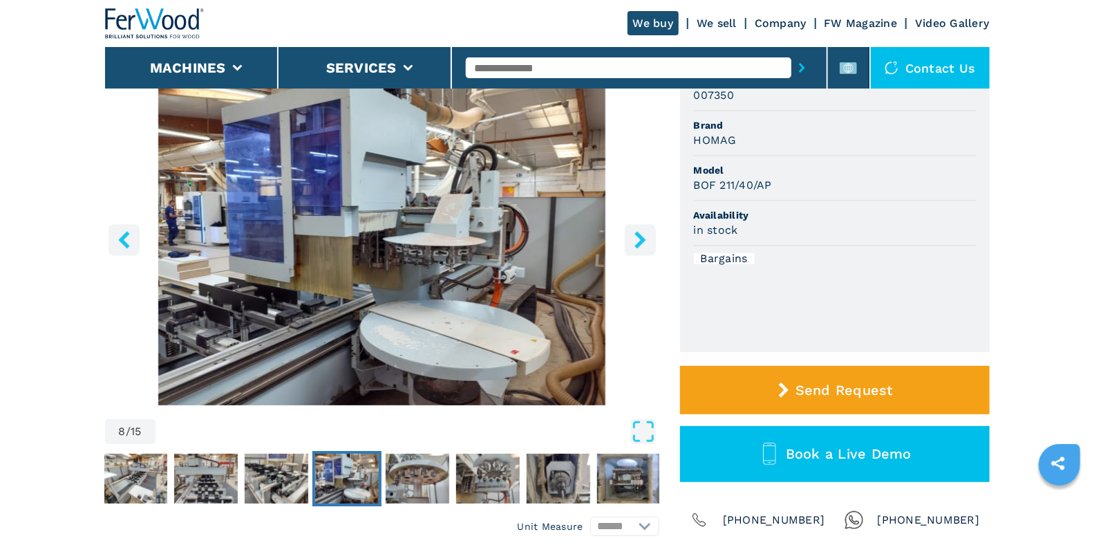
scroll to position [133, 0]
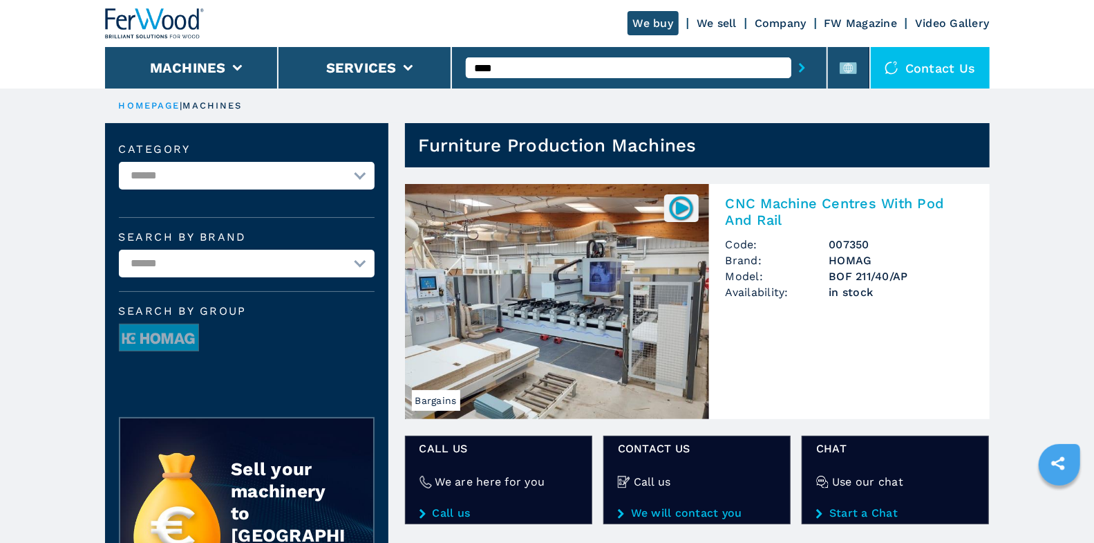
click at [657, 72] on input "****" at bounding box center [629, 67] width 326 height 21
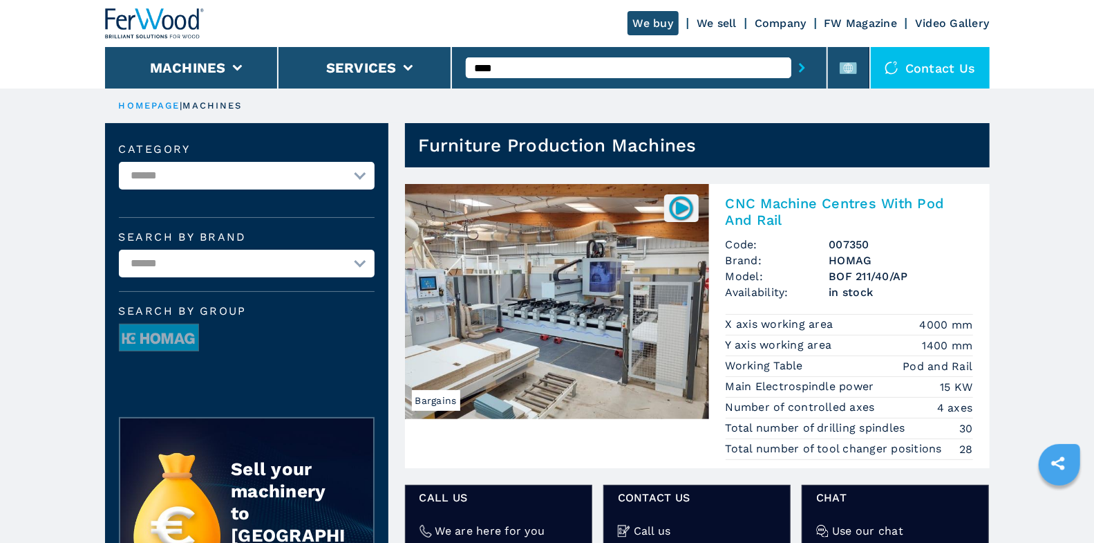
click at [657, 72] on input "****" at bounding box center [629, 67] width 326 height 21
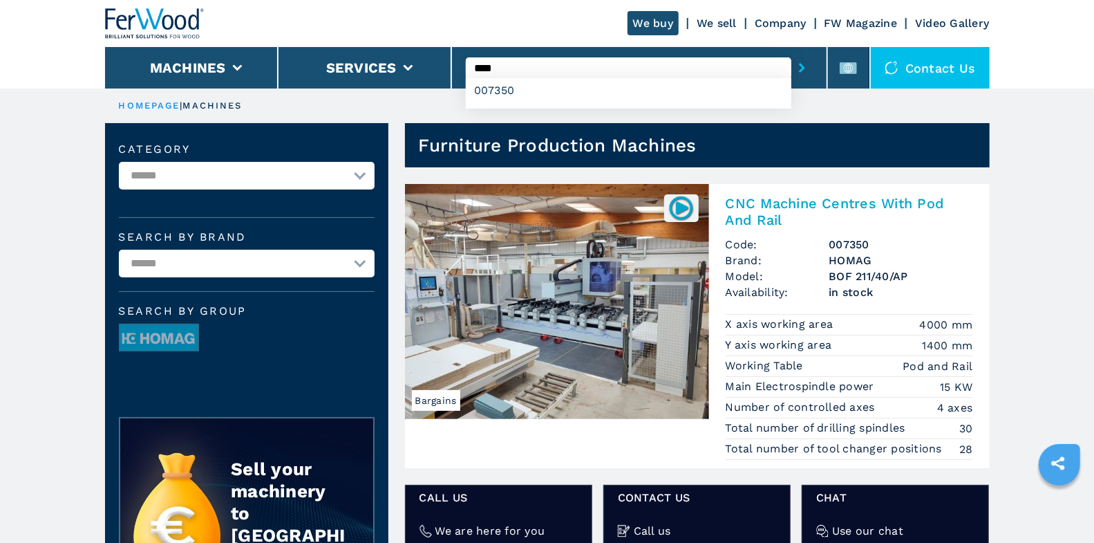
click at [657, 72] on input "****" at bounding box center [629, 67] width 326 height 21
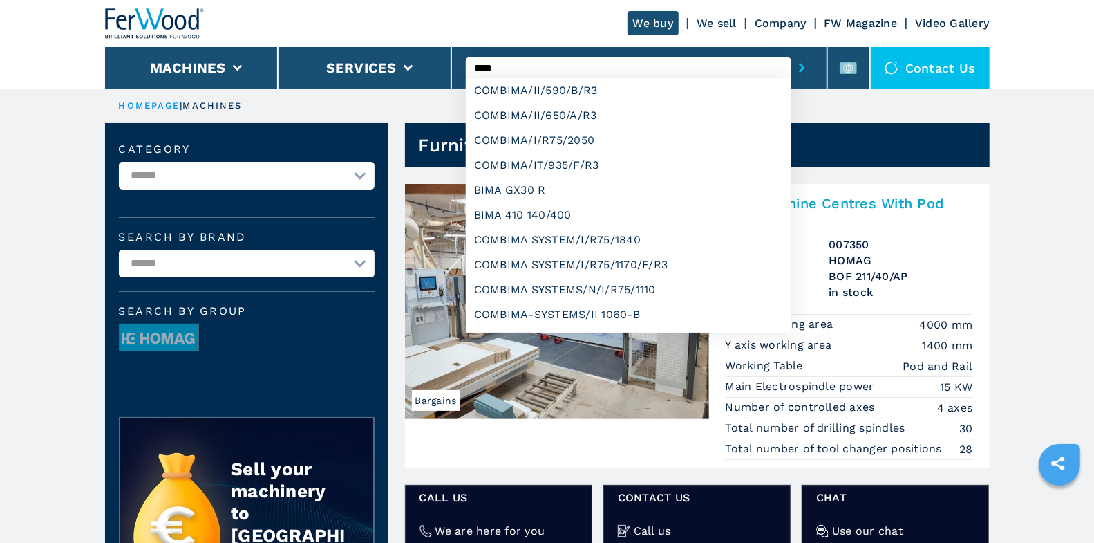
type input "****"
click at [791, 52] on button "submit-button" at bounding box center [801, 68] width 21 height 32
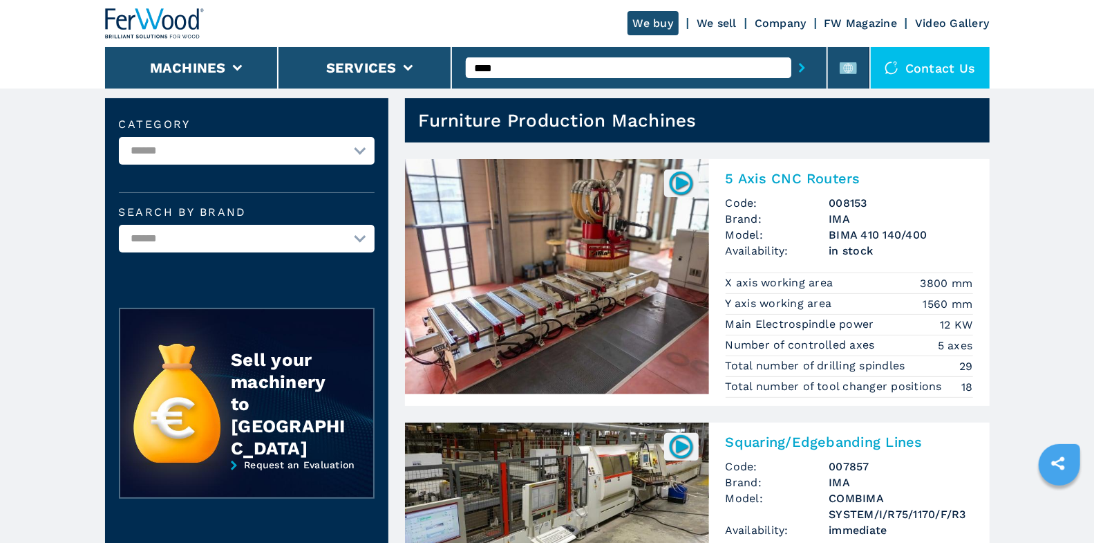
scroll to position [50, 0]
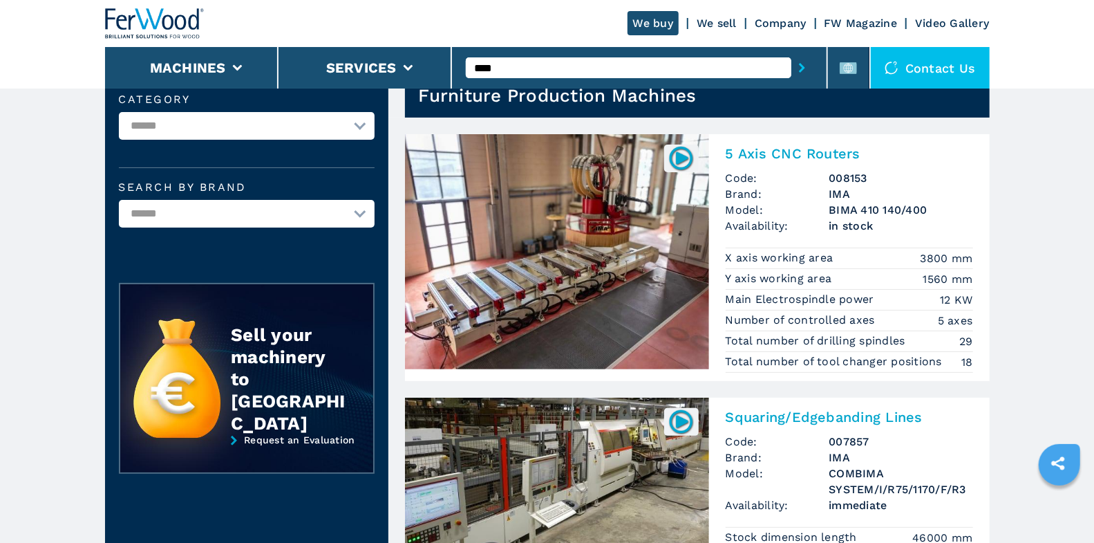
click at [773, 164] on div "5 Axis CNC Routers Code: 008153 Brand: IMA Model: BIMA 410 140/400 Availability…" at bounding box center [849, 257] width 281 height 247
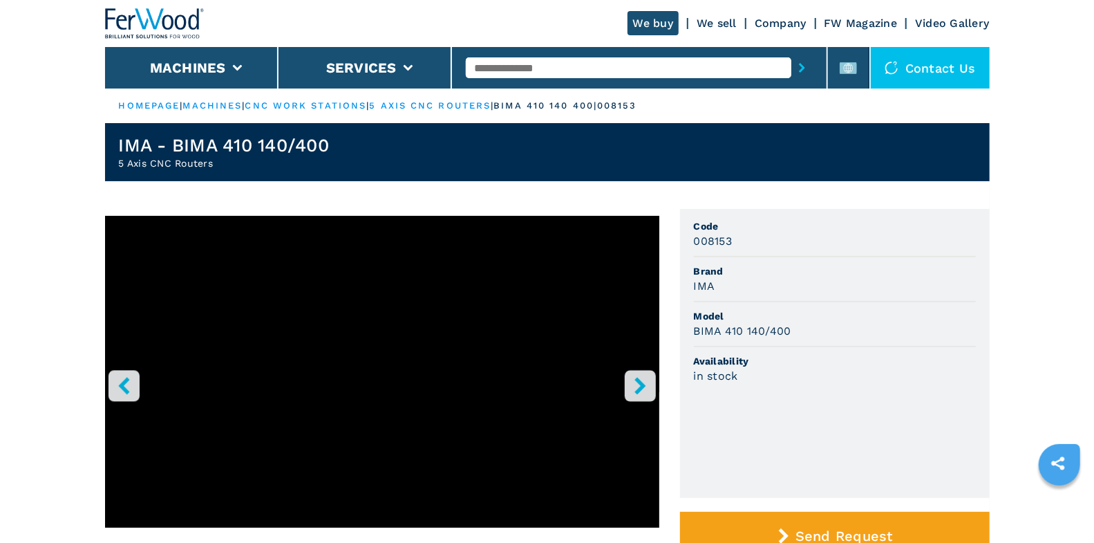
click at [637, 382] on icon "right-button" at bounding box center [640, 385] width 17 height 17
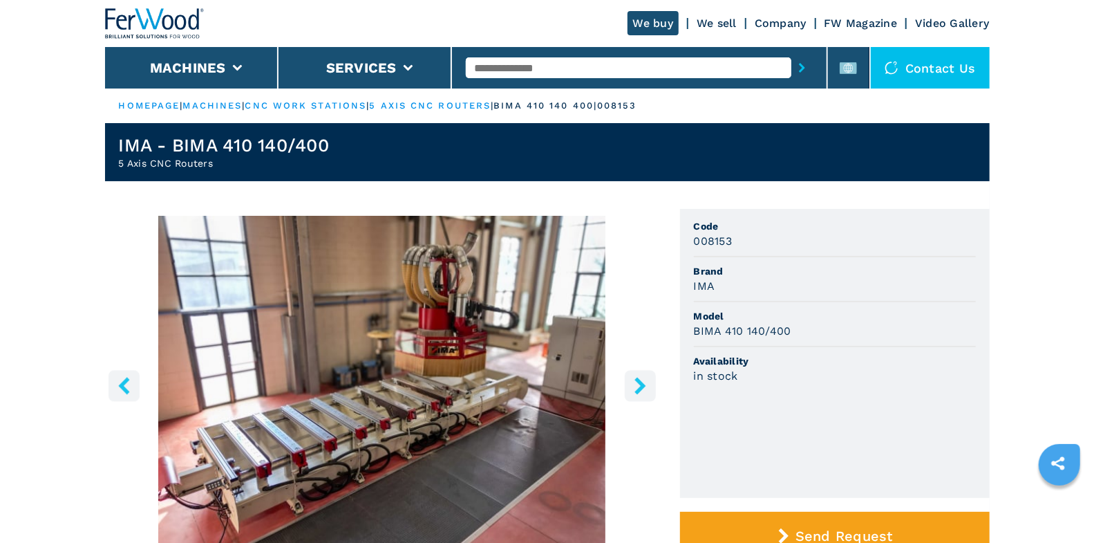
click at [637, 382] on icon "right-button" at bounding box center [640, 385] width 17 height 17
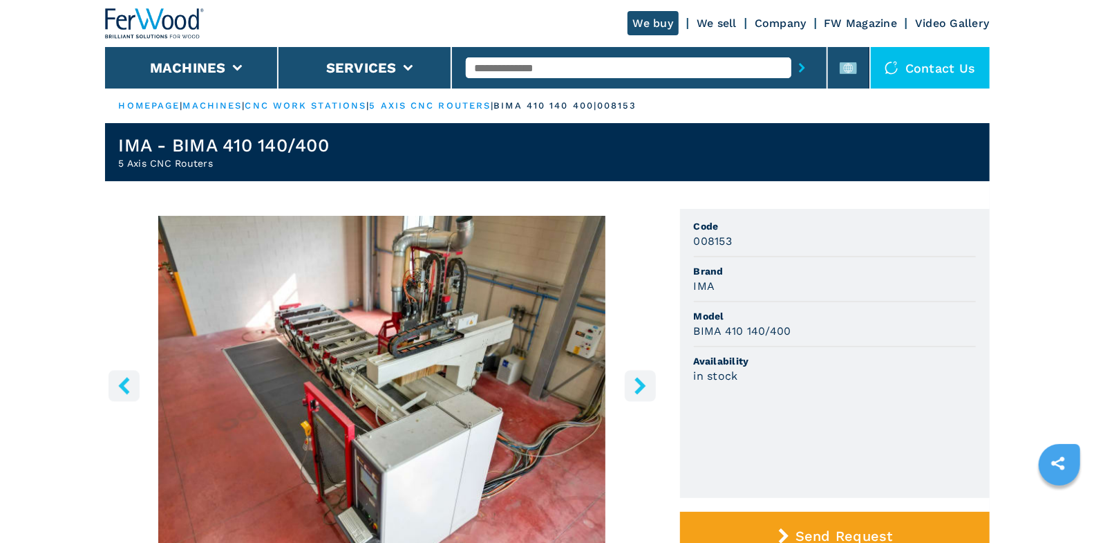
click at [637, 382] on icon "right-button" at bounding box center [640, 385] width 17 height 17
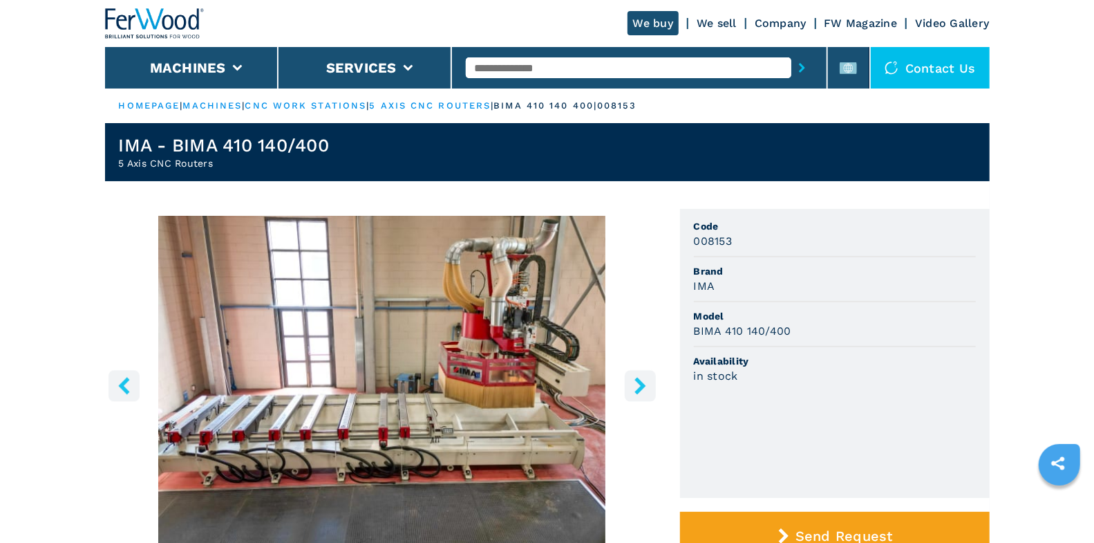
click at [637, 382] on icon "right-button" at bounding box center [640, 385] width 17 height 17
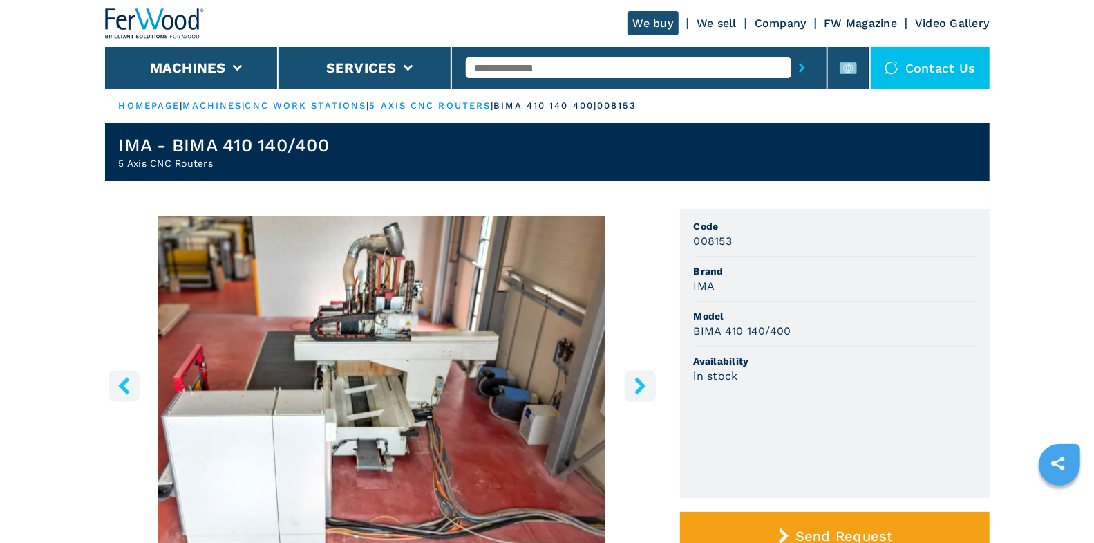
click at [637, 382] on icon "right-button" at bounding box center [640, 385] width 17 height 17
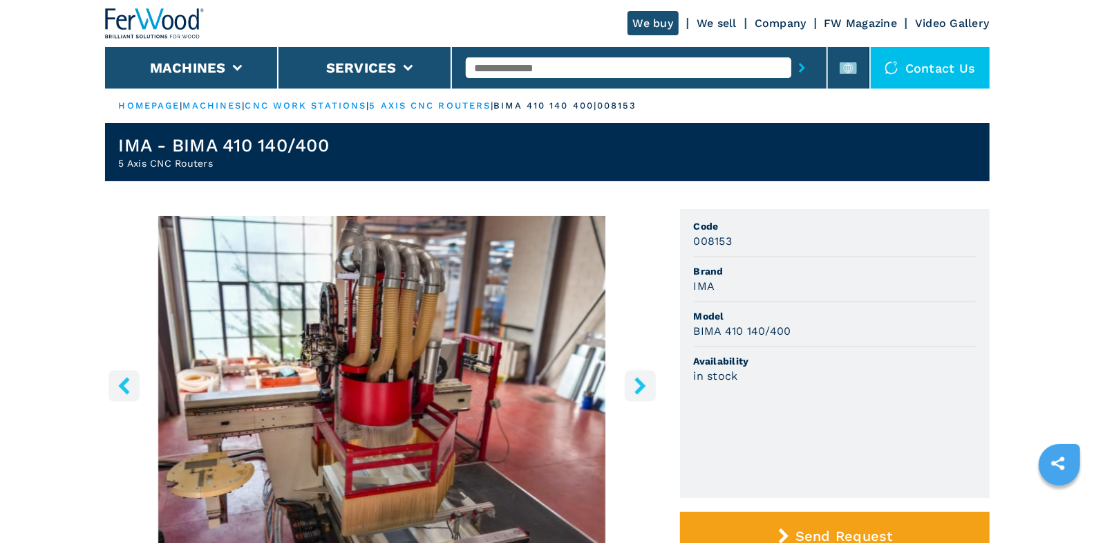
click at [637, 382] on icon "right-button" at bounding box center [640, 385] width 17 height 17
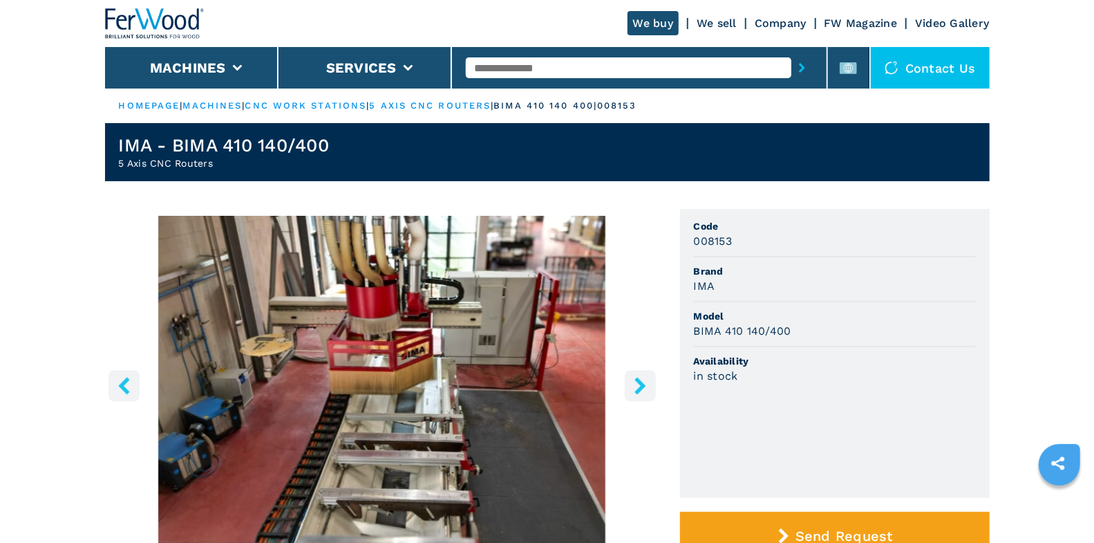
click at [637, 382] on icon "right-button" at bounding box center [640, 385] width 17 height 17
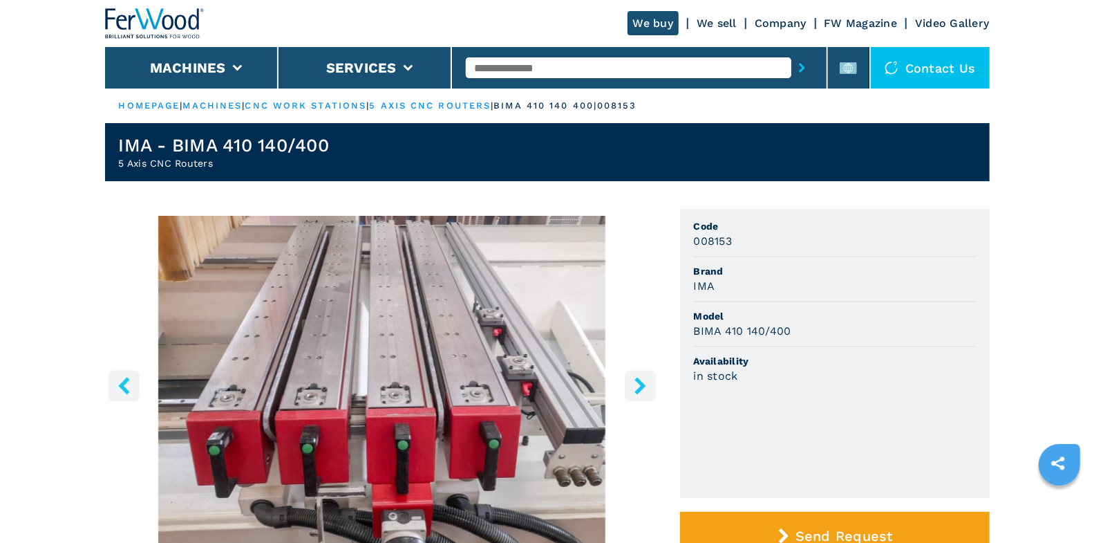
click at [637, 382] on icon "right-button" at bounding box center [640, 385] width 17 height 17
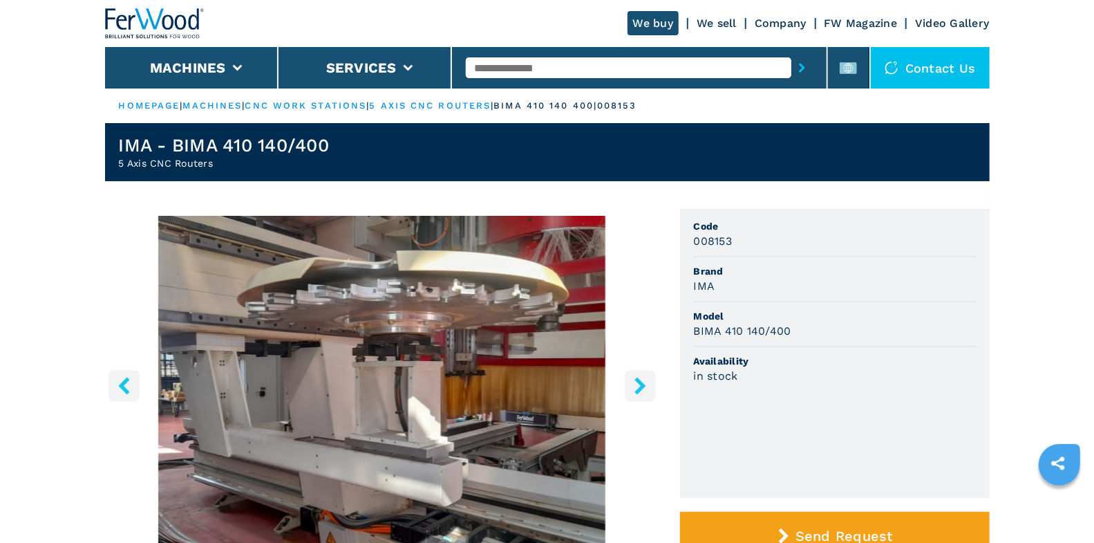
click at [639, 384] on icon "right-button" at bounding box center [640, 385] width 17 height 17
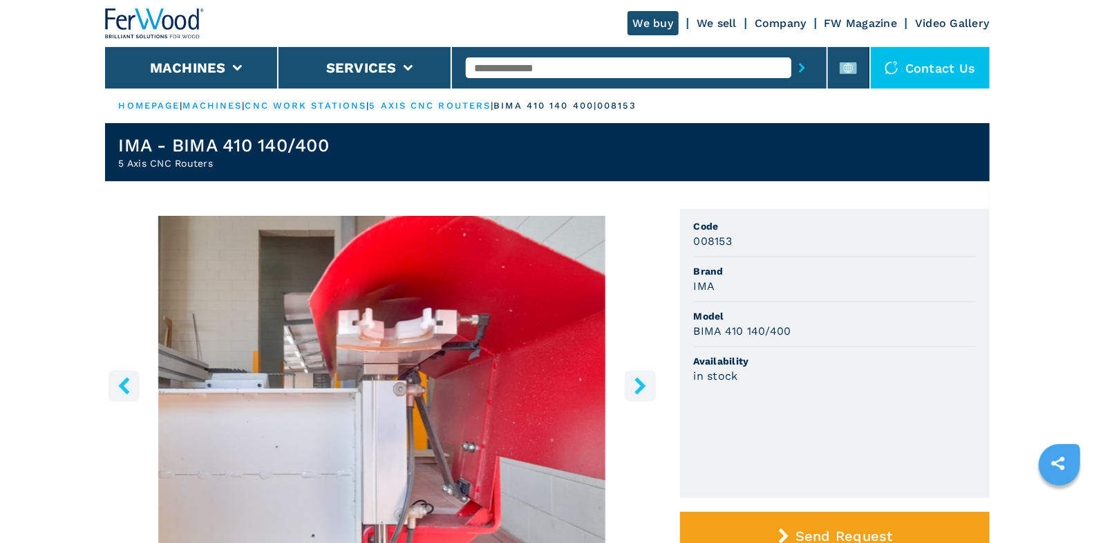
click at [638, 384] on icon "right-button" at bounding box center [640, 385] width 17 height 17
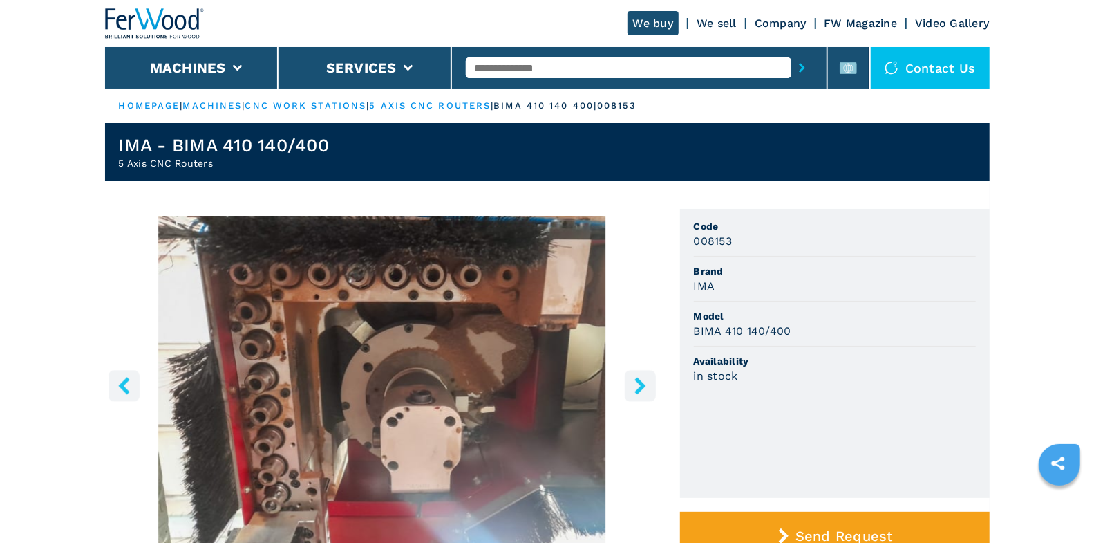
click at [638, 384] on icon "right-button" at bounding box center [640, 385] width 17 height 17
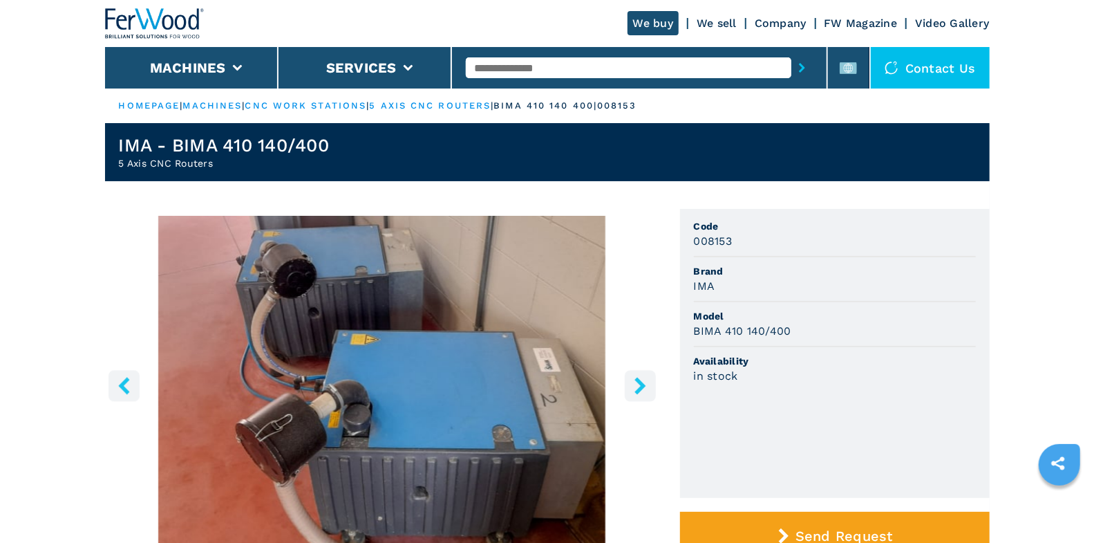
click at [639, 385] on icon "right-button" at bounding box center [640, 385] width 17 height 17
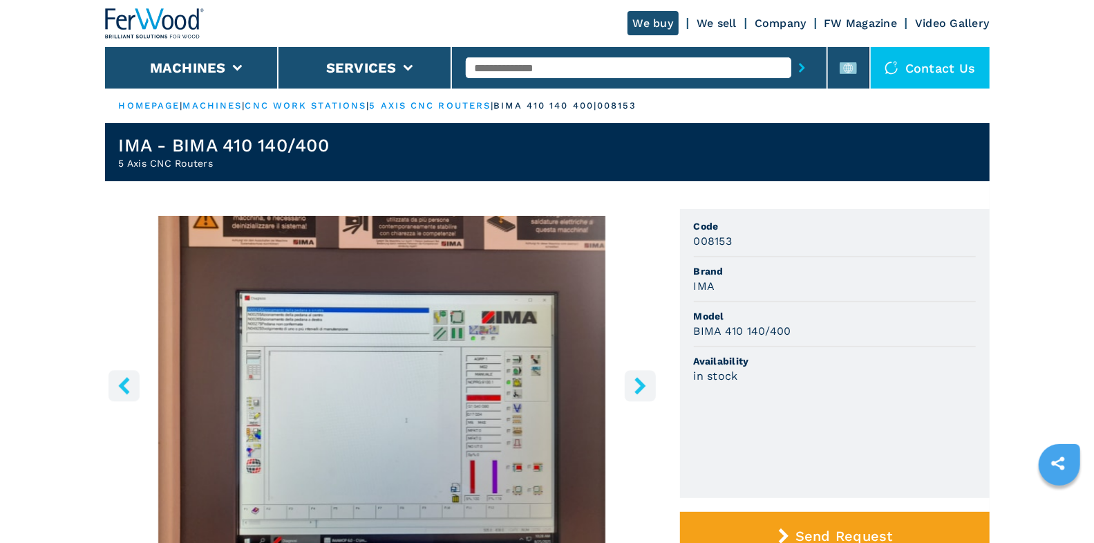
click at [639, 385] on icon "right-button" at bounding box center [640, 385] width 17 height 17
